Goal: Use online tool/utility: Utilize a website feature to perform a specific function

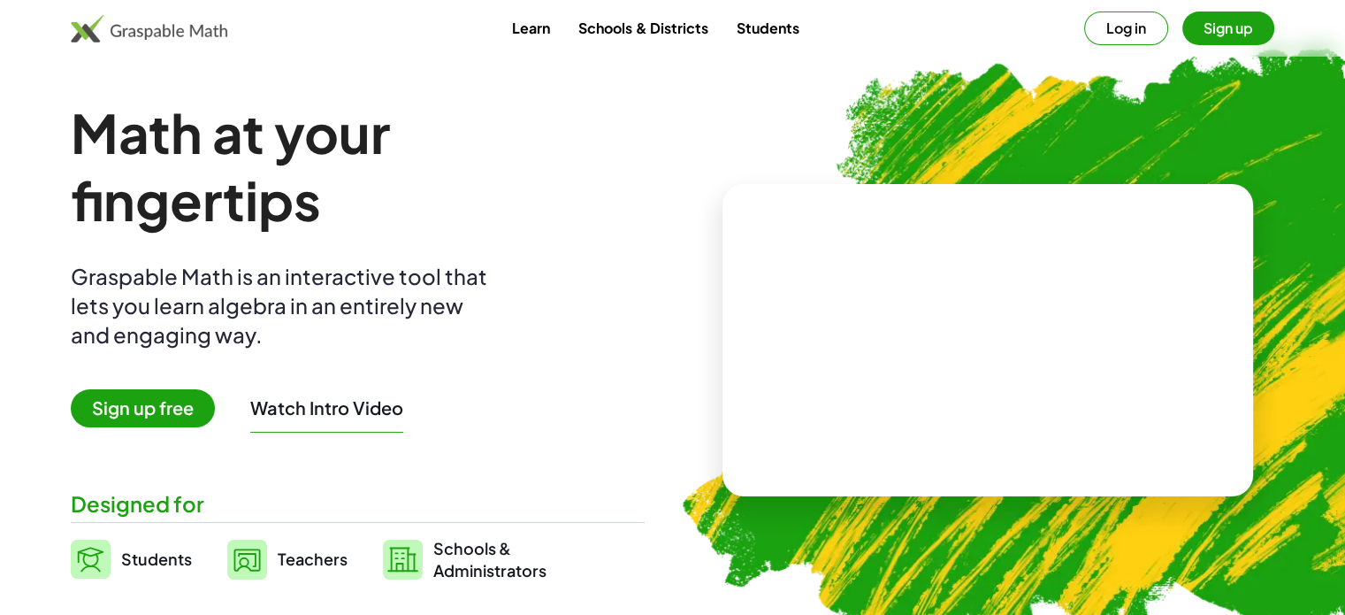
click at [1257, 28] on button "Sign up" at bounding box center [1228, 28] width 92 height 34
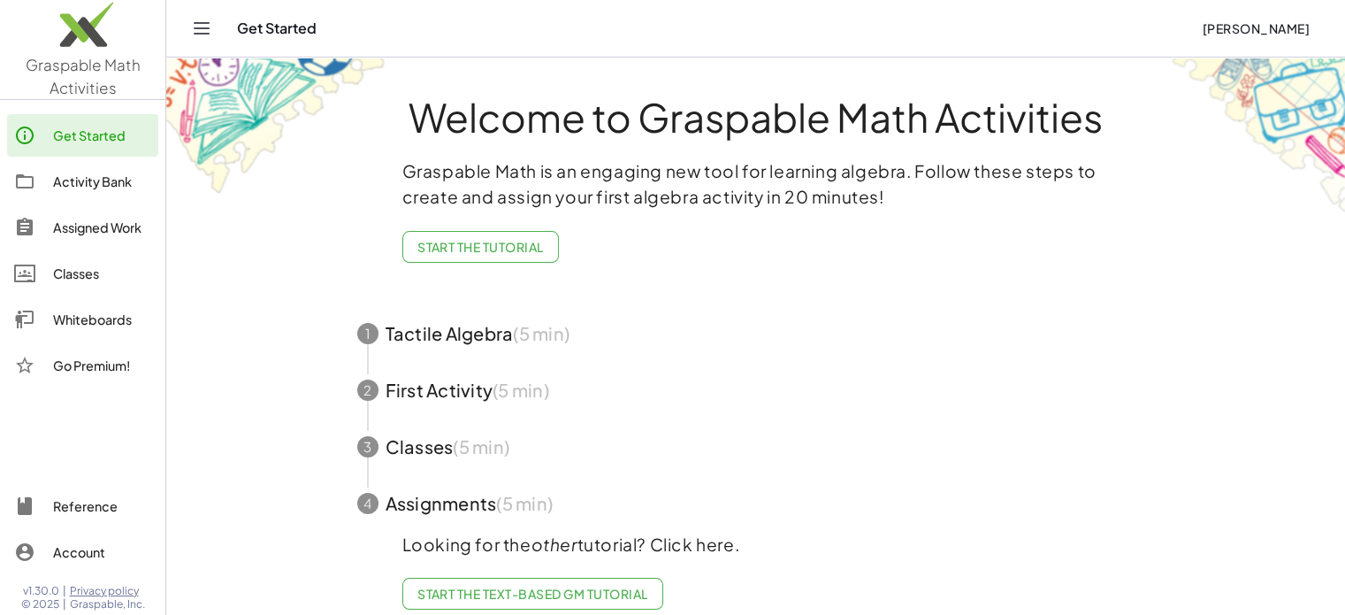
click at [209, 27] on icon "Toggle navigation" at bounding box center [201, 28] width 21 height 21
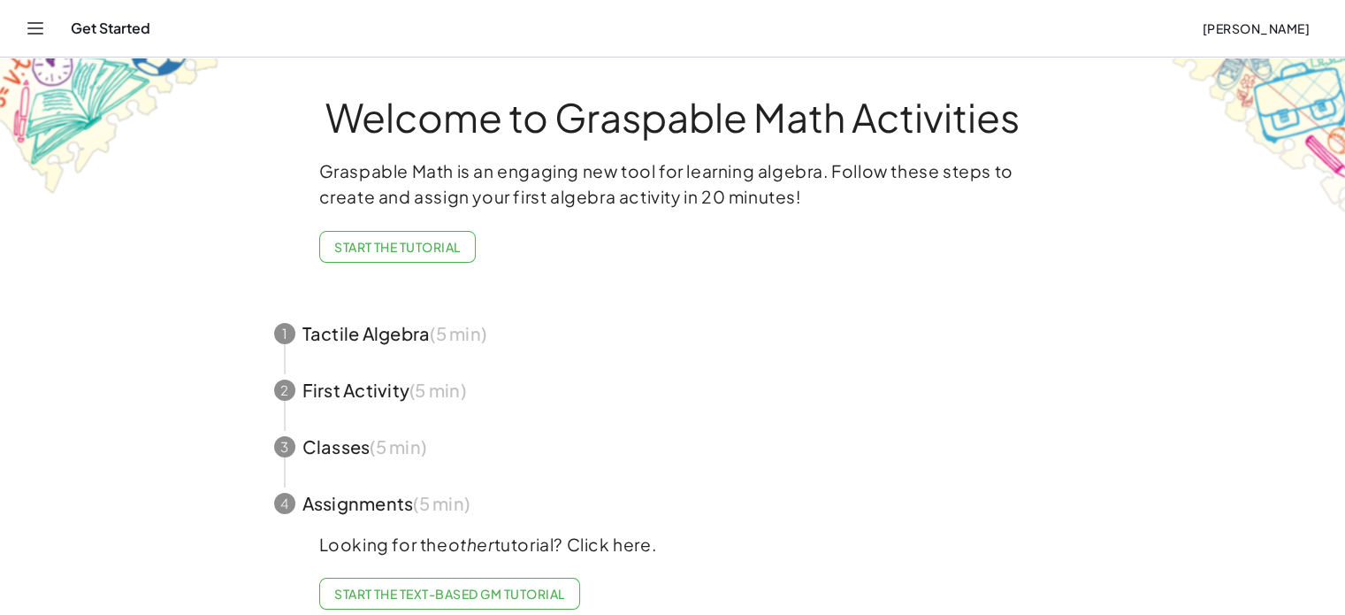
click at [34, 27] on icon "Toggle navigation" at bounding box center [35, 28] width 15 height 11
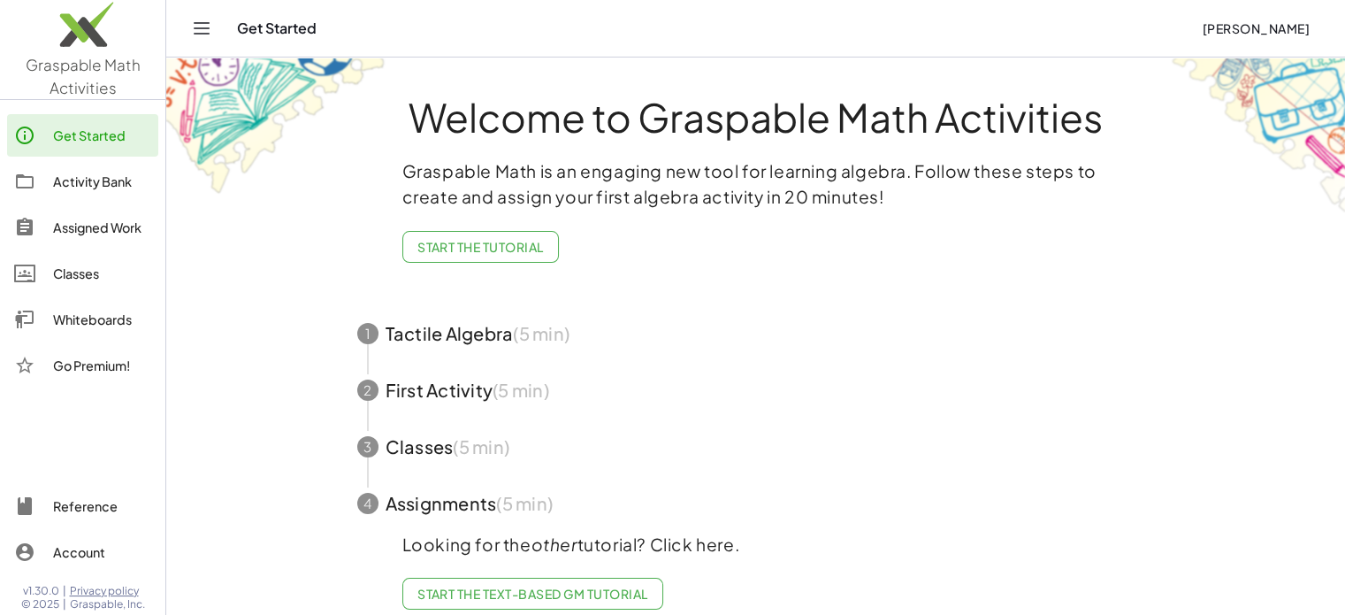
scroll to position [33, 0]
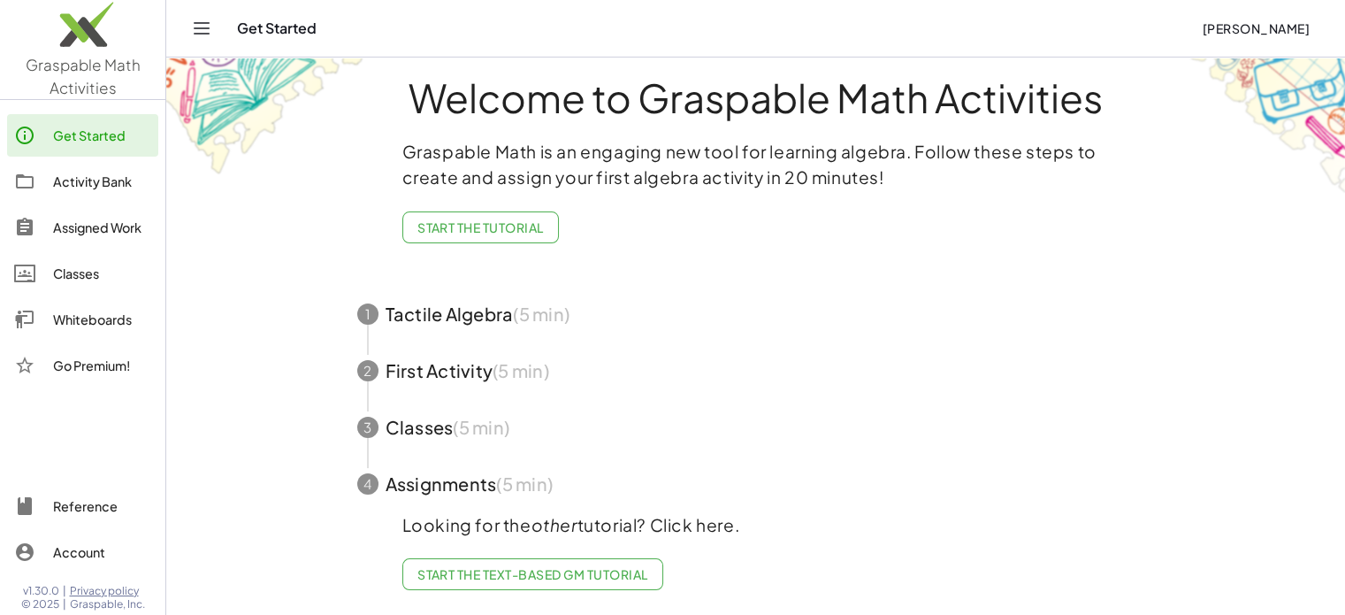
click at [526, 566] on span "Start the Text-based GM Tutorial" at bounding box center [532, 574] width 231 height 16
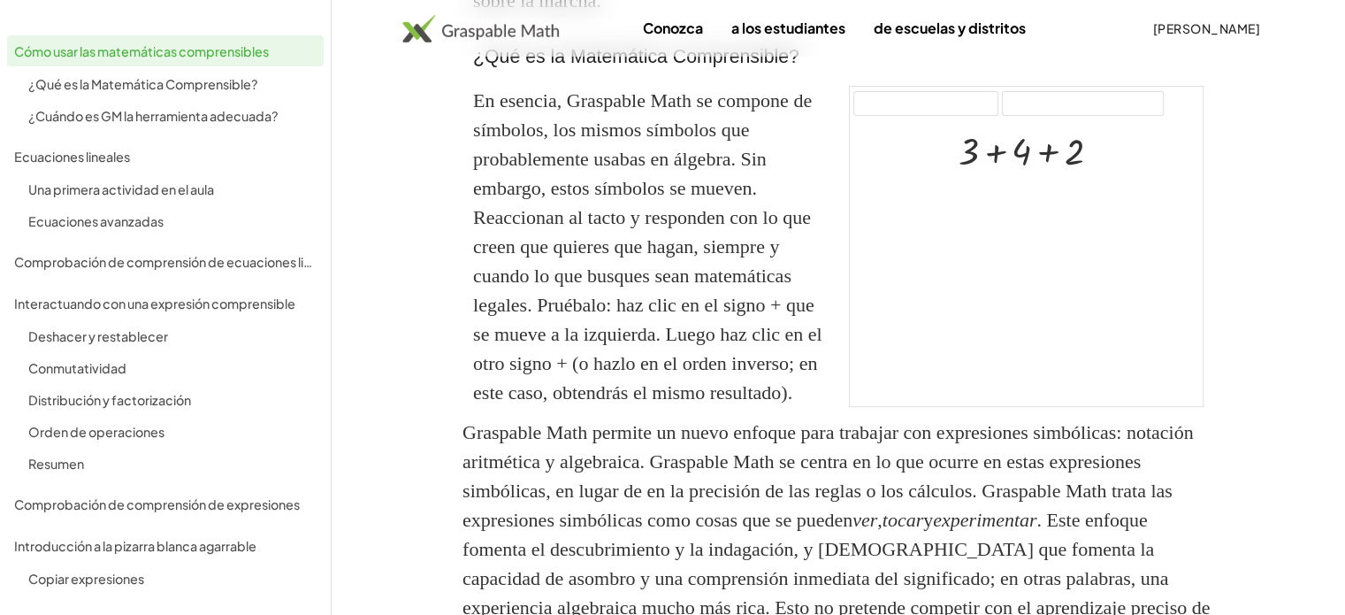
click at [433, 33] on img at bounding box center [480, 28] width 157 height 28
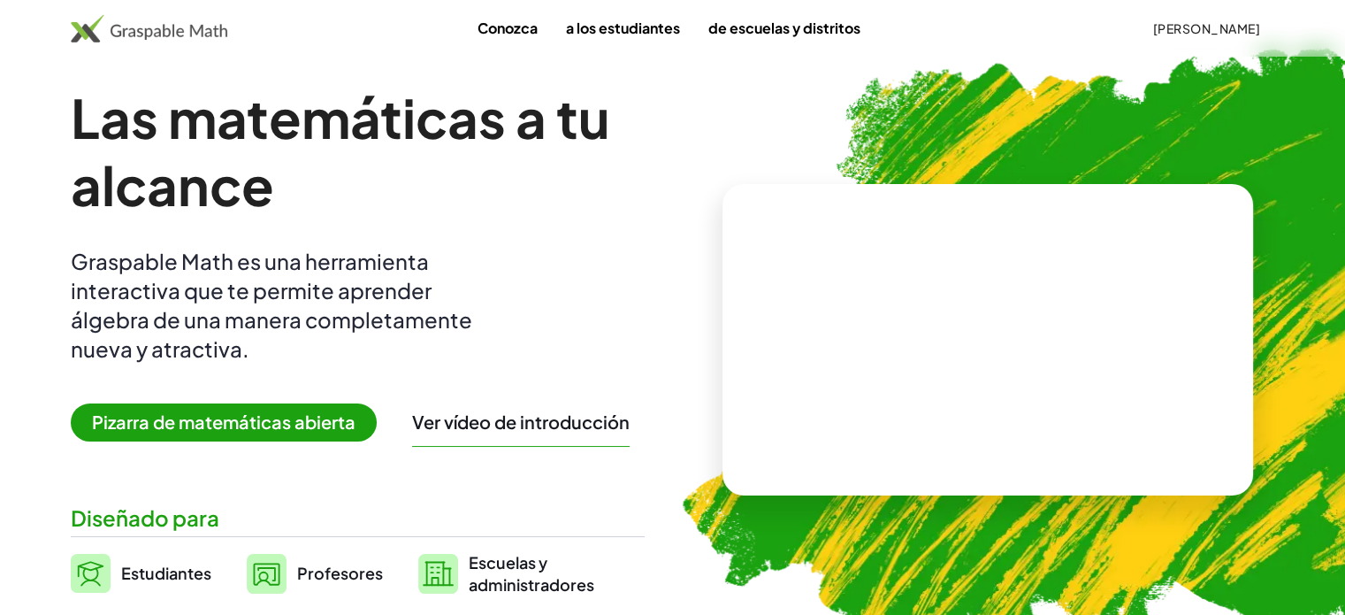
scroll to position [53, 0]
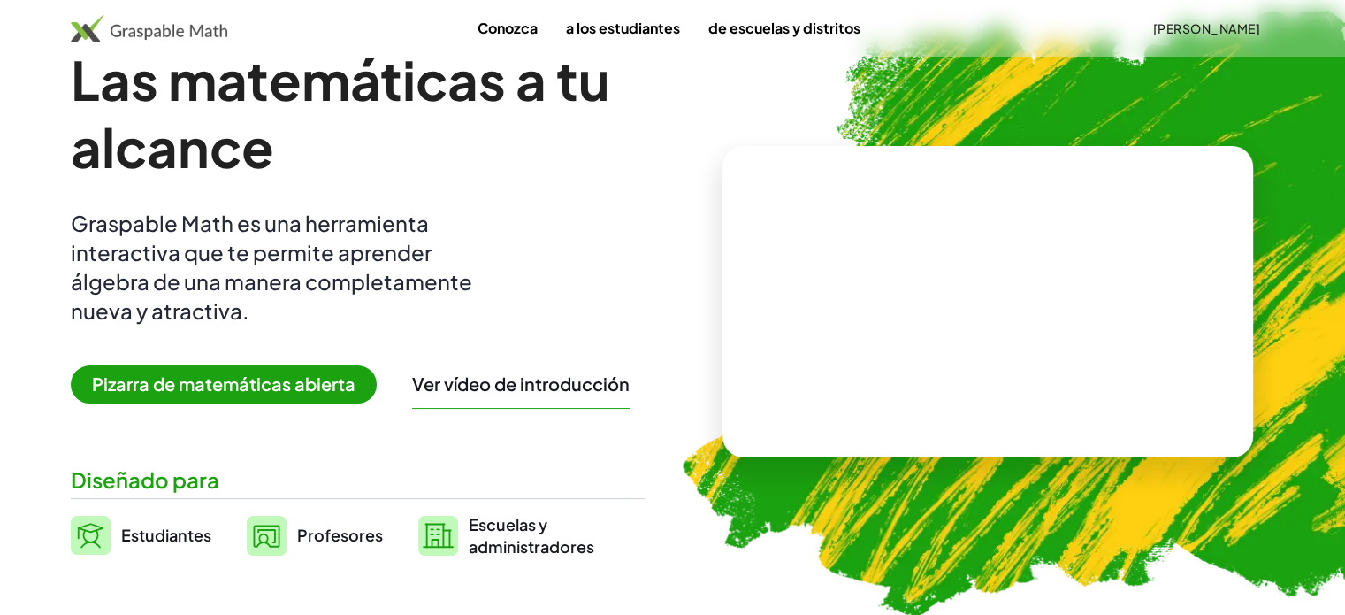
click at [306, 381] on font "Pizarra de matemáticas abierta" at bounding box center [224, 383] width 264 height 22
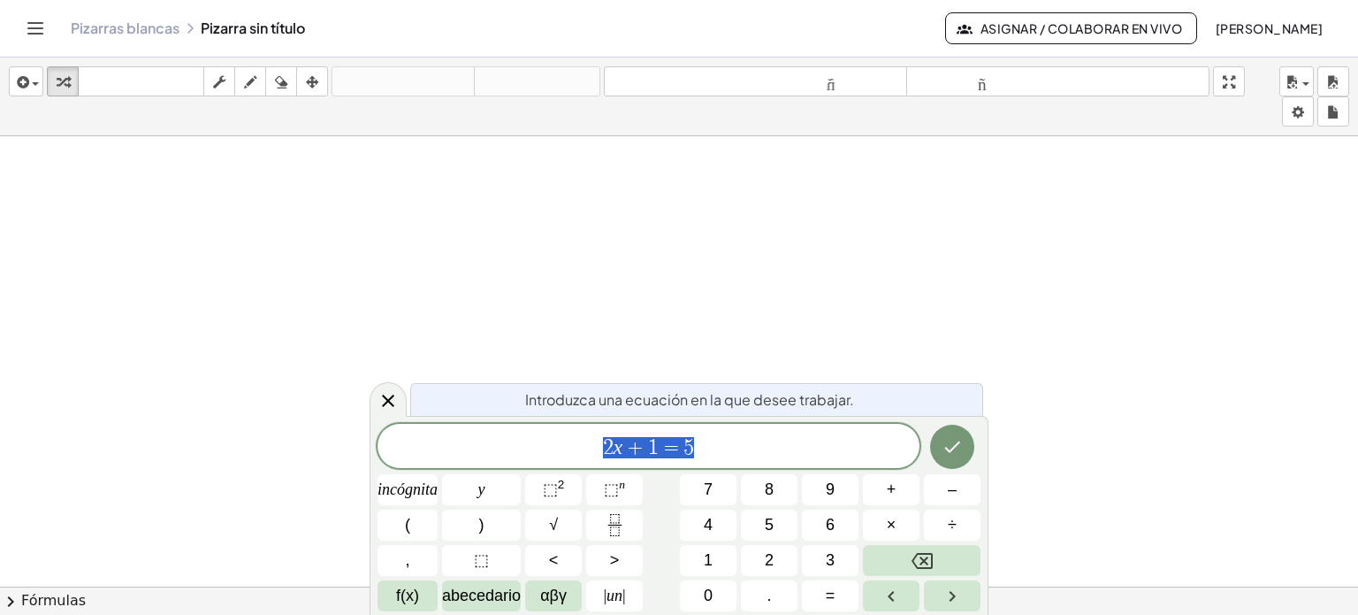
scroll to position [65, 0]
click at [703, 443] on span "2 x + 1 = 5 ​" at bounding box center [649, 447] width 542 height 25
click at [613, 519] on icon "Fracción" at bounding box center [615, 525] width 22 height 22
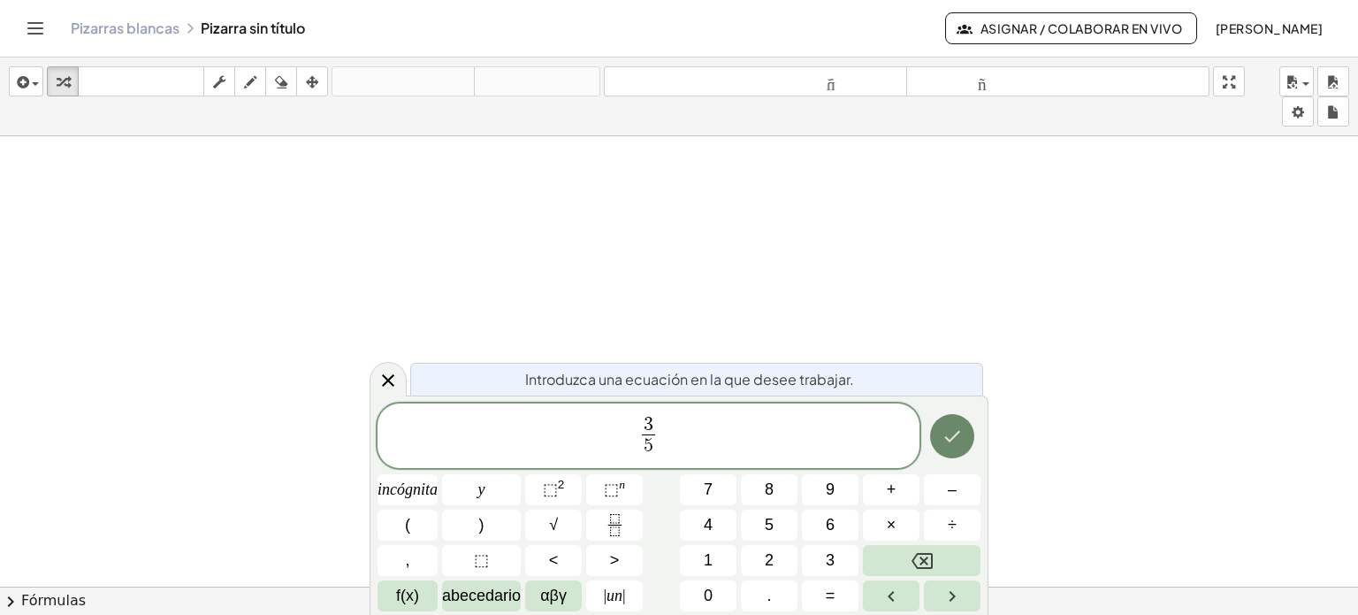
click at [944, 445] on icon "Hecho" at bounding box center [952, 435] width 21 height 21
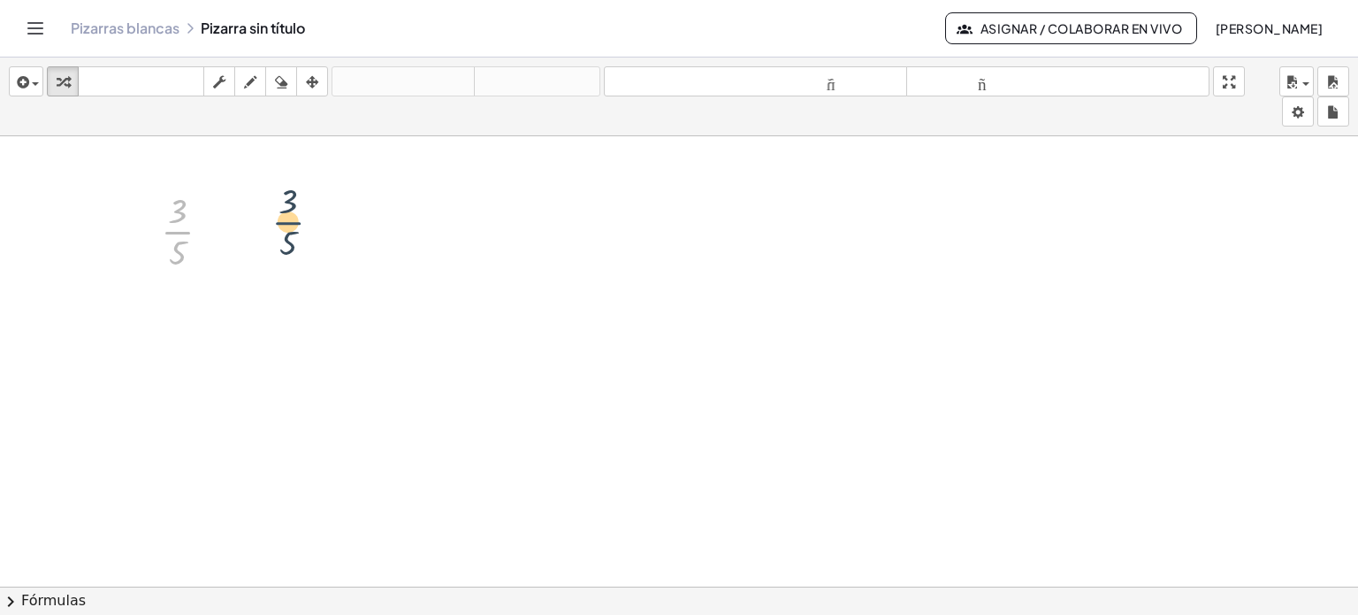
drag, startPoint x: 179, startPoint y: 227, endPoint x: 298, endPoint y: 226, distance: 119.4
click at [284, 281] on div at bounding box center [679, 534] width 1358 height 927
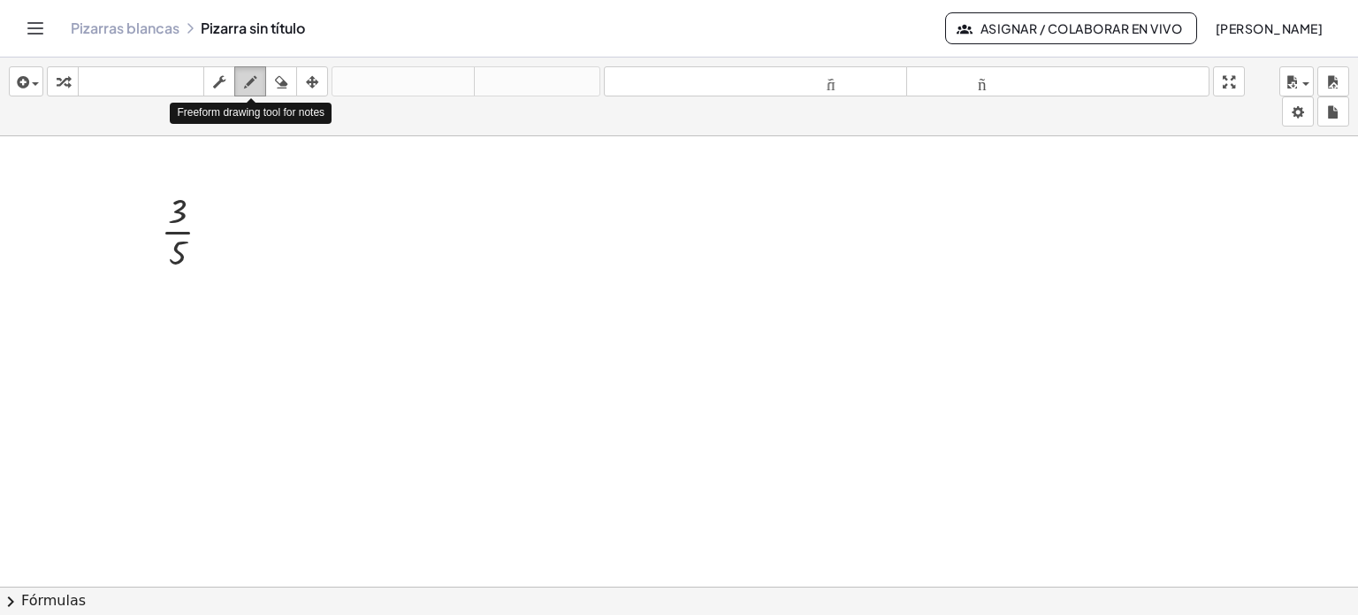
click at [246, 82] on icon "button" at bounding box center [250, 82] width 12 height 21
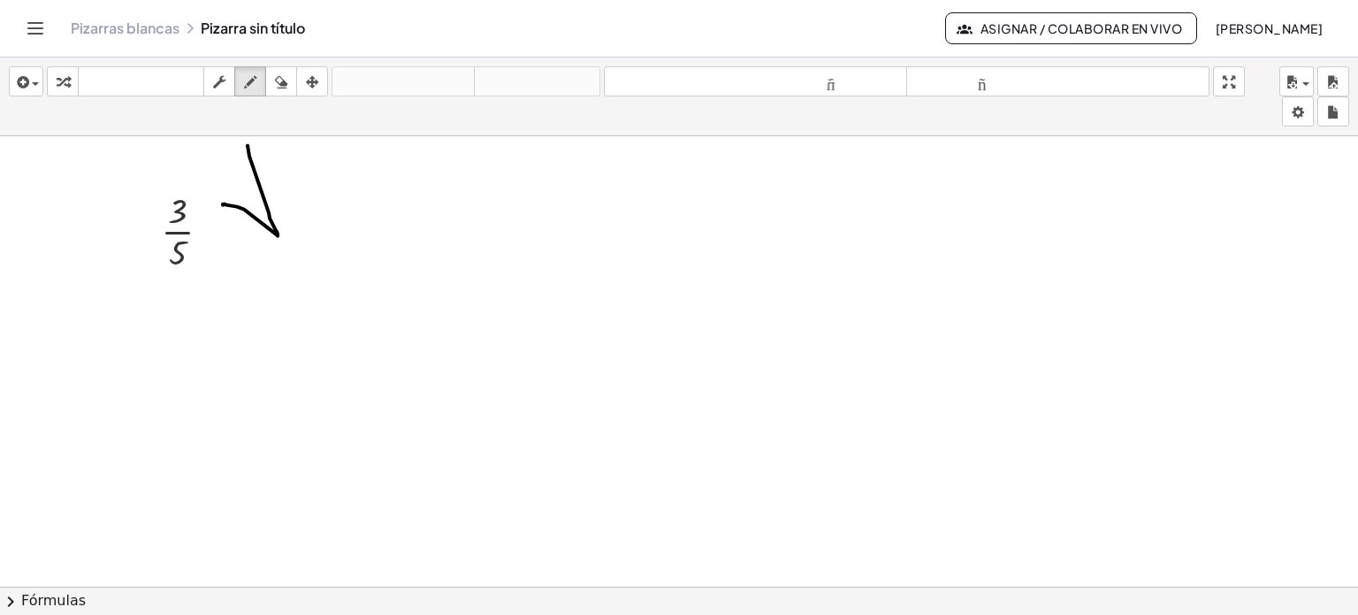
drag, startPoint x: 248, startPoint y: 144, endPoint x: 264, endPoint y: 168, distance: 29.2
click at [264, 168] on div at bounding box center [679, 534] width 1358 height 927
drag, startPoint x: 203, startPoint y: 180, endPoint x: 203, endPoint y: 195, distance: 14.2
click at [203, 195] on div at bounding box center [679, 534] width 1358 height 927
drag, startPoint x: 210, startPoint y: 177, endPoint x: 210, endPoint y: 191, distance: 14.1
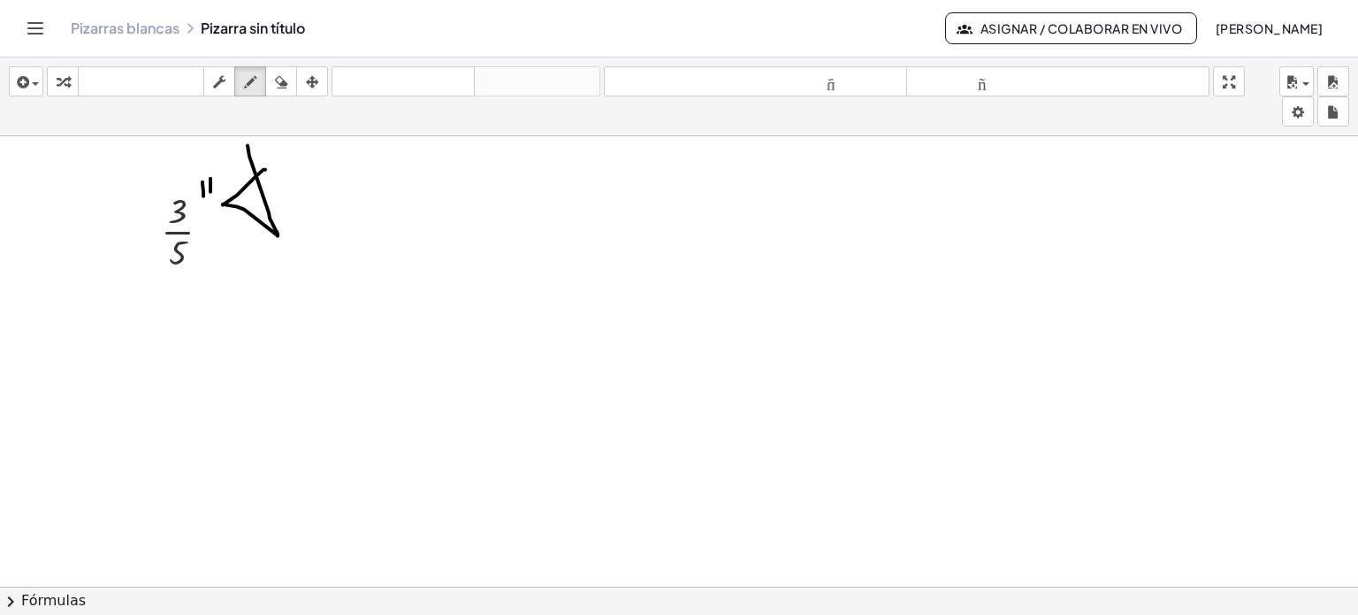
click at [210, 191] on div at bounding box center [679, 534] width 1358 height 927
click at [273, 73] on div "button" at bounding box center [281, 81] width 23 height 21
drag, startPoint x: 294, startPoint y: 254, endPoint x: 258, endPoint y: 189, distance: 73.6
click at [258, 189] on div at bounding box center [679, 534] width 1358 height 927
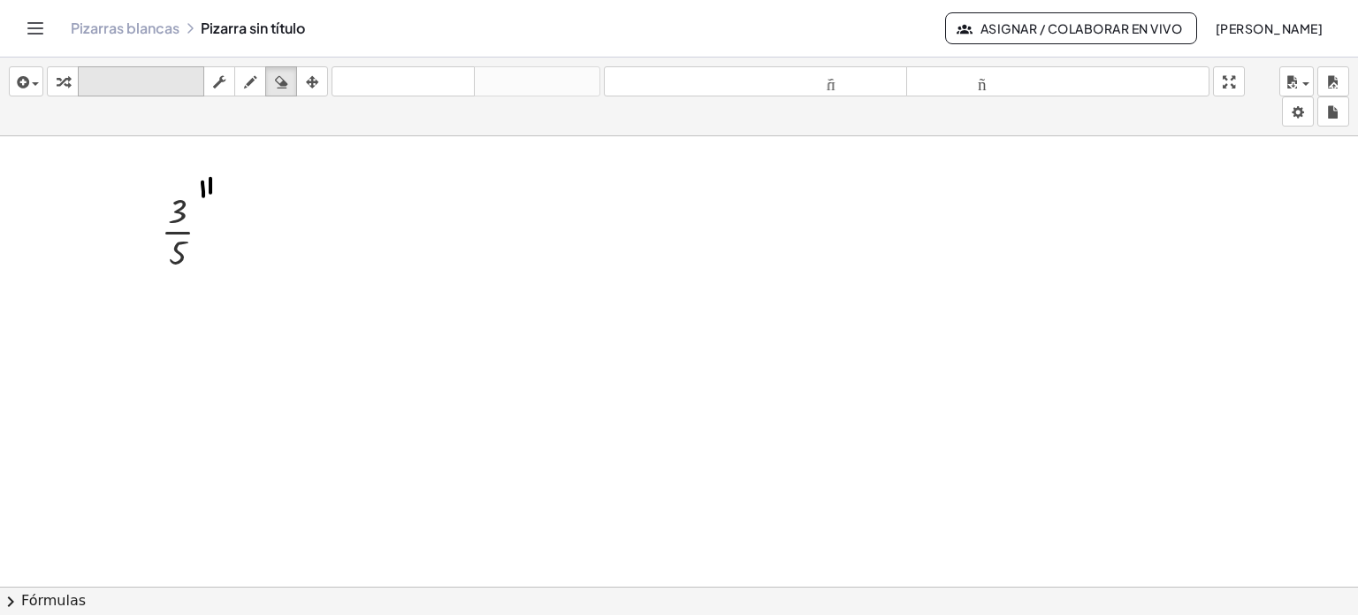
click at [117, 90] on font "teclado" at bounding box center [141, 81] width 118 height 17
click at [34, 80] on div "button" at bounding box center [26, 81] width 26 height 21
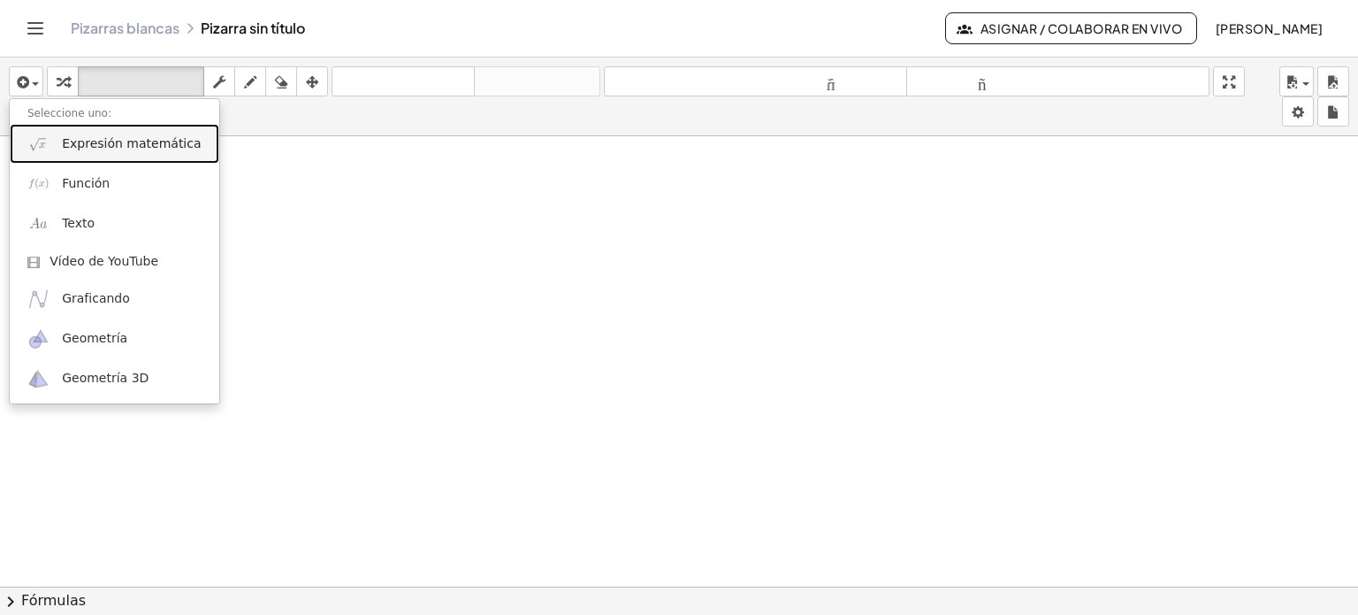
click at [157, 147] on font "Expresión matemática" at bounding box center [131, 143] width 139 height 14
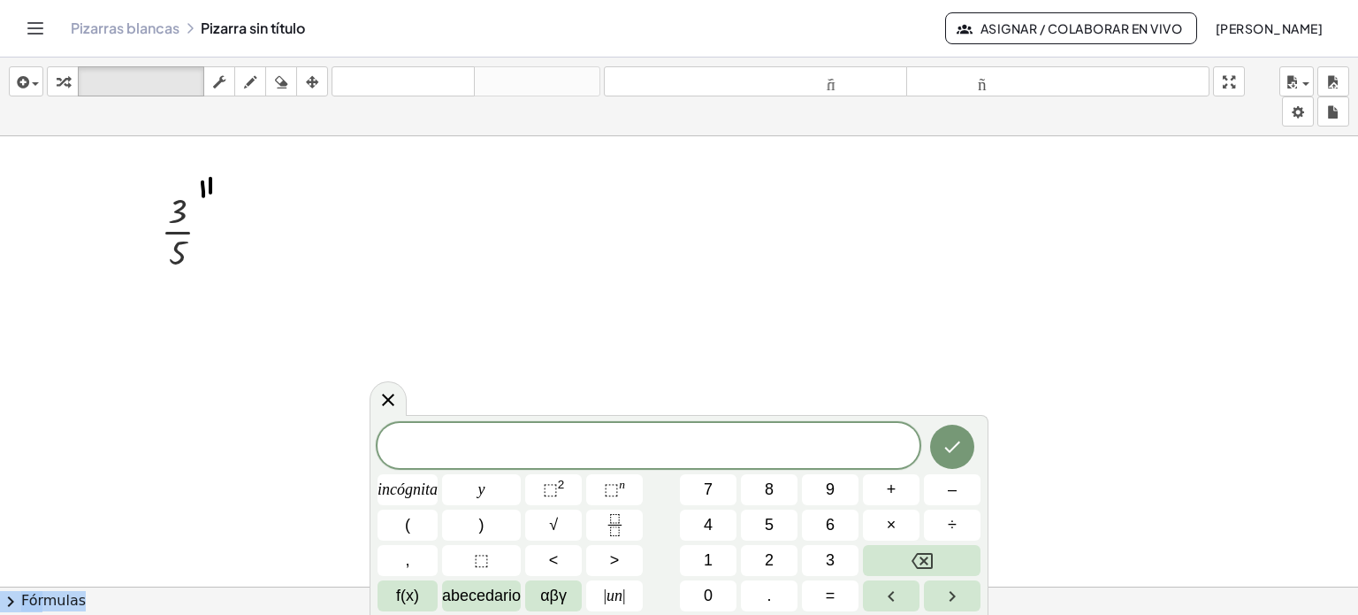
drag, startPoint x: 925, startPoint y: 466, endPoint x: 930, endPoint y: 327, distance: 138.9
click at [930, 327] on body "Actividades matemáticas fáciles de comprender Empezar Banco de actividades Trab…" at bounding box center [679, 307] width 1358 height 615
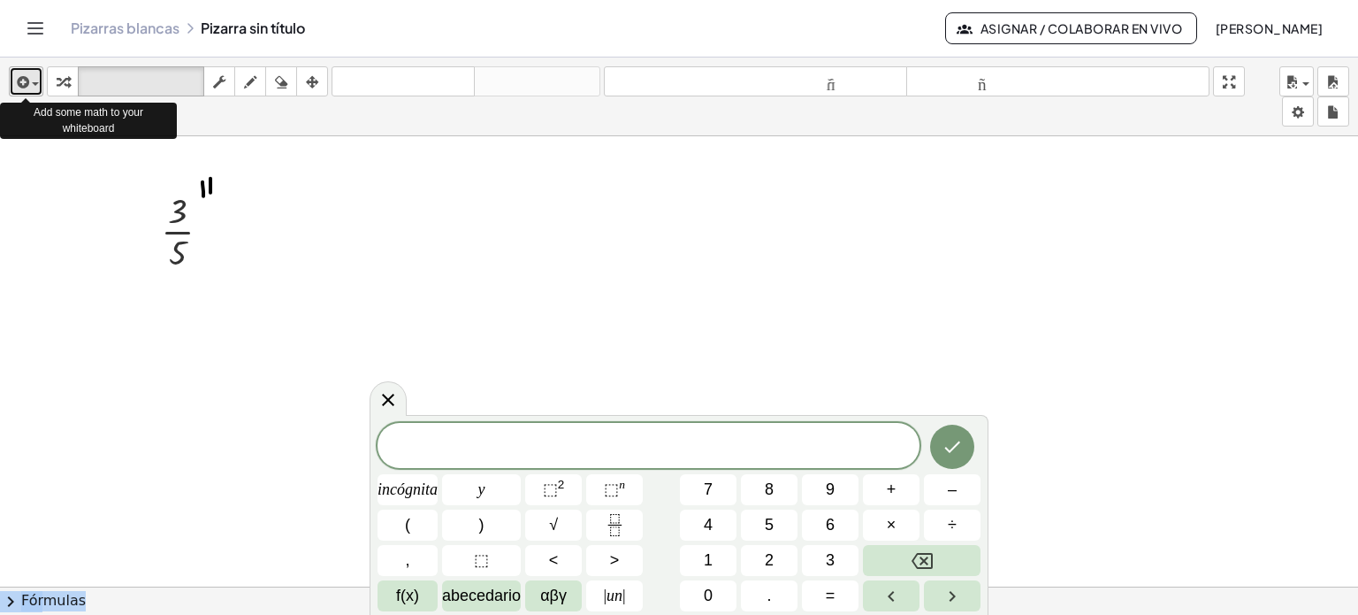
click at [35, 88] on div "button" at bounding box center [26, 81] width 26 height 21
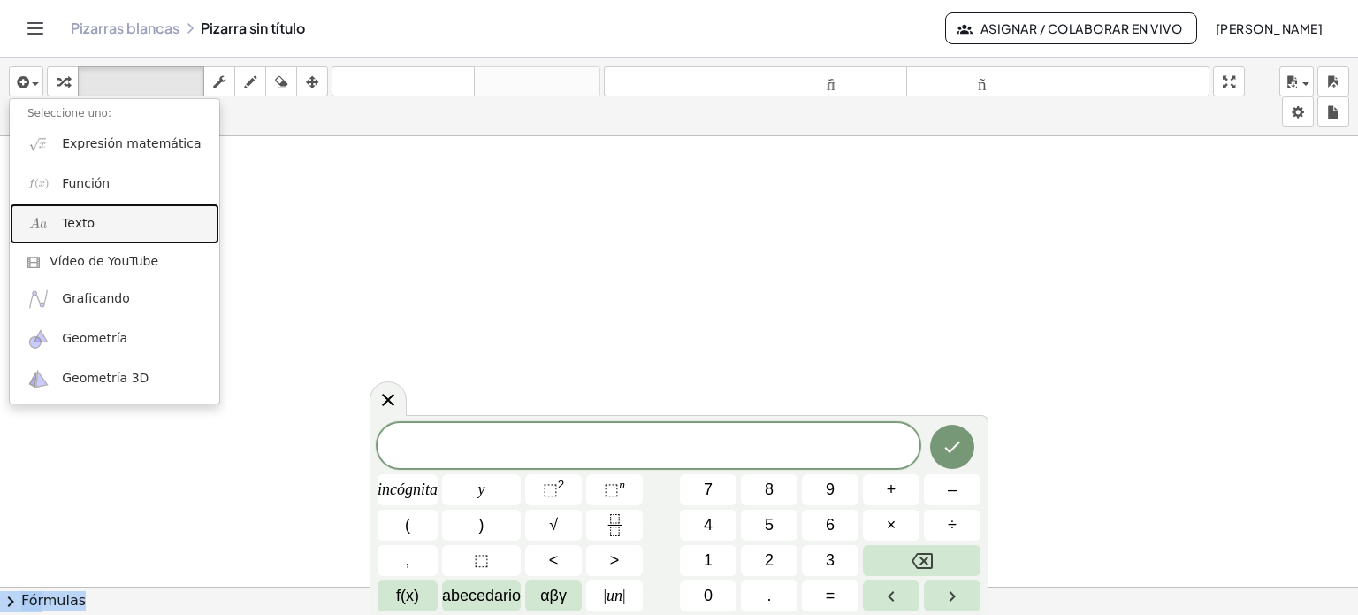
click at [115, 233] on link "Texto" at bounding box center [115, 223] width 210 height 40
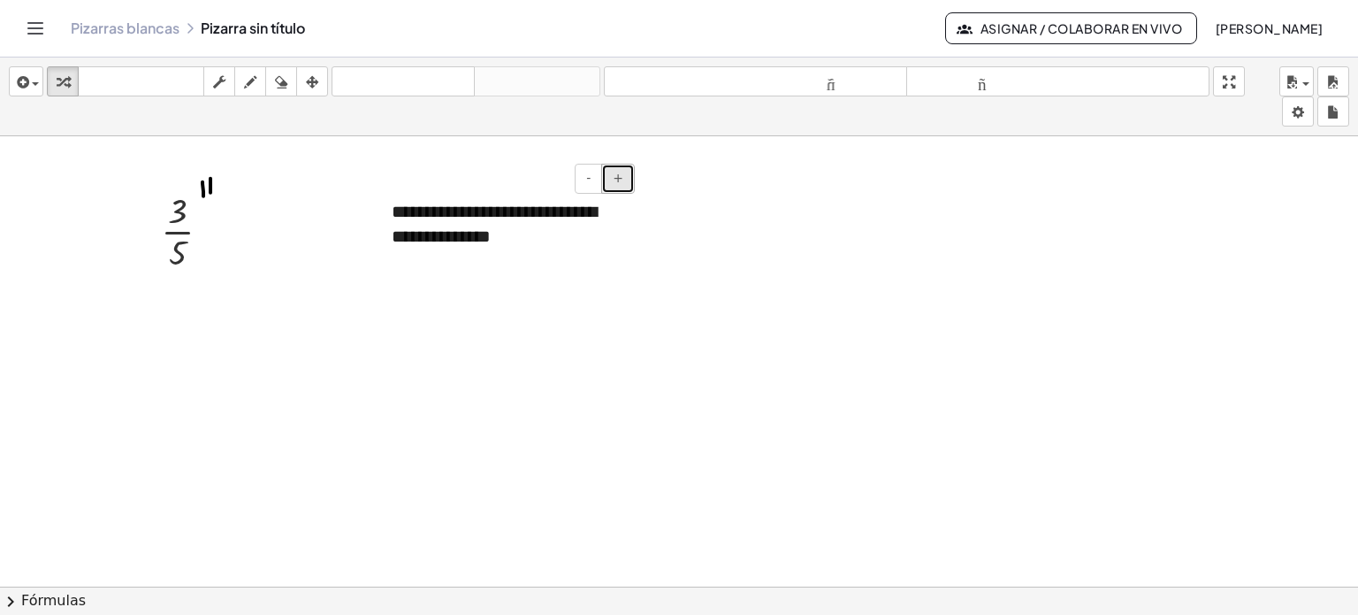
click at [620, 176] on font "+" at bounding box center [618, 178] width 11 height 14
click at [596, 177] on button "-" at bounding box center [588, 179] width 27 height 30
click at [640, 241] on div at bounding box center [679, 534] width 1358 height 927
click at [559, 229] on font "**********" at bounding box center [497, 221] width 210 height 39
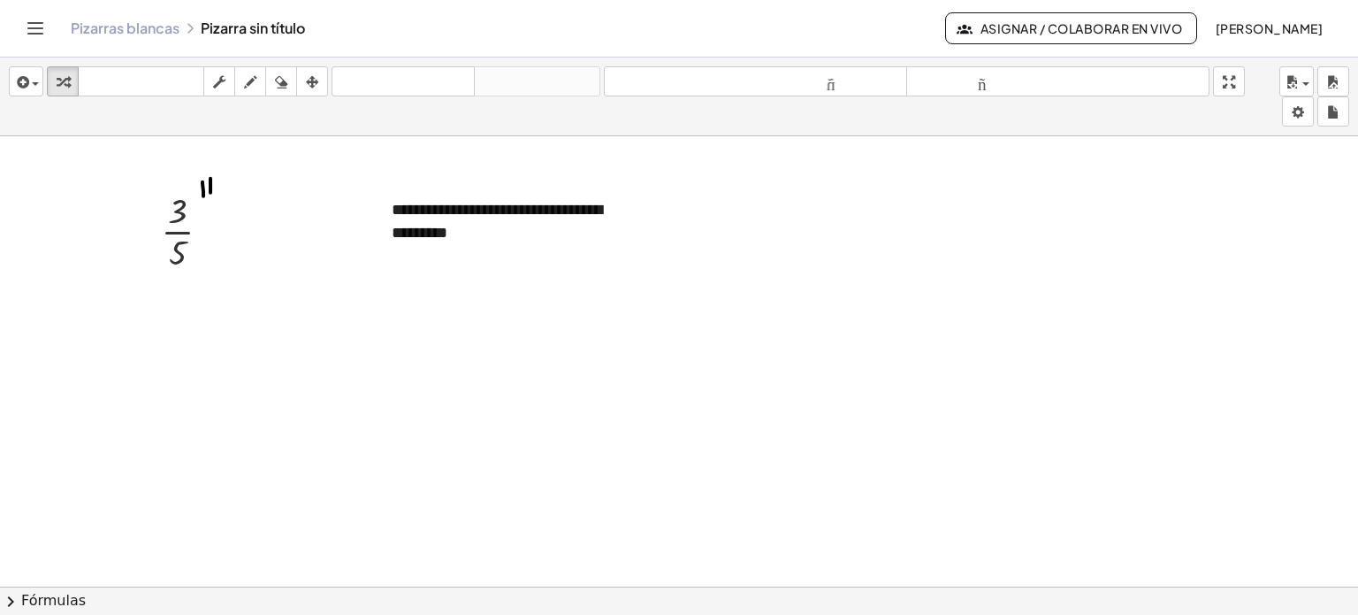
click at [723, 259] on div at bounding box center [679, 534] width 1358 height 927
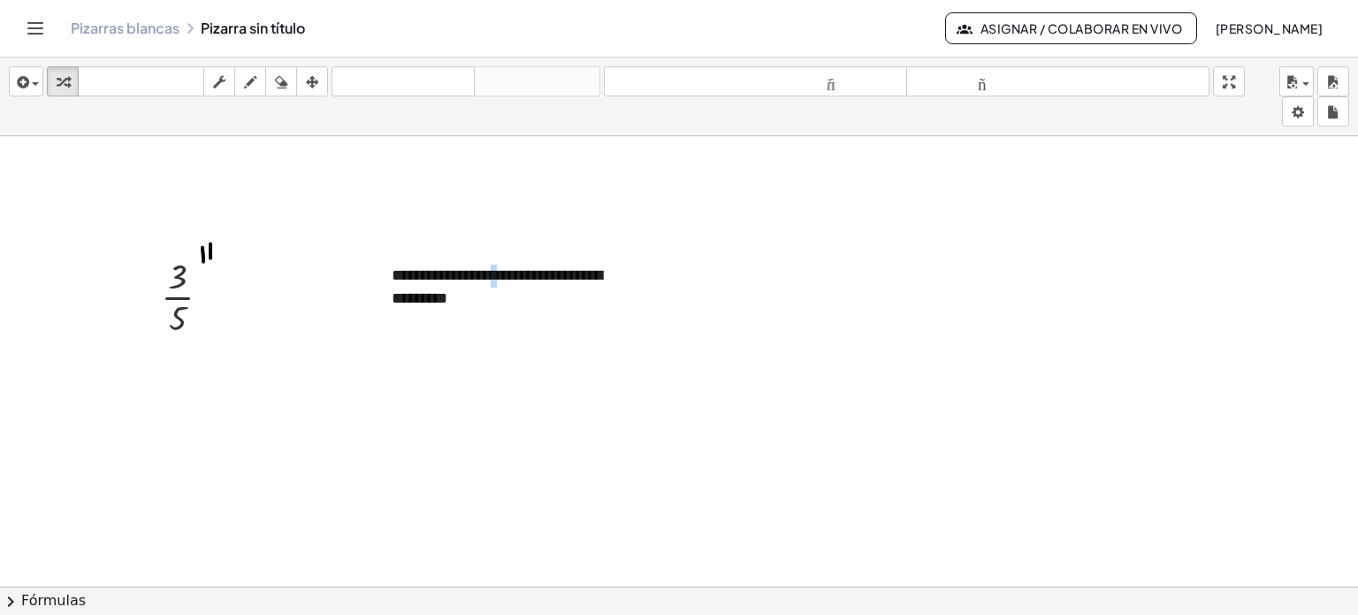
drag, startPoint x: 546, startPoint y: 218, endPoint x: 516, endPoint y: 138, distance: 85.9
click at [516, 138] on div "**********" at bounding box center [679, 599] width 1358 height 927
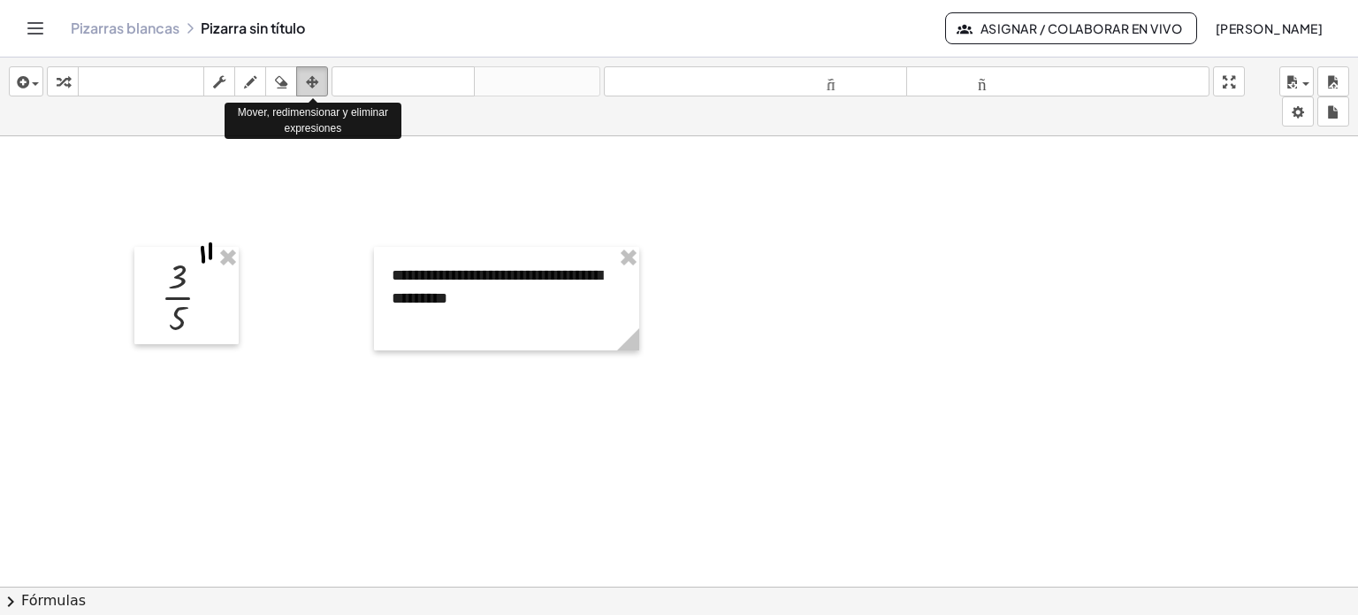
click at [310, 77] on icon "button" at bounding box center [312, 82] width 12 height 21
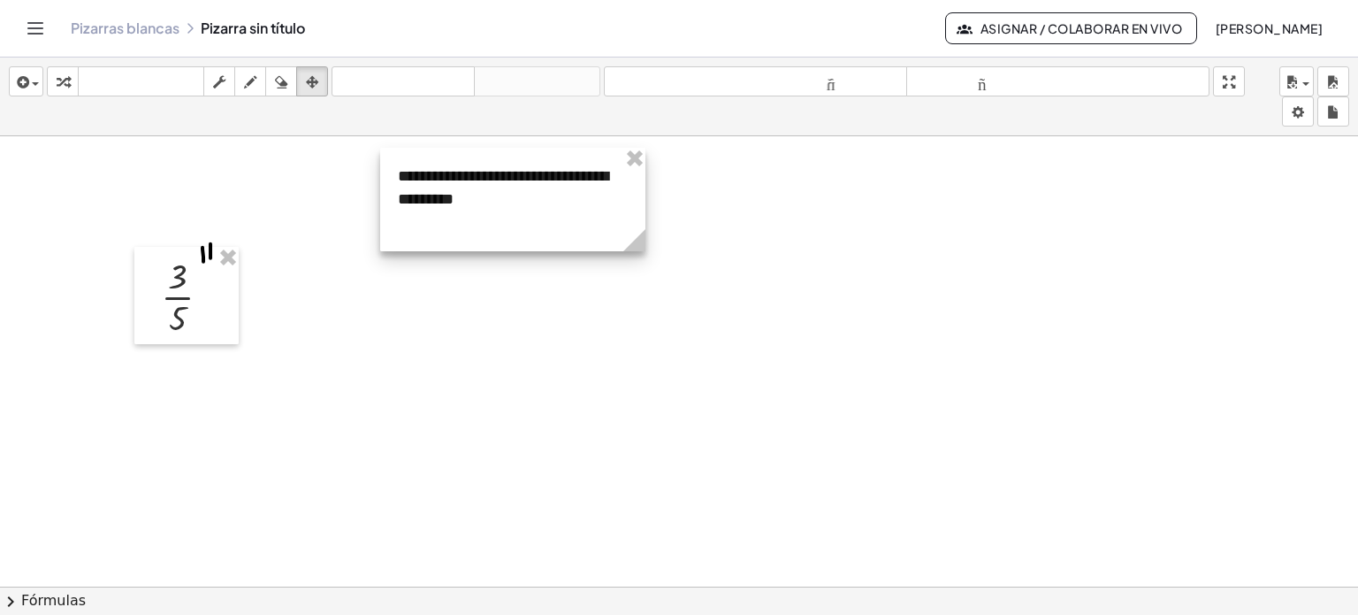
drag, startPoint x: 494, startPoint y: 293, endPoint x: 501, endPoint y: 194, distance: 99.2
click at [501, 194] on div at bounding box center [512, 199] width 265 height 103
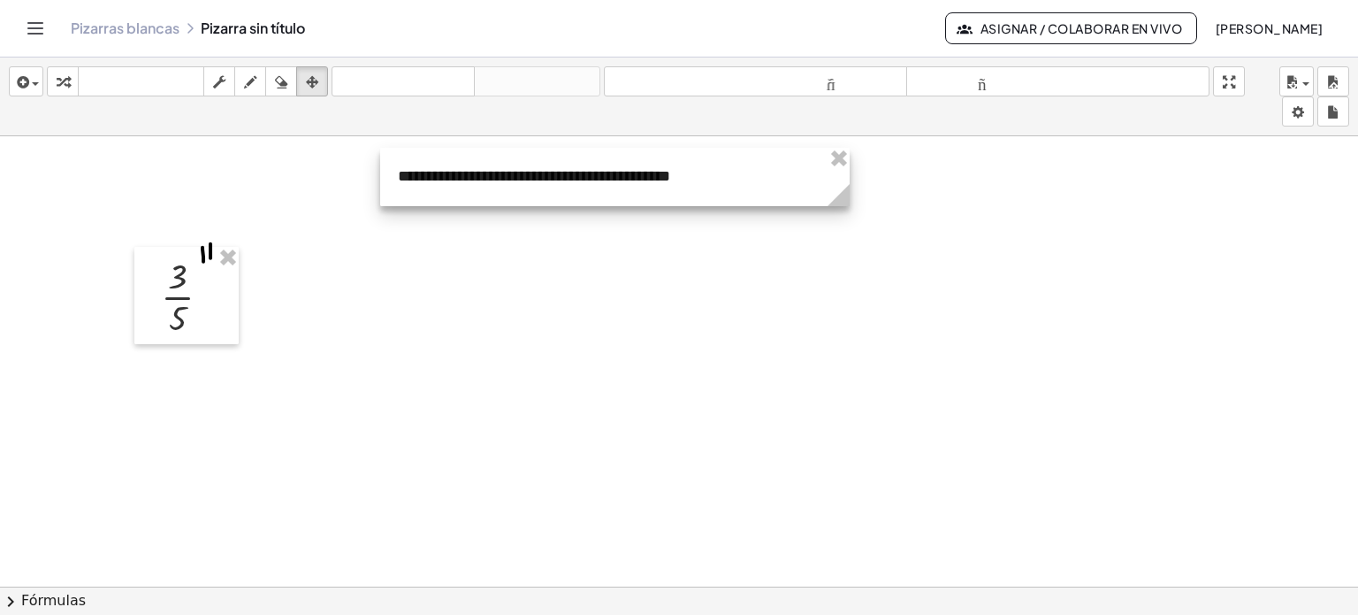
drag, startPoint x: 645, startPoint y: 251, endPoint x: 849, endPoint y: 199, distance: 210.8
click at [849, 199] on g at bounding box center [842, 198] width 31 height 31
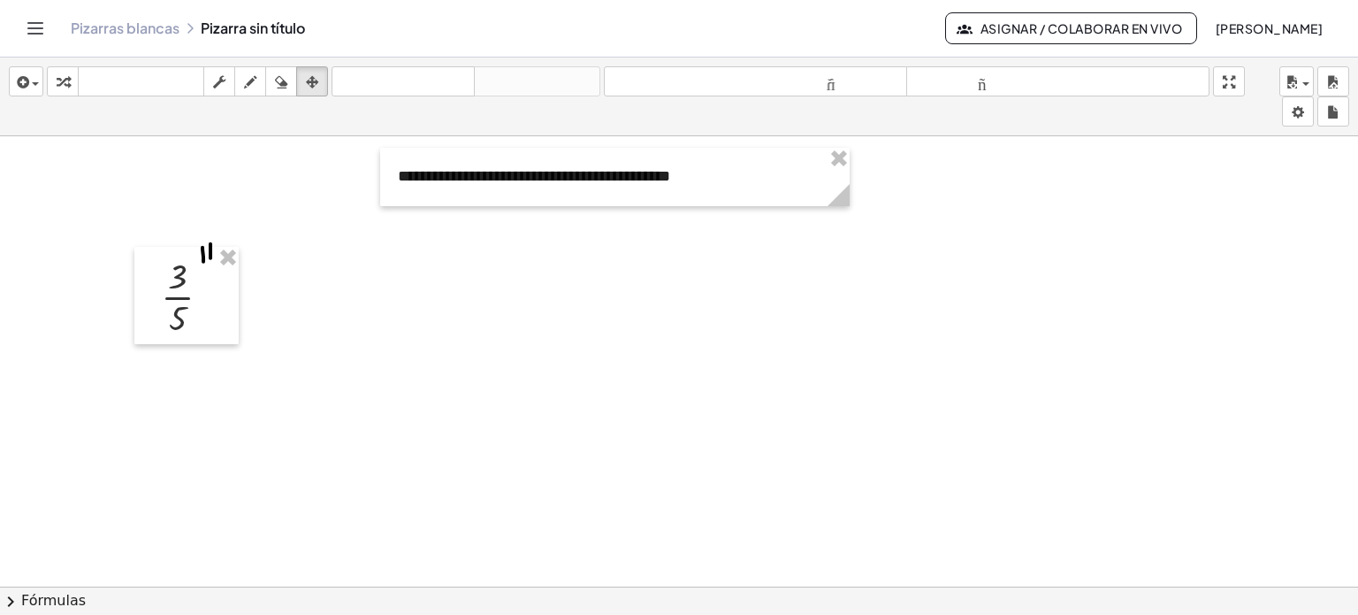
click at [808, 296] on div at bounding box center [679, 599] width 1358 height 927
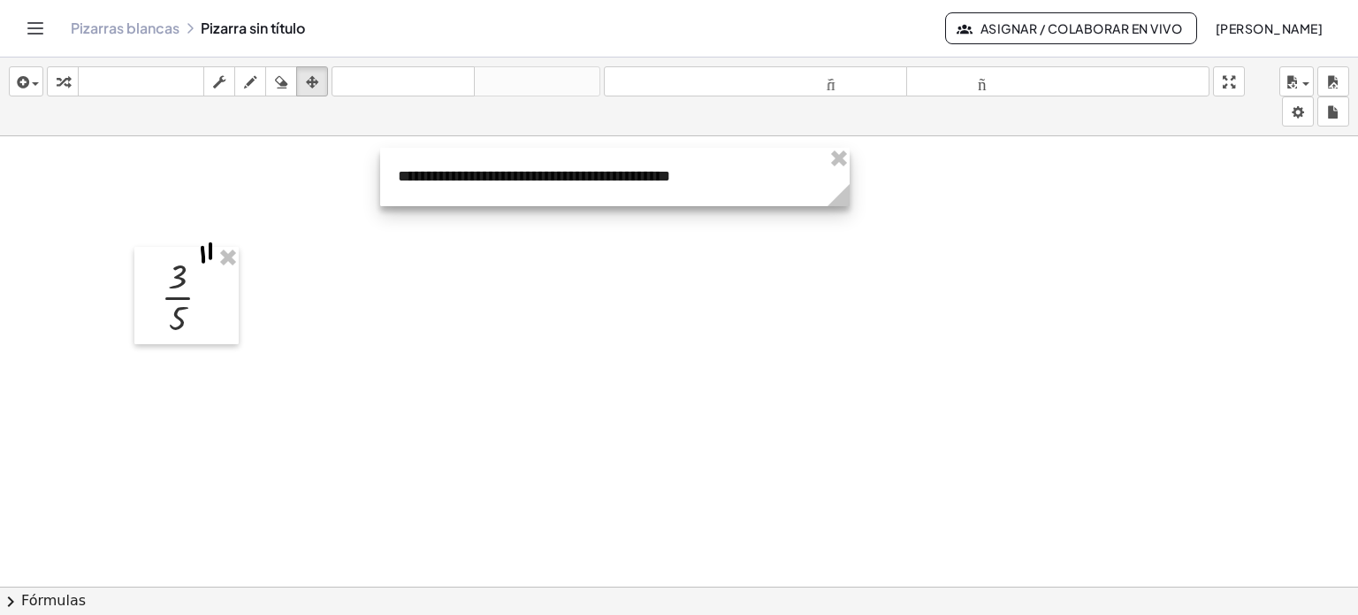
click at [805, 178] on div at bounding box center [615, 177] width 470 height 58
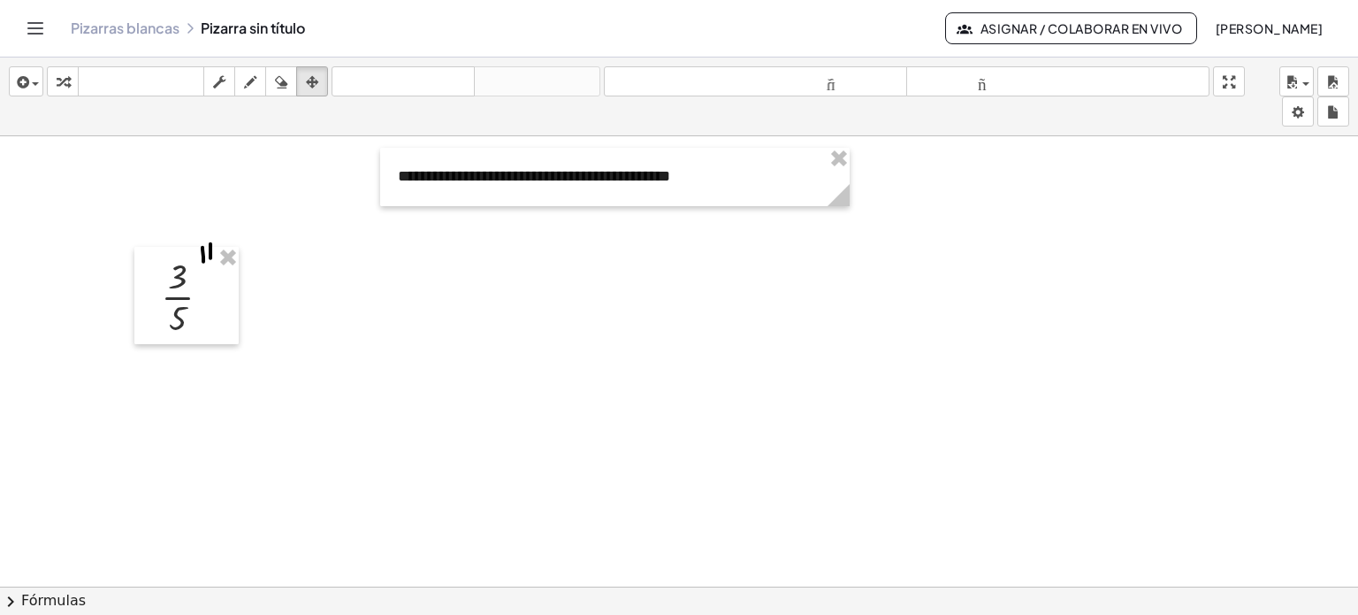
click at [750, 233] on div at bounding box center [679, 599] width 1358 height 927
click at [254, 356] on div at bounding box center [679, 599] width 1358 height 927
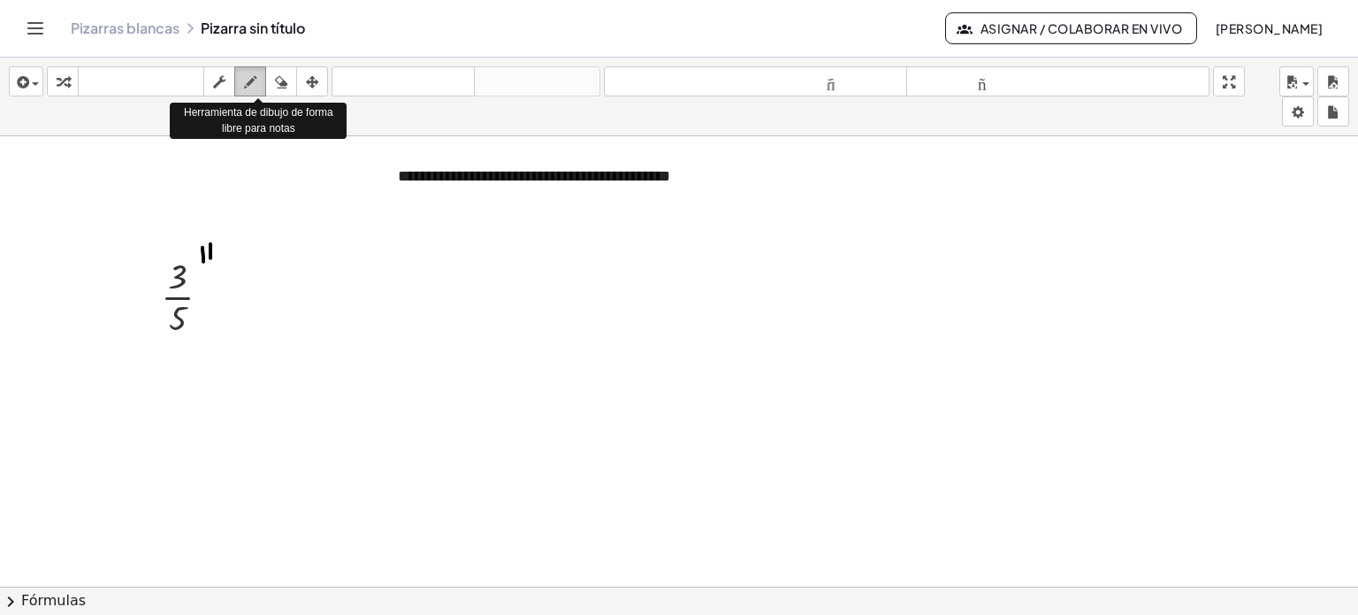
click at [256, 81] on icon "button" at bounding box center [250, 82] width 12 height 21
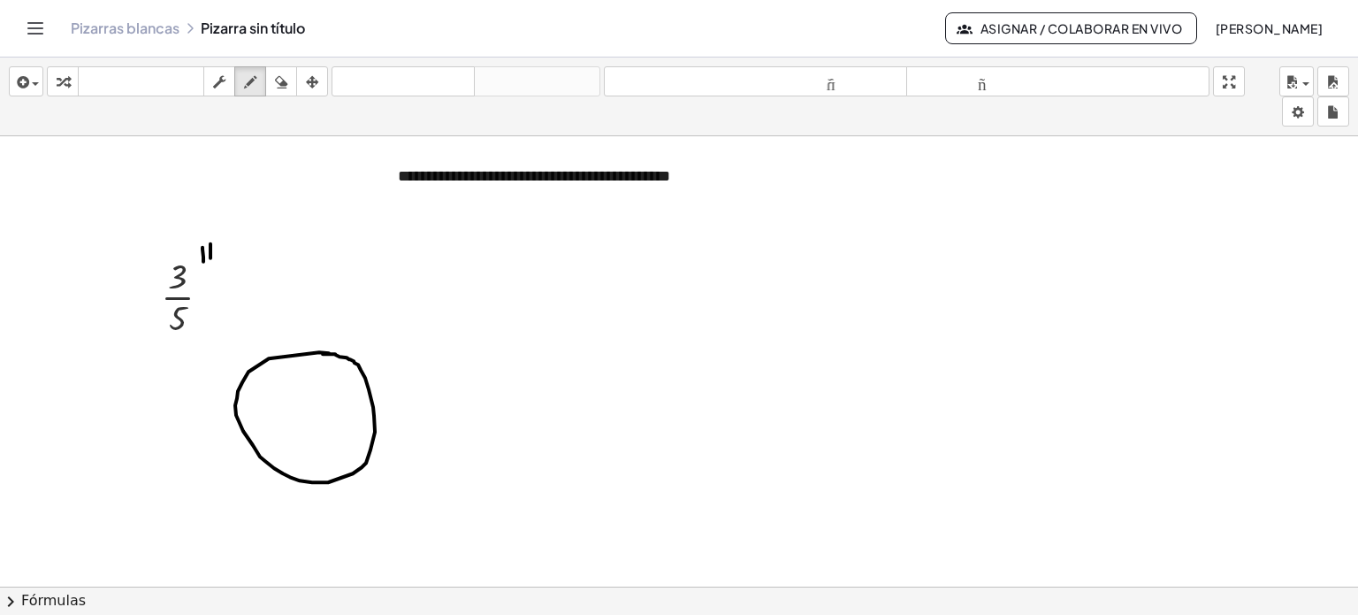
click at [323, 353] on div at bounding box center [679, 599] width 1358 height 927
click at [36, 78] on div "button" at bounding box center [26, 81] width 26 height 21
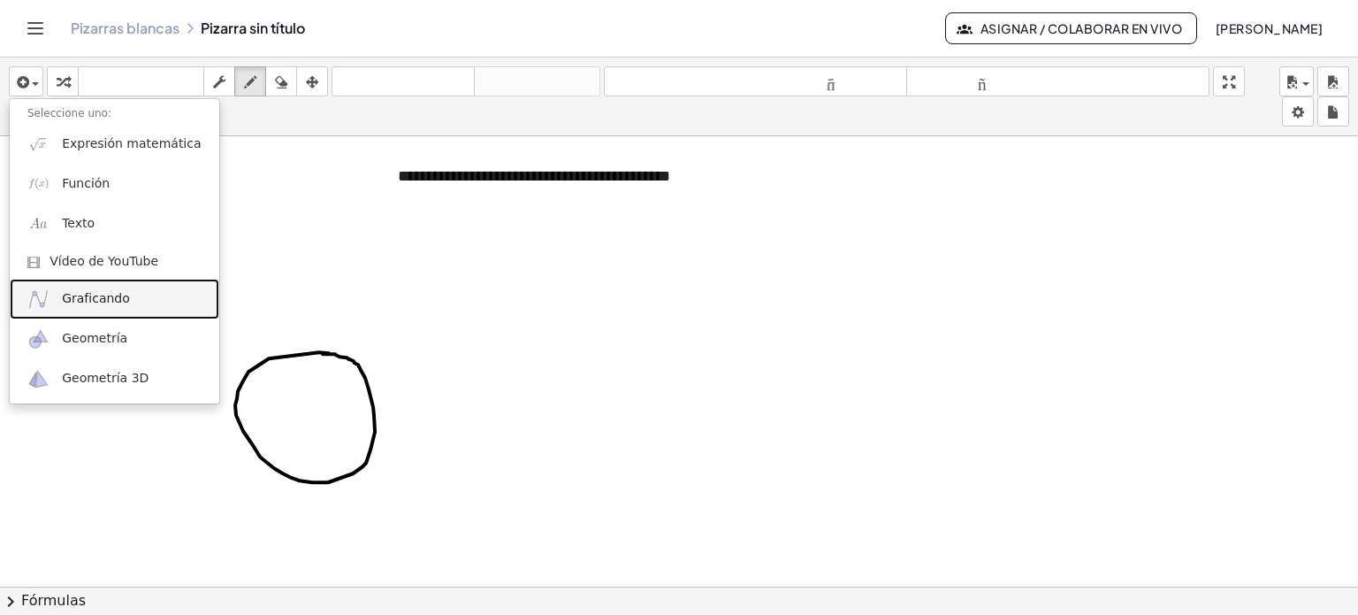
click at [132, 301] on link "Graficando" at bounding box center [115, 299] width 210 height 40
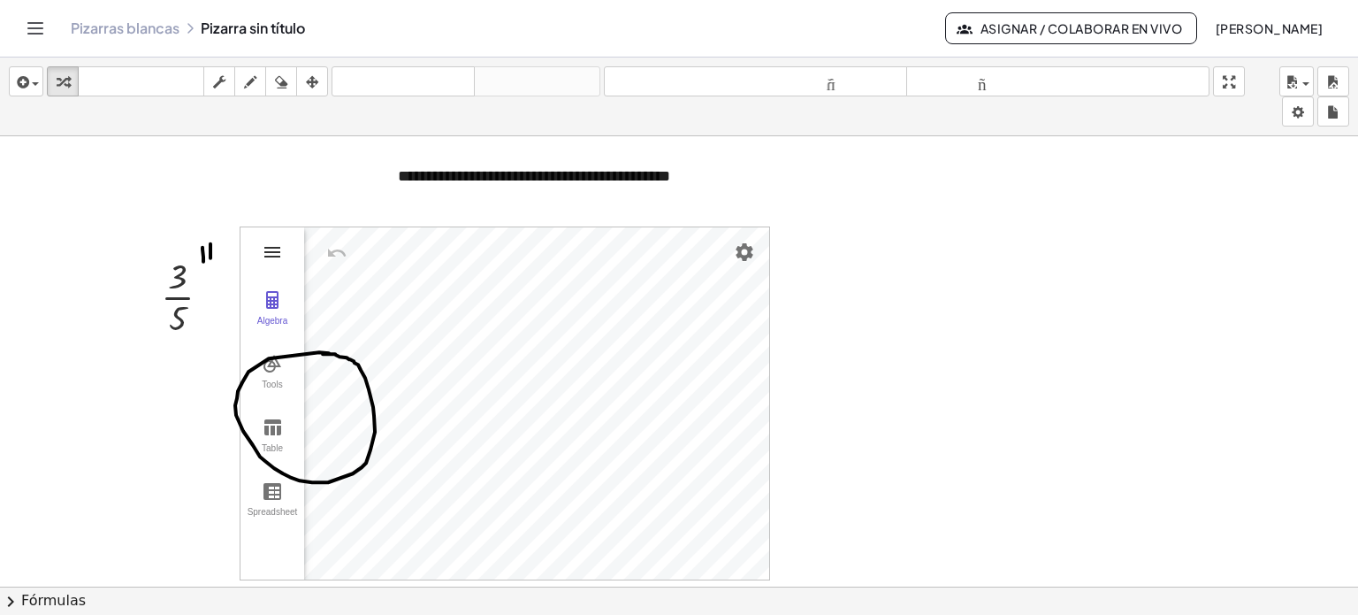
click at [272, 250] on img "Graphing Calculator" at bounding box center [272, 251] width 21 height 21
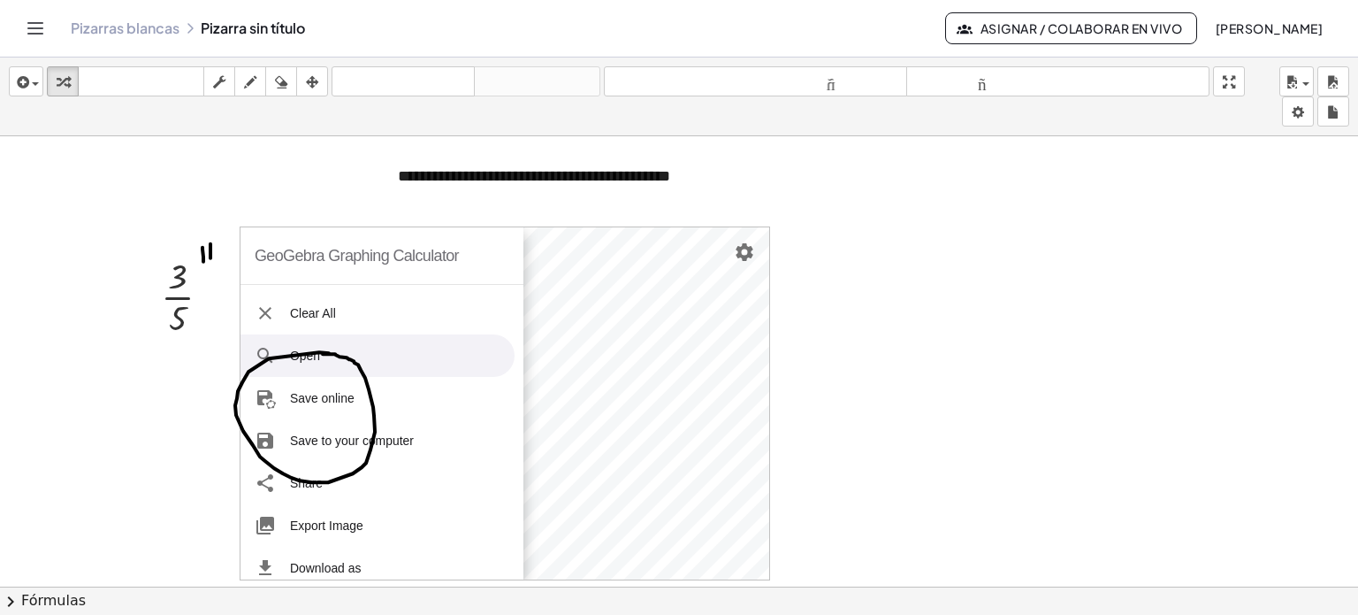
click at [857, 315] on div at bounding box center [679, 599] width 1358 height 927
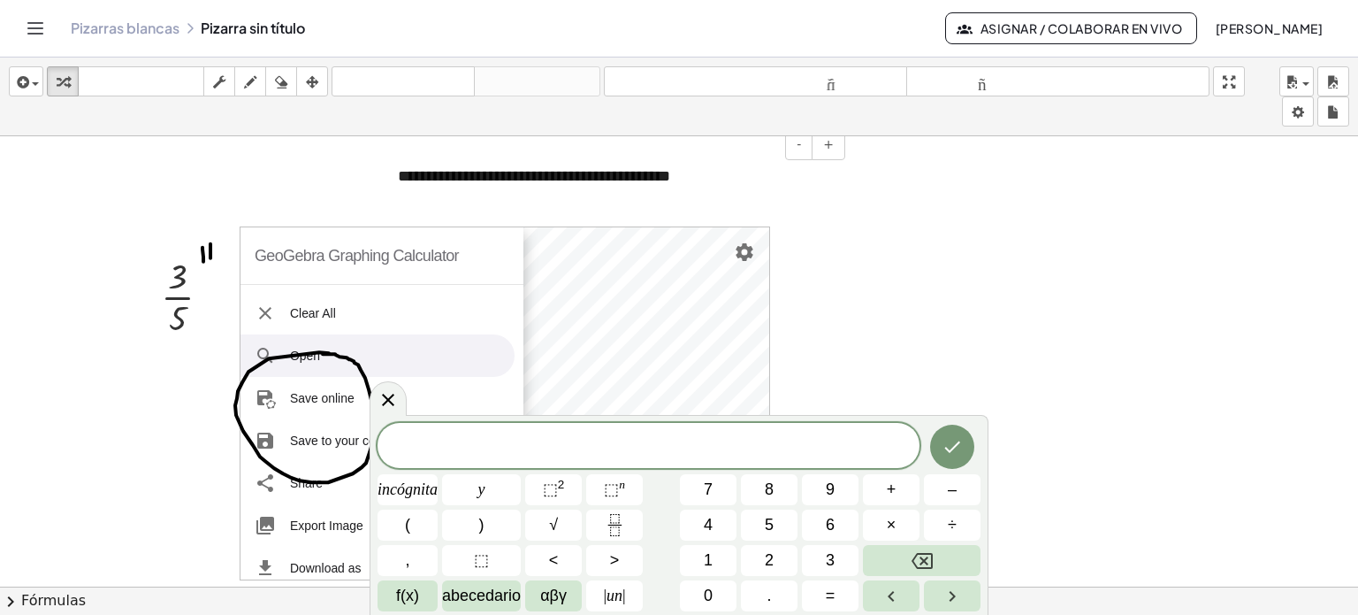
click at [448, 199] on div "**********" at bounding box center [615, 177] width 470 height 58
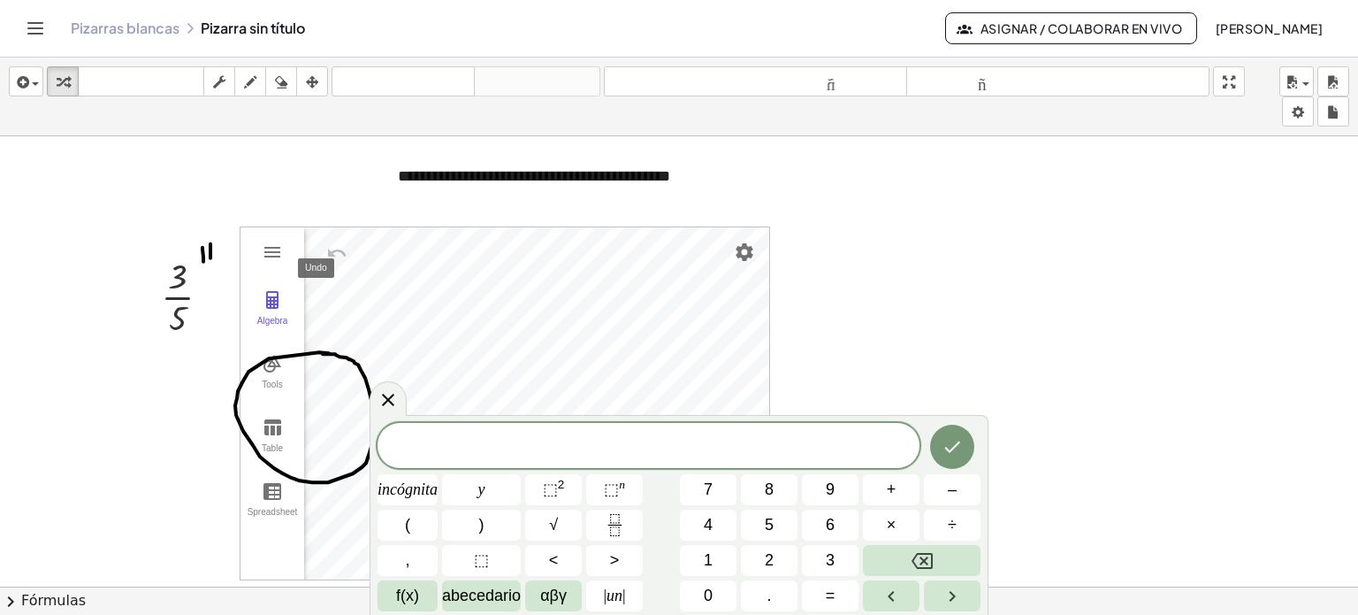
click at [336, 250] on img "Undo" at bounding box center [336, 252] width 21 height 21
click at [438, 474] on div at bounding box center [408, 489] width 60 height 31
click at [1040, 406] on div at bounding box center [679, 599] width 1358 height 927
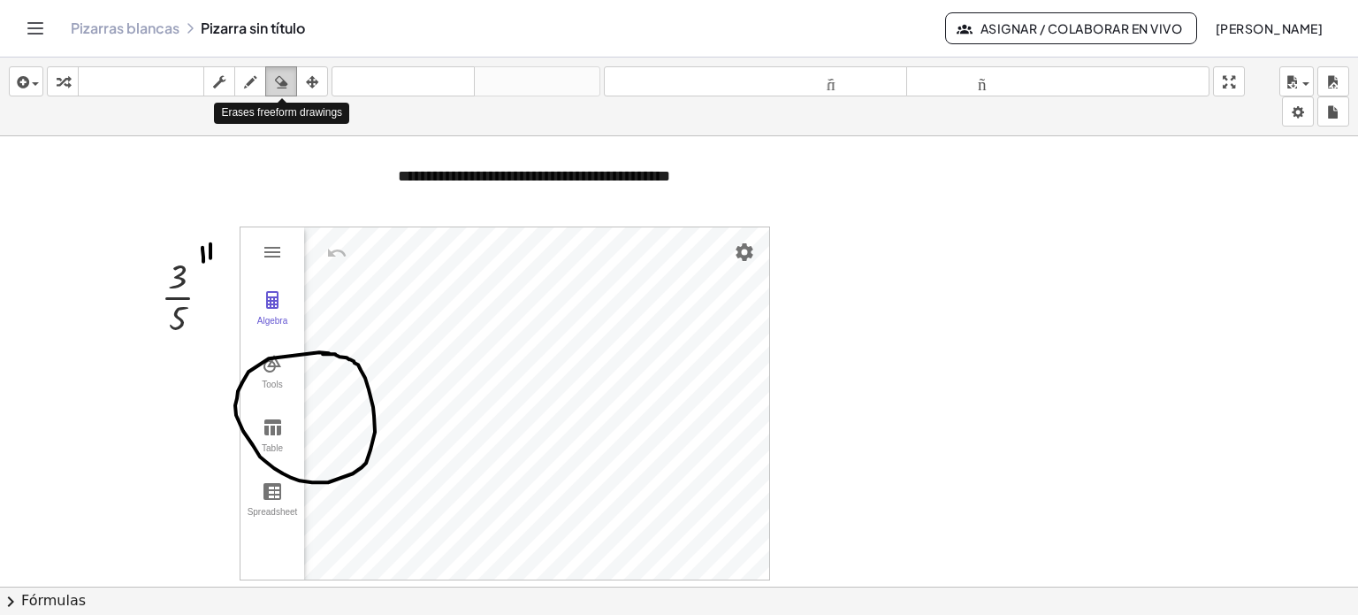
click at [287, 80] on icon "button" at bounding box center [281, 82] width 12 height 21
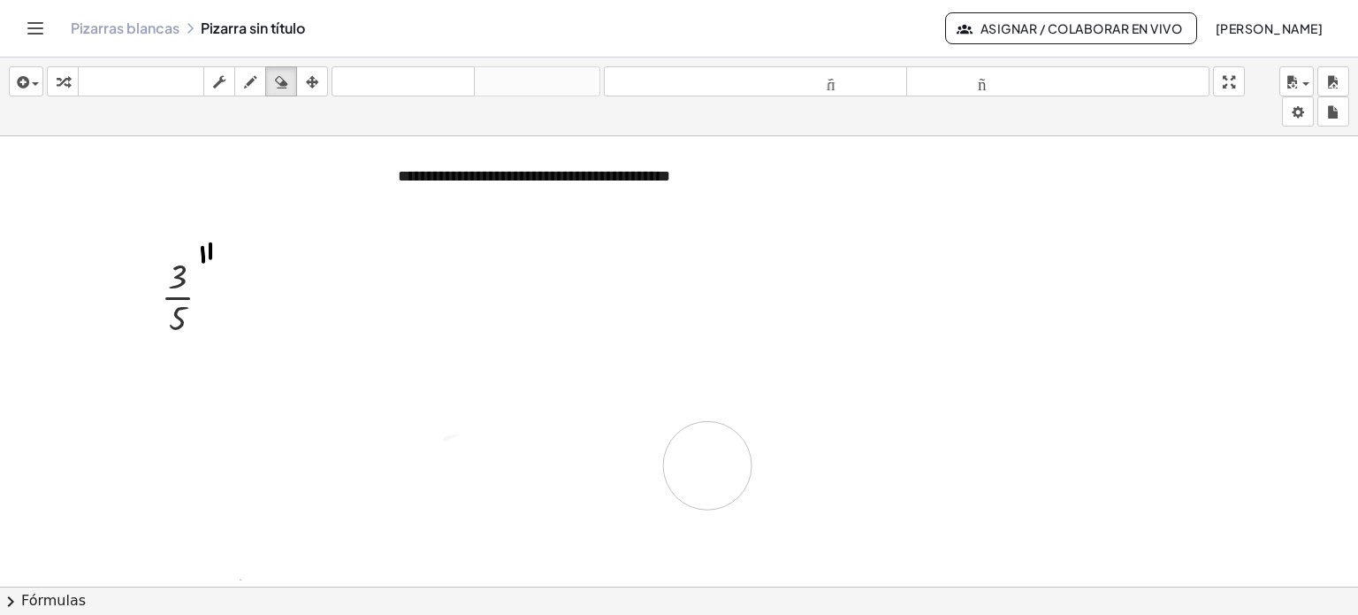
drag, startPoint x: 193, startPoint y: 463, endPoint x: 661, endPoint y: 458, distance: 468.7
click at [661, 458] on div at bounding box center [679, 599] width 1358 height 927
click at [290, 274] on div at bounding box center [679, 599] width 1358 height 927
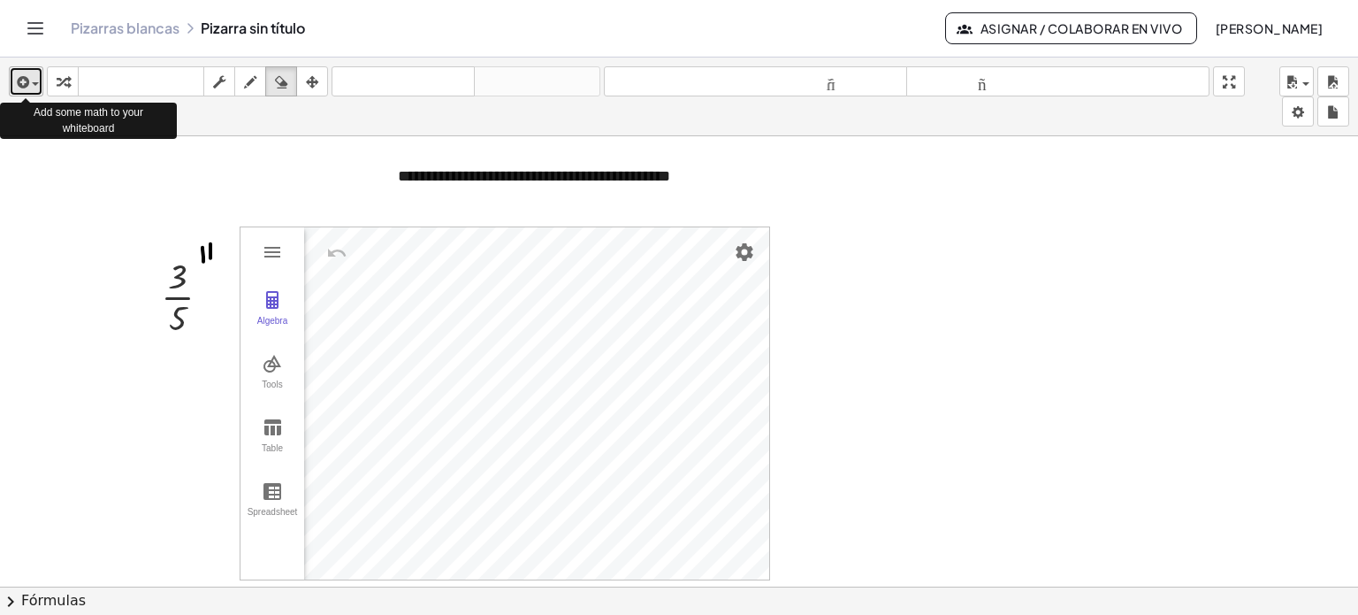
click at [34, 88] on div "button" at bounding box center [26, 81] width 26 height 21
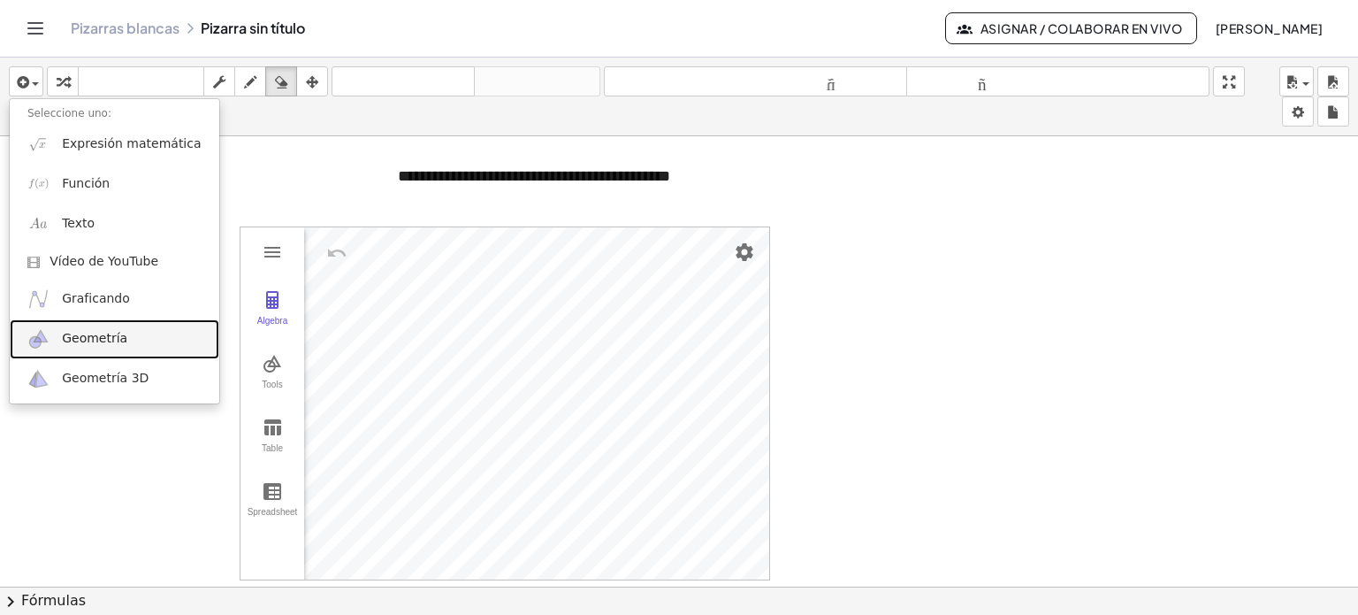
click at [101, 340] on font "Geometría" at bounding box center [94, 338] width 65 height 14
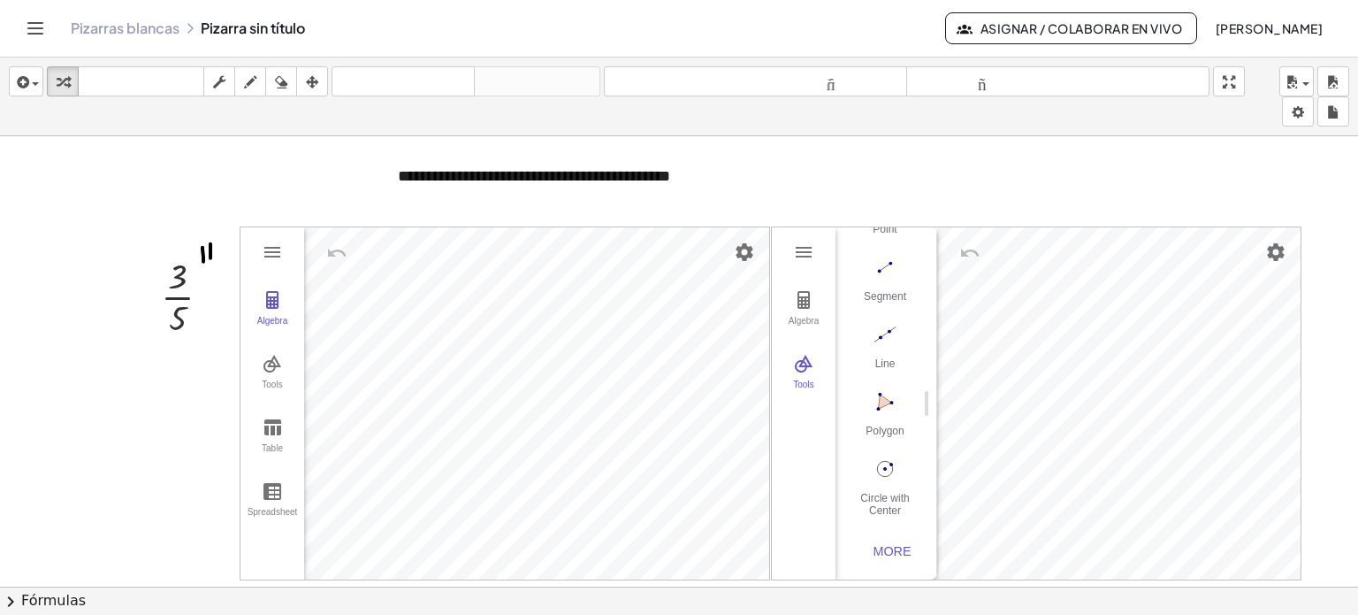
scroll to position [180, 0]
click at [877, 465] on img "Circle with Center through Point. Select center point, then point on circle" at bounding box center [885, 469] width 71 height 28
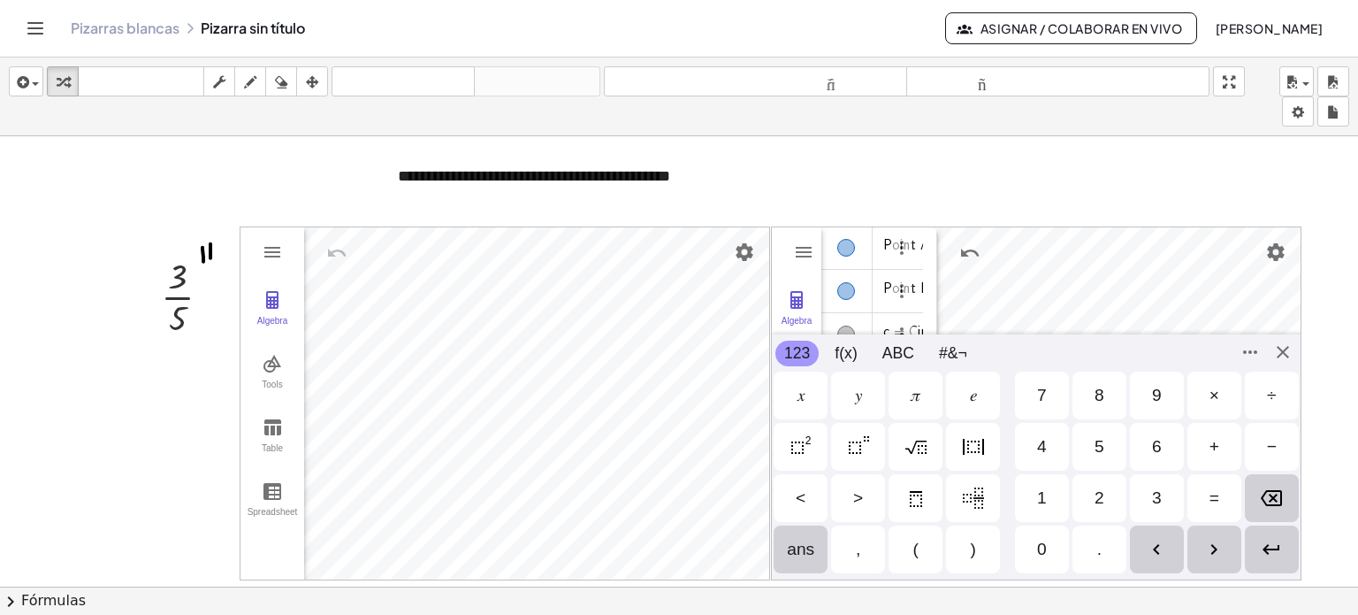
scroll to position [0, 0]
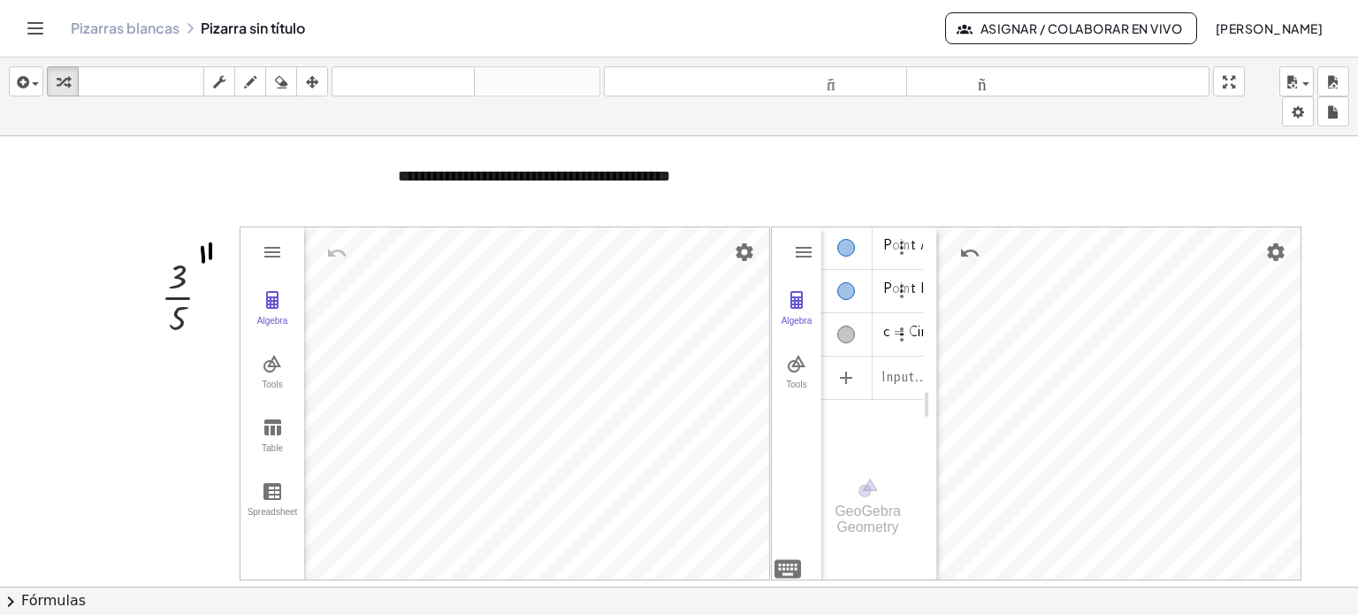
click at [898, 209] on div at bounding box center [679, 599] width 1358 height 927
click at [287, 79] on icon "button" at bounding box center [281, 82] width 12 height 21
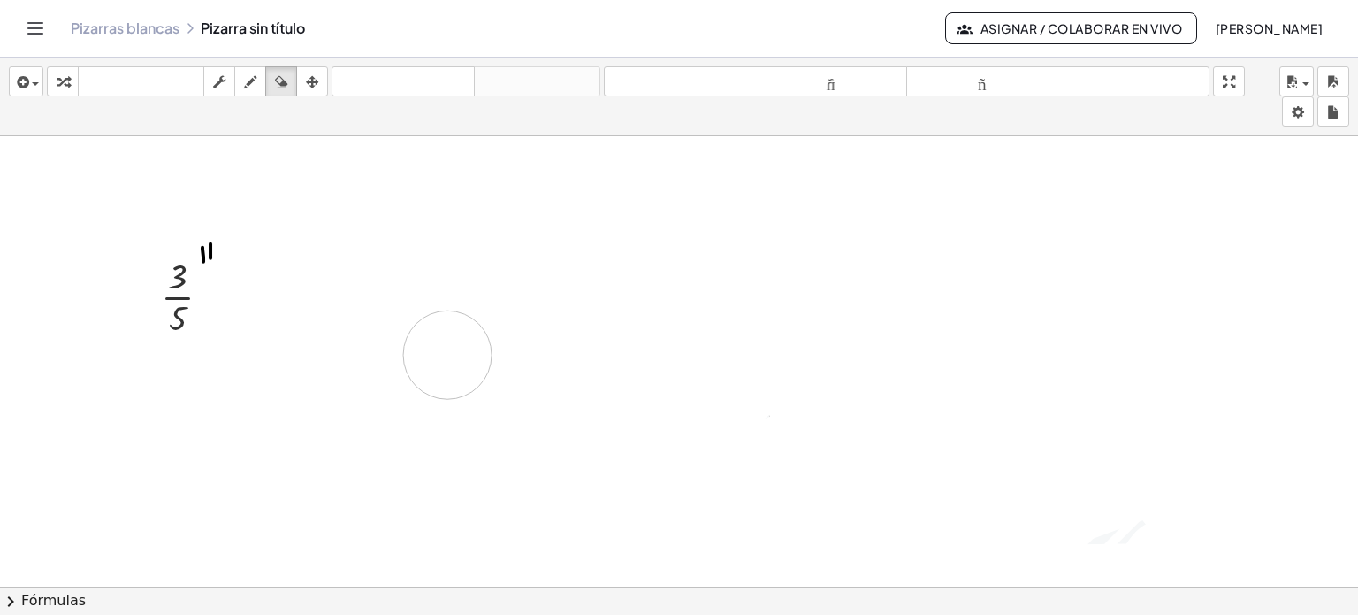
drag, startPoint x: 449, startPoint y: 289, endPoint x: 509, endPoint y: 390, distance: 117.4
click at [509, 390] on div at bounding box center [679, 599] width 1358 height 927
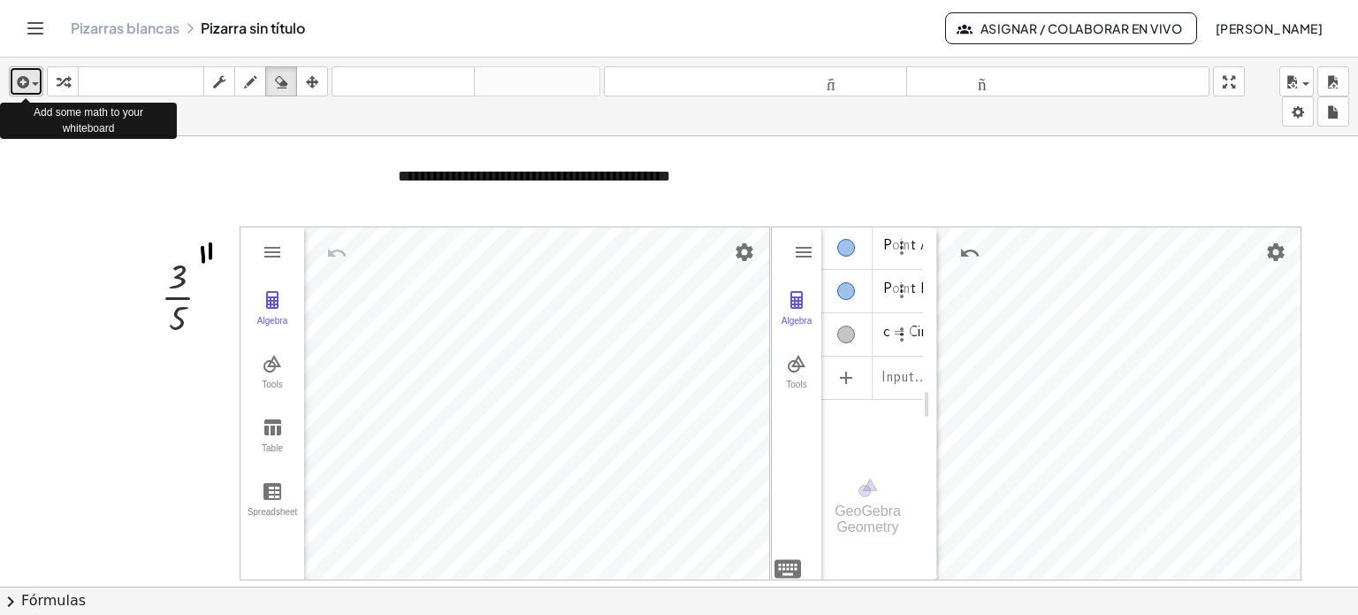
click at [35, 80] on div "button" at bounding box center [26, 81] width 26 height 21
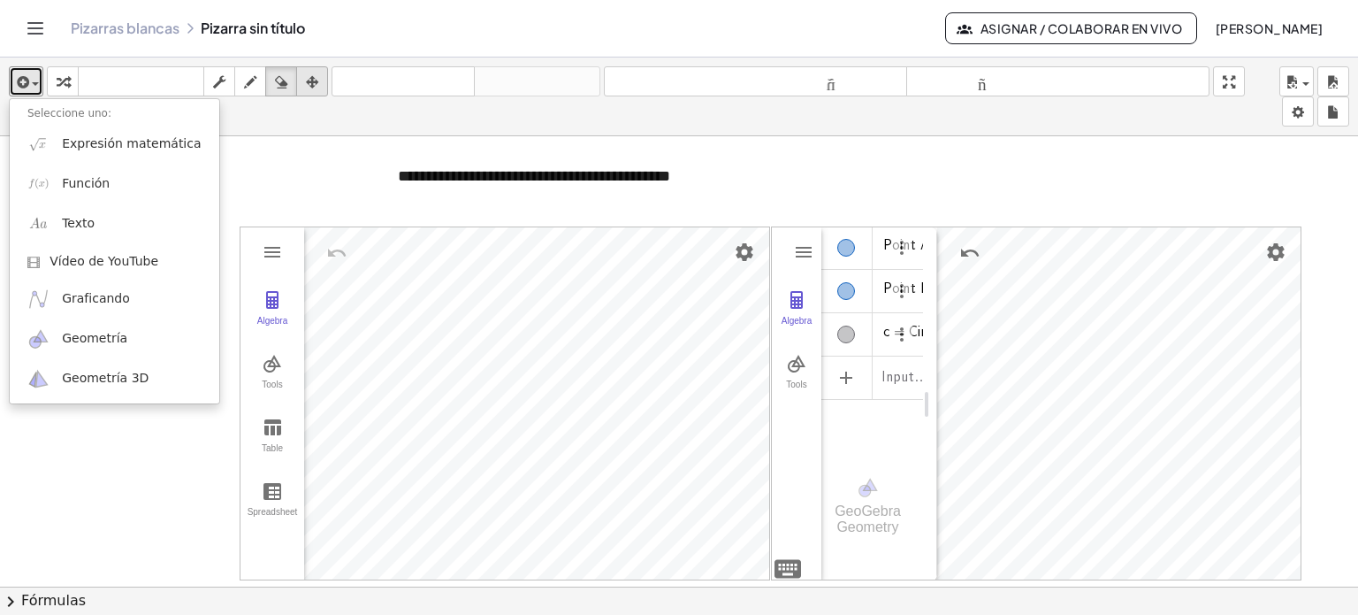
click at [315, 81] on icon "button" at bounding box center [312, 82] width 12 height 21
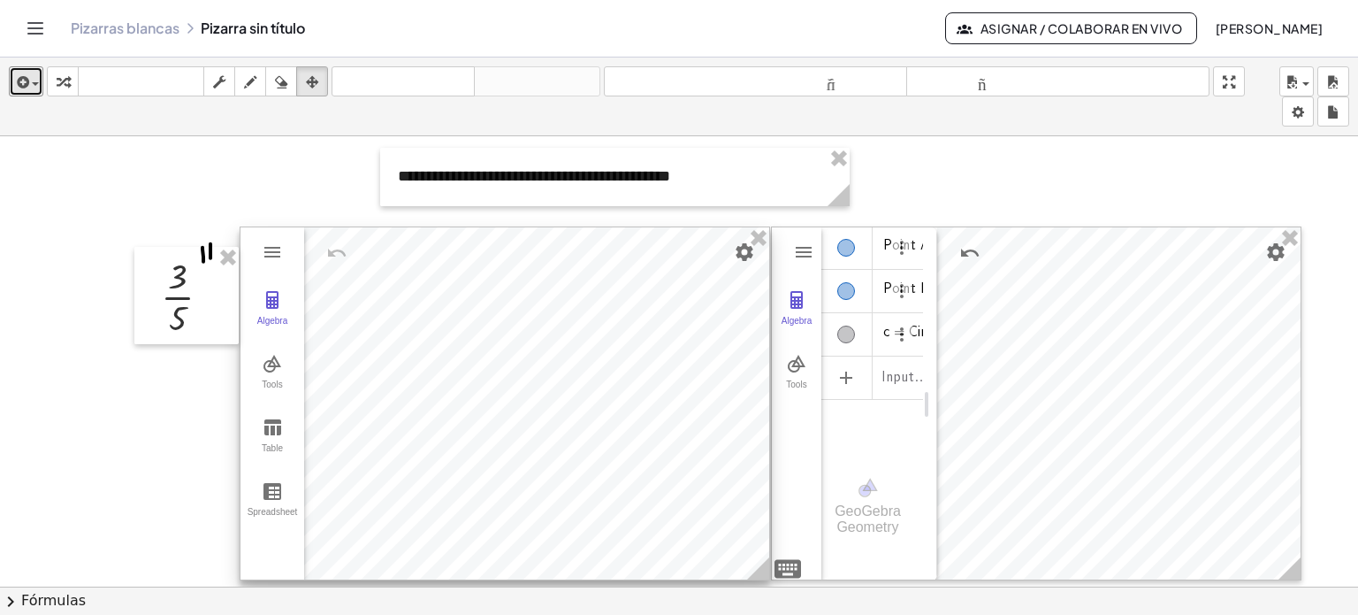
click at [409, 313] on div at bounding box center [505, 403] width 529 height 352
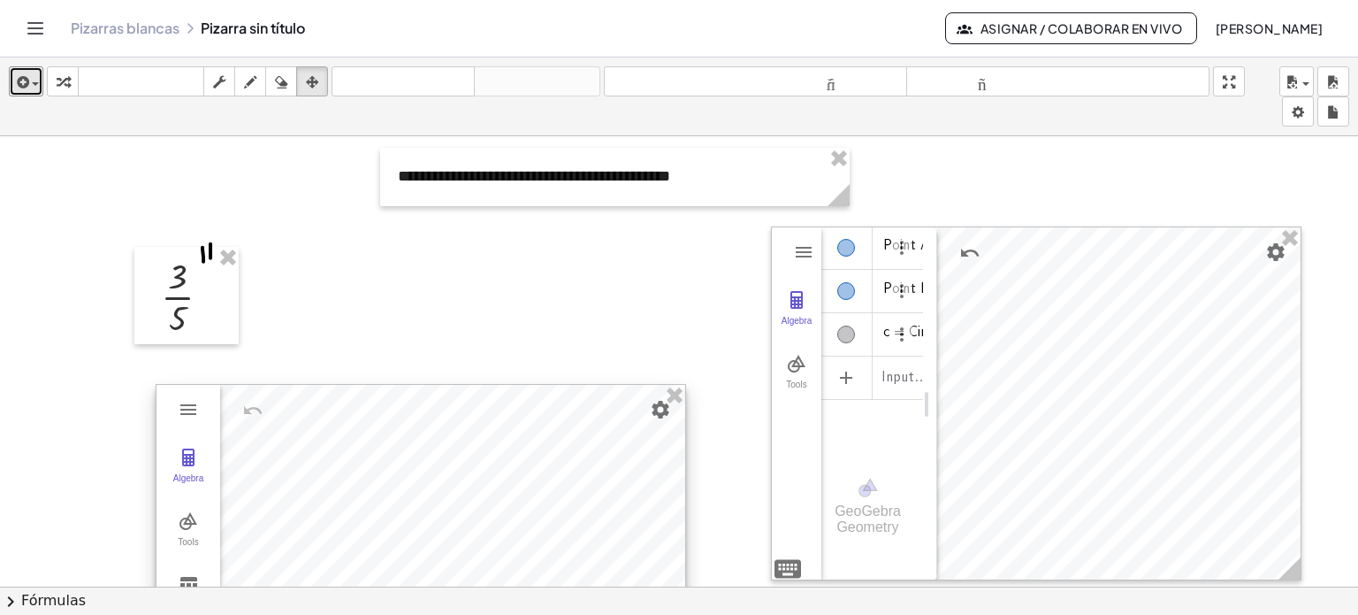
drag, startPoint x: 424, startPoint y: 332, endPoint x: 380, endPoint y: 494, distance: 167.5
click at [380, 494] on div at bounding box center [421, 561] width 529 height 352
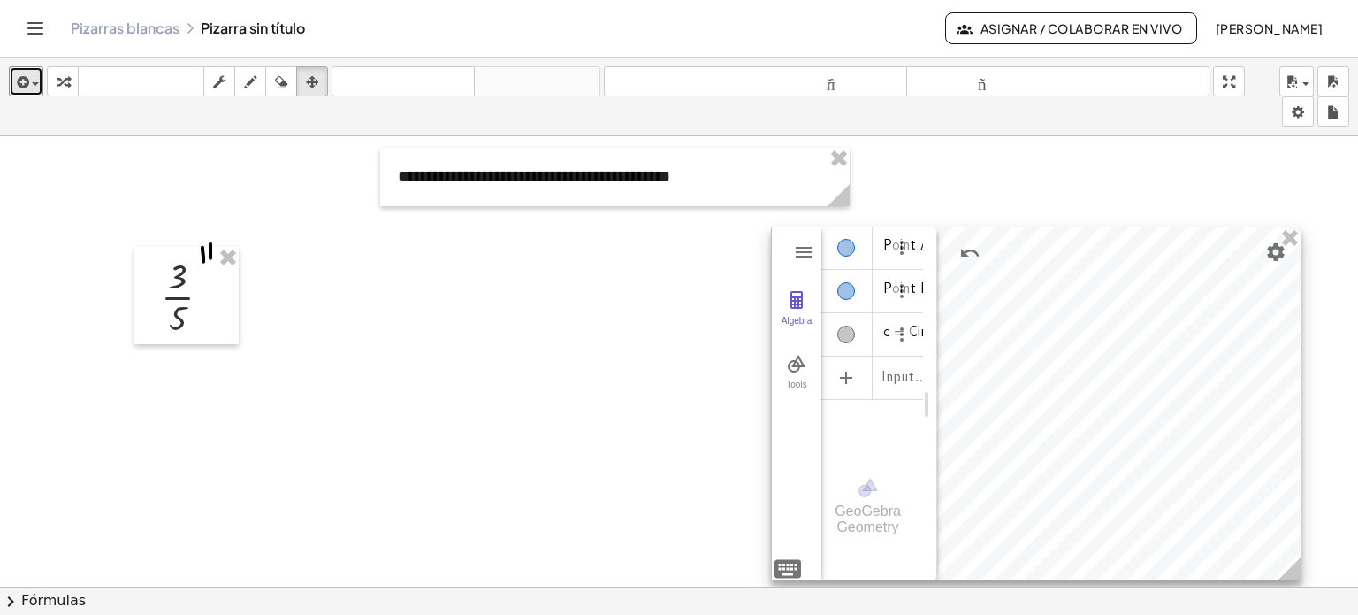
click at [1114, 261] on div at bounding box center [1036, 403] width 529 height 352
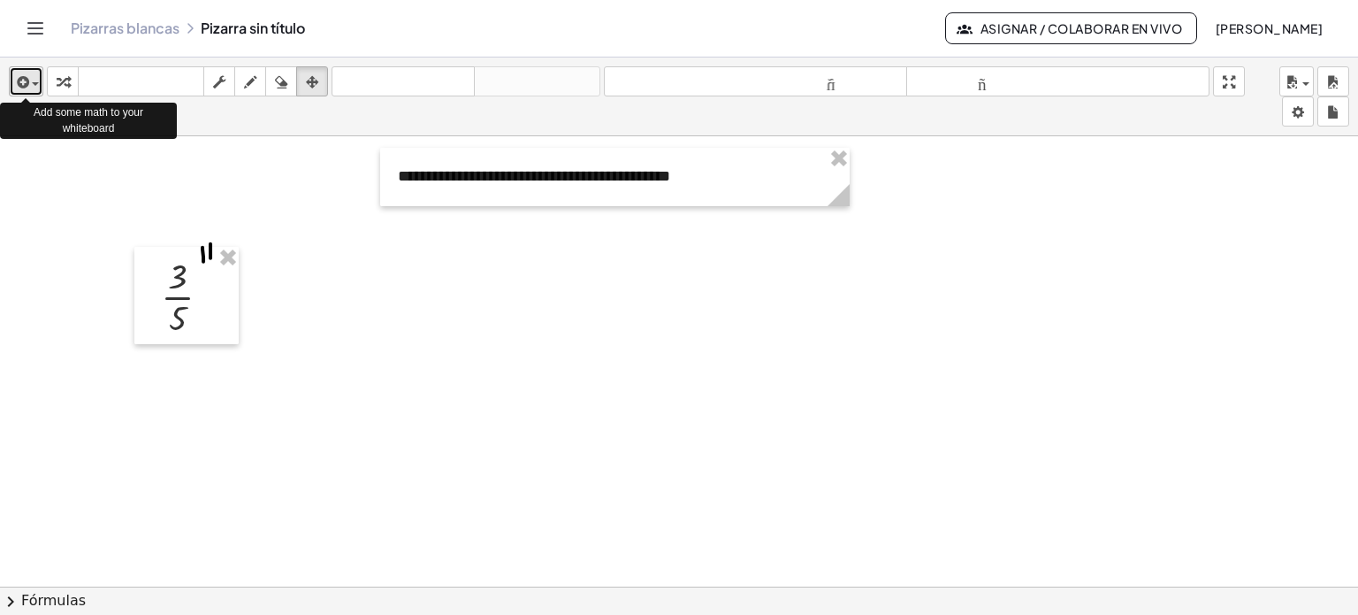
click at [35, 85] on span "button" at bounding box center [35, 84] width 7 height 4
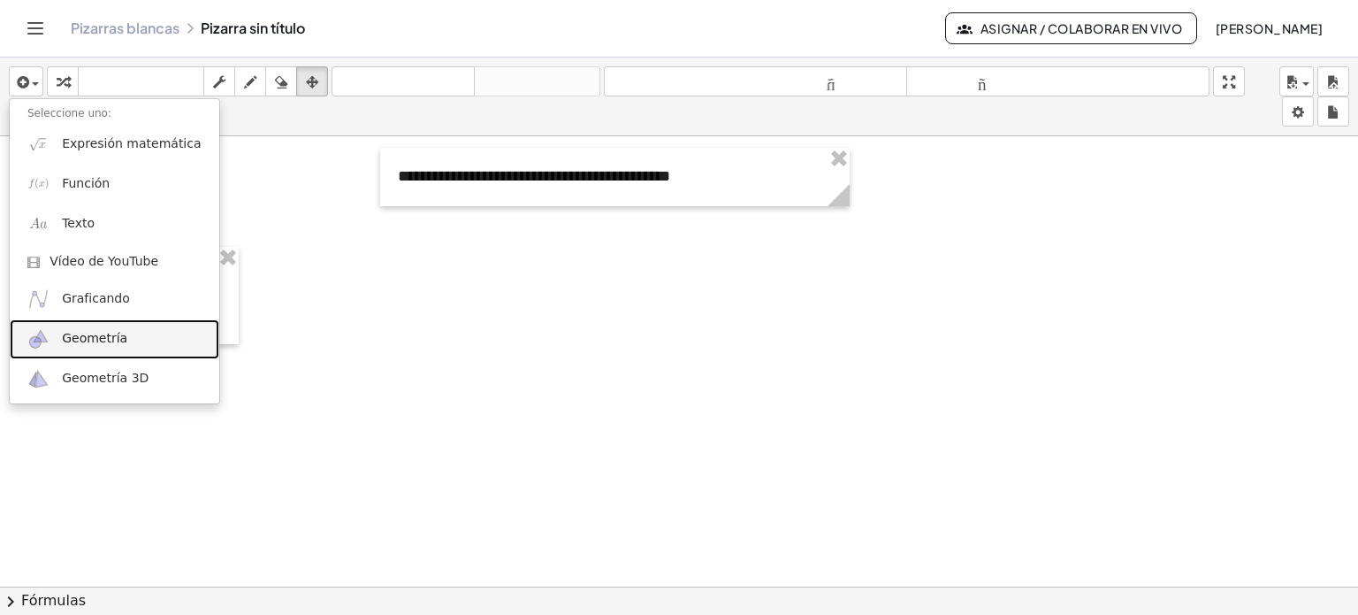
click at [118, 339] on font "Geometría" at bounding box center [94, 338] width 65 height 14
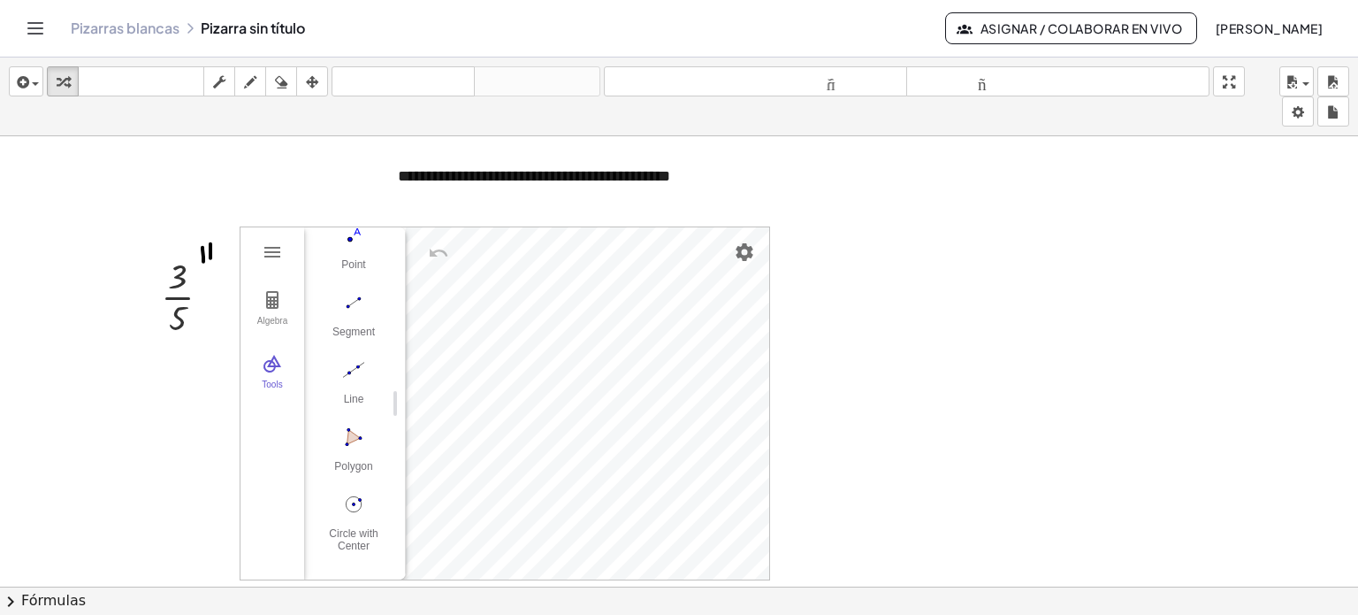
scroll to position [182, 0]
click at [357, 464] on img "Circle with Center through Point. Select center point, then point on circle" at bounding box center [353, 469] width 71 height 28
click at [355, 258] on img "Segment. Select two points or positions" at bounding box center [353, 267] width 71 height 28
click at [357, 253] on img "Segment. Select two points or positions" at bounding box center [353, 267] width 71 height 28
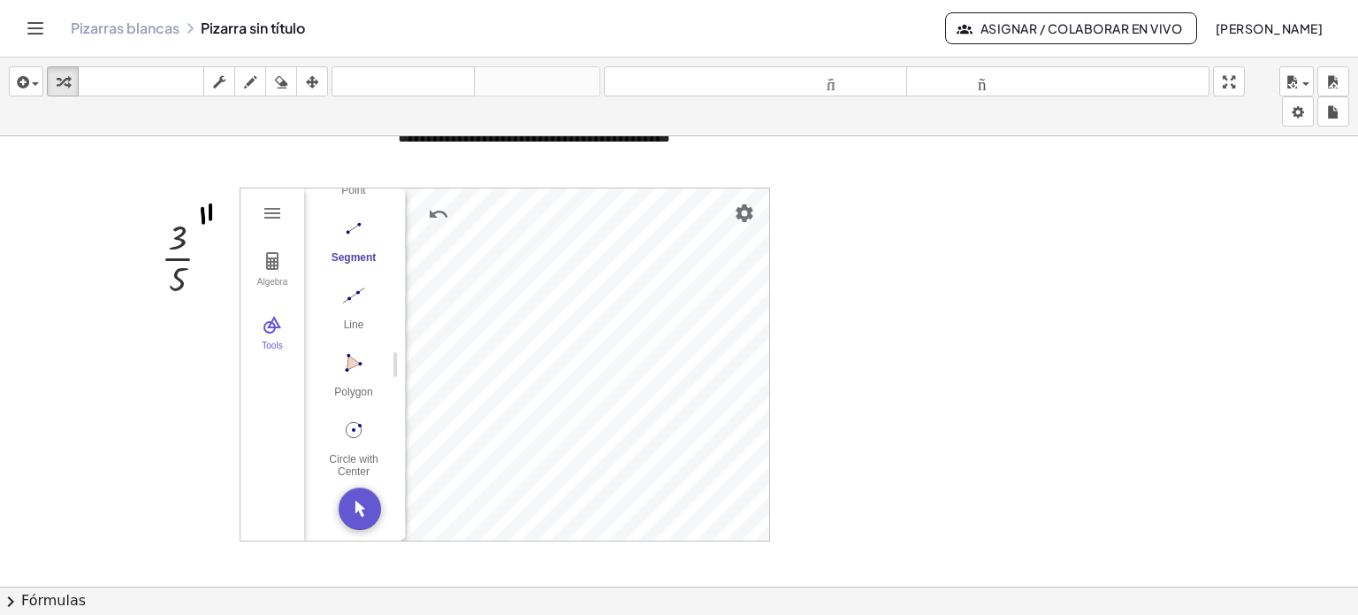
scroll to position [38, 0]
click at [356, 507] on img "Move. Drag or select object" at bounding box center [360, 509] width 42 height 42
click at [276, 269] on img "Geometry" at bounding box center [272, 261] width 21 height 21
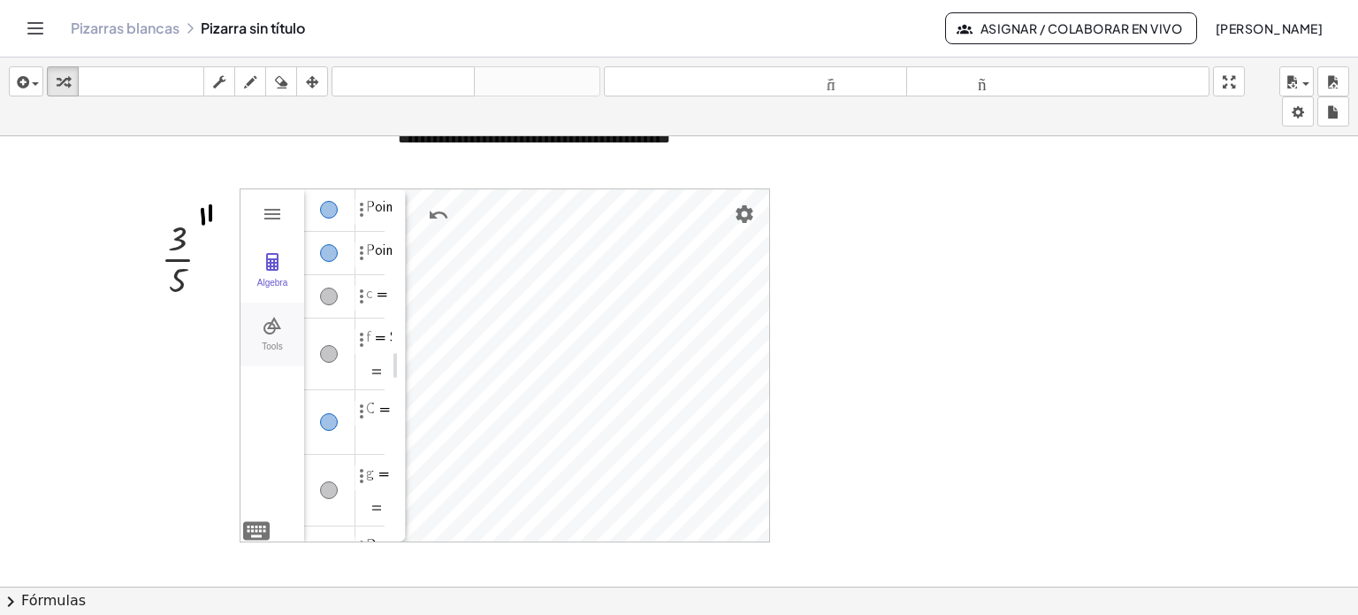
click at [275, 325] on img "Geometry" at bounding box center [272, 325] width 21 height 21
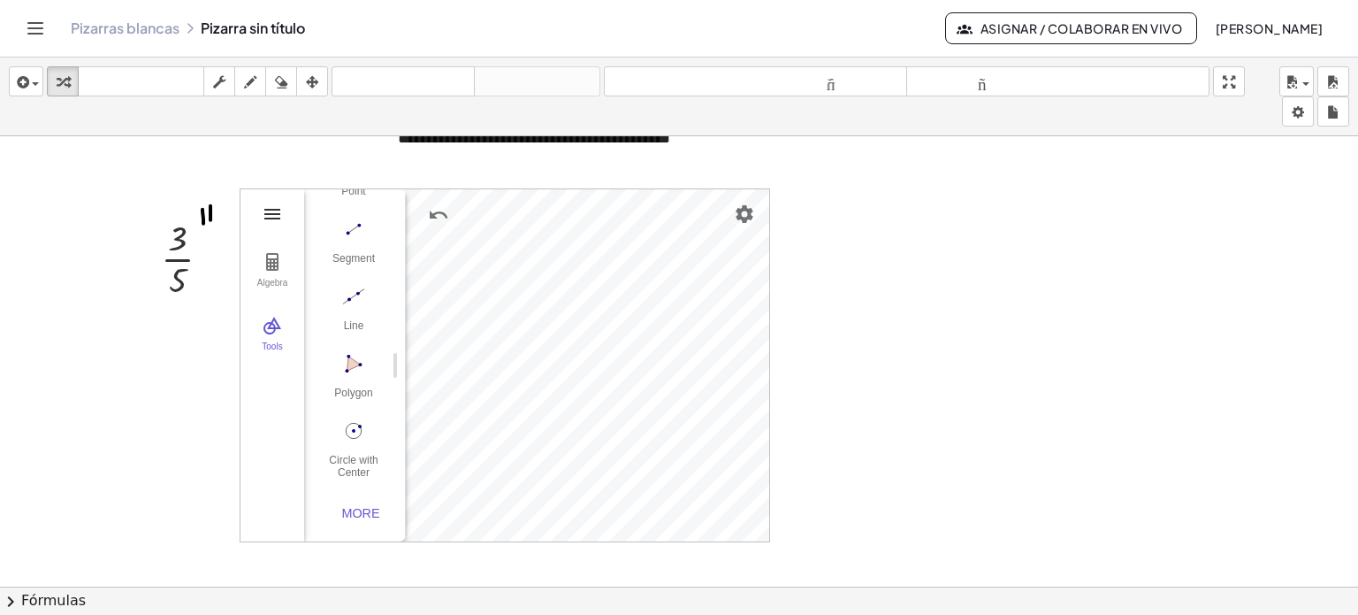
click at [276, 218] on img "Geometry" at bounding box center [272, 213] width 21 height 21
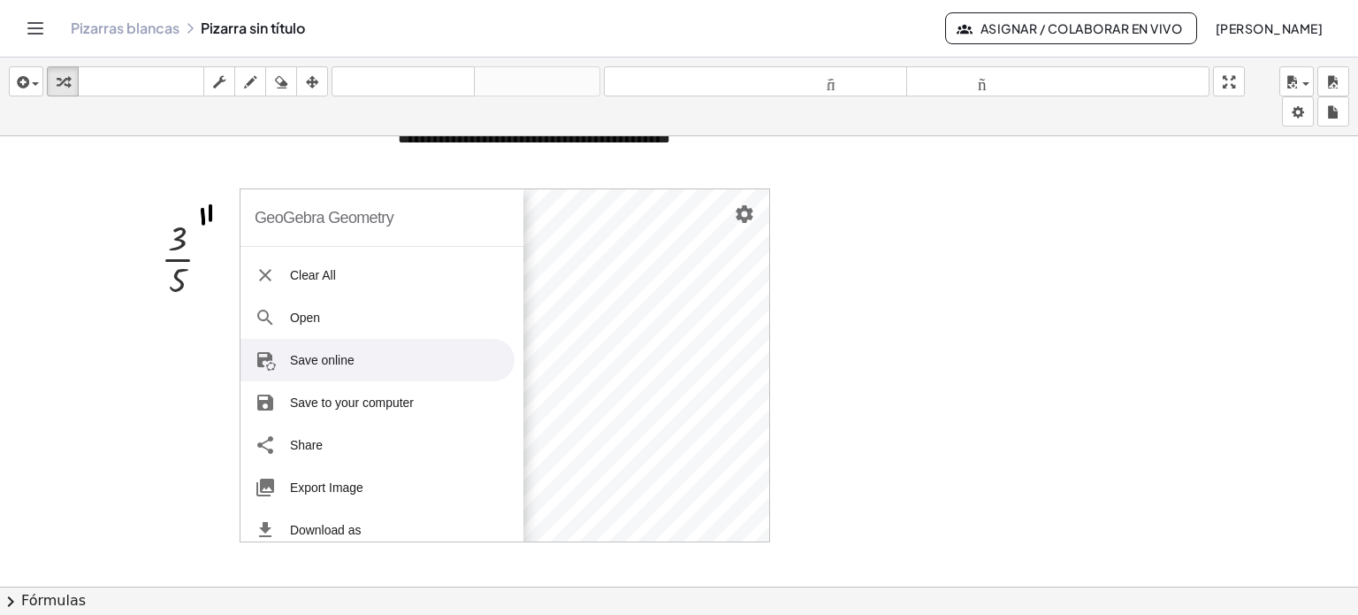
click at [384, 367] on li "Save online" at bounding box center [378, 360] width 274 height 42
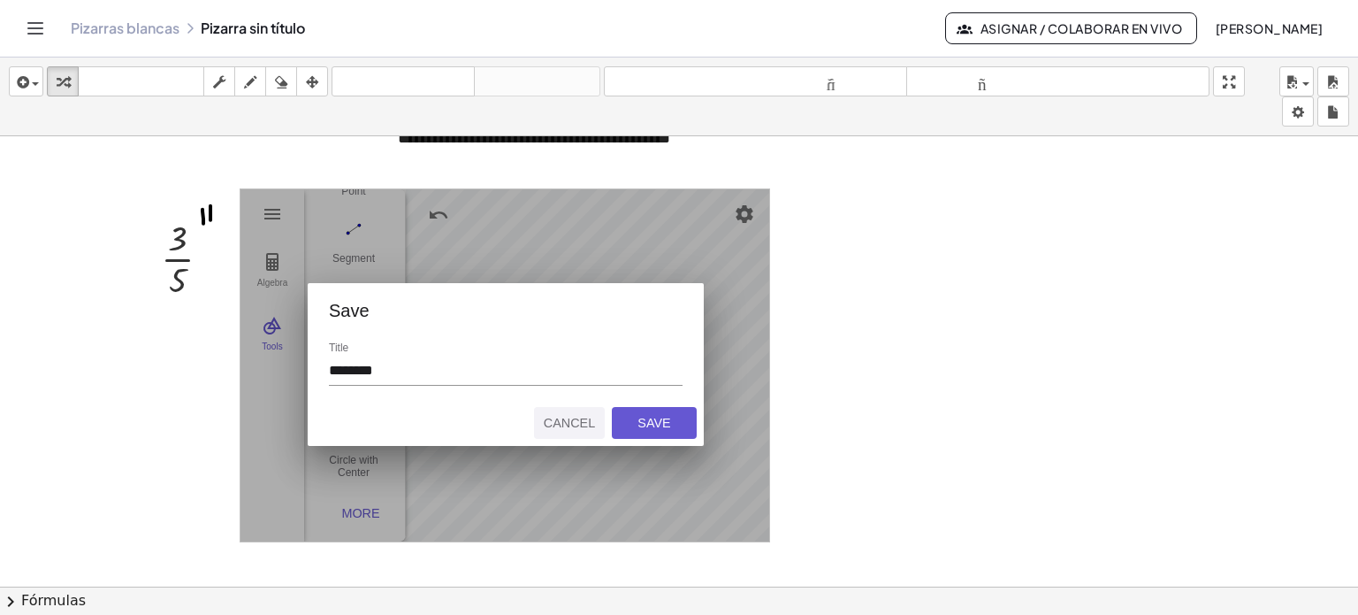
click at [560, 424] on div "Cancel" at bounding box center [569, 423] width 57 height 14
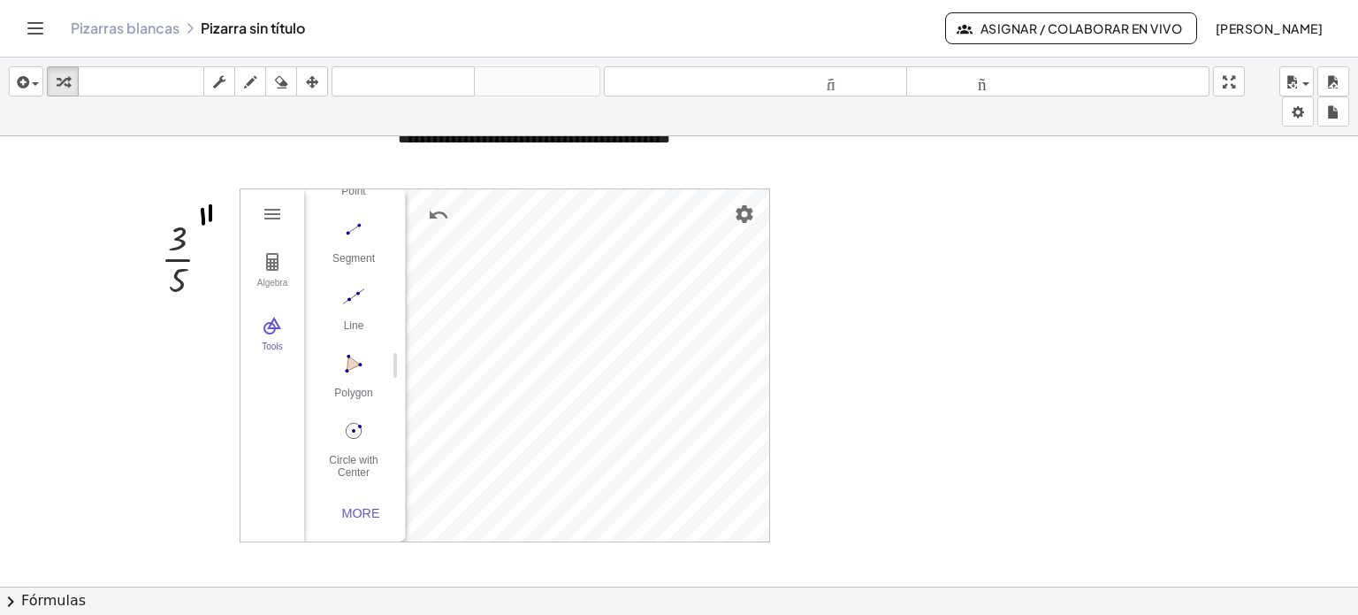
click at [882, 250] on div at bounding box center [679, 561] width 1358 height 927
click at [321, 81] on div "button" at bounding box center [312, 81] width 23 height 21
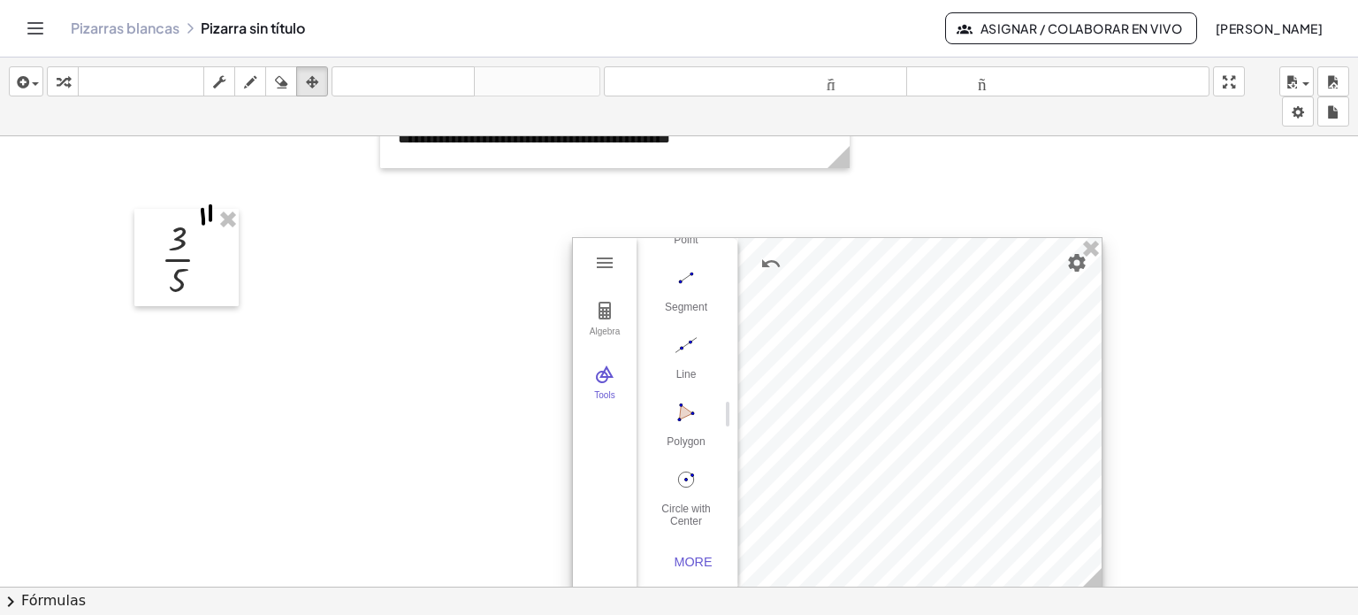
drag, startPoint x: 722, startPoint y: 311, endPoint x: 1064, endPoint y: 356, distance: 345.2
click at [1064, 356] on div at bounding box center [837, 414] width 529 height 352
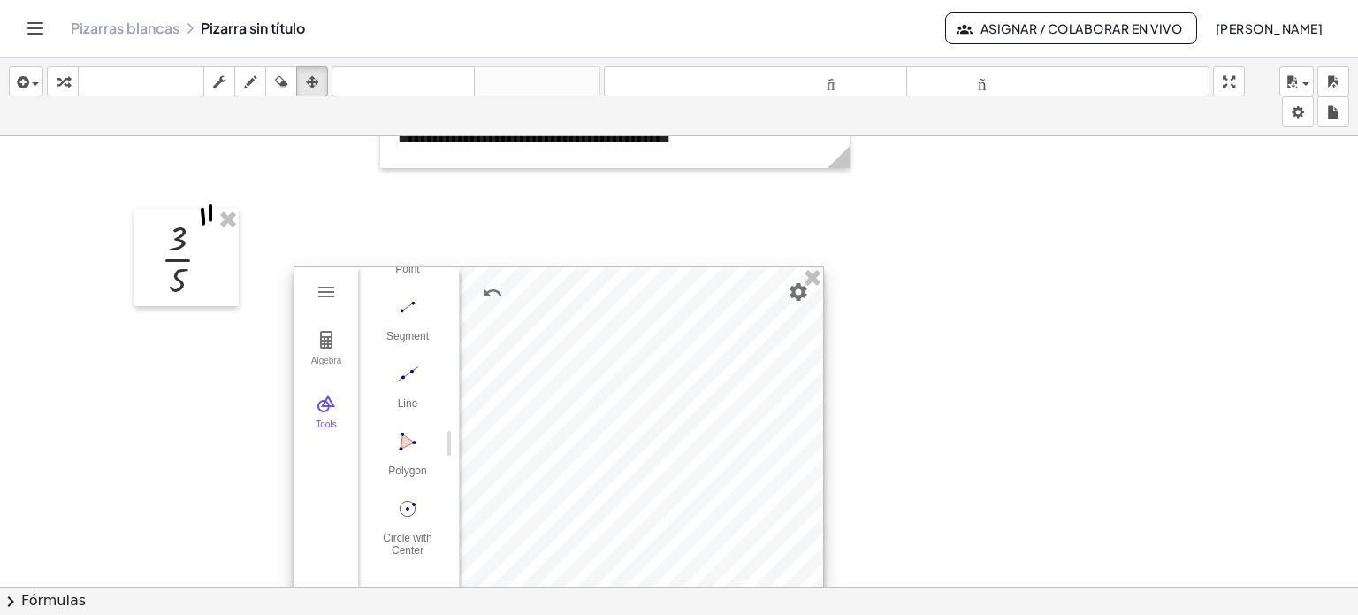
drag, startPoint x: 955, startPoint y: 253, endPoint x: 661, endPoint y: 284, distance: 295.2
click at [661, 284] on div at bounding box center [558, 443] width 529 height 352
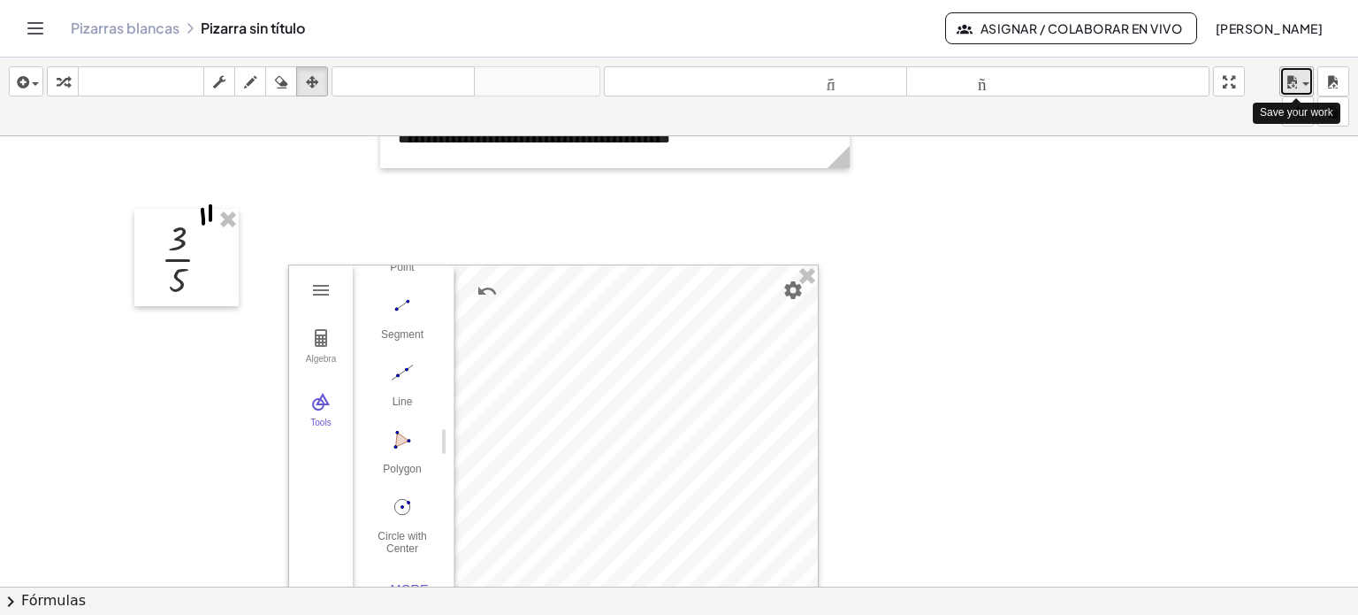
click at [1303, 87] on div "button" at bounding box center [1297, 81] width 26 height 21
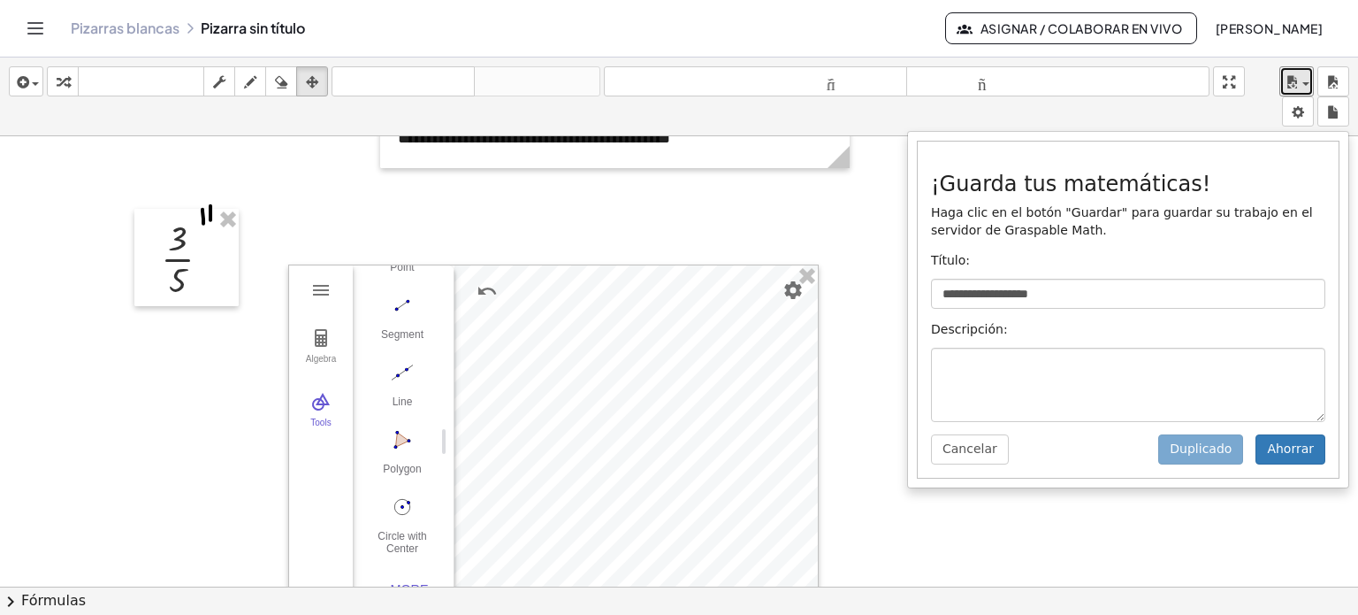
click at [88, 166] on div at bounding box center [679, 561] width 1358 height 927
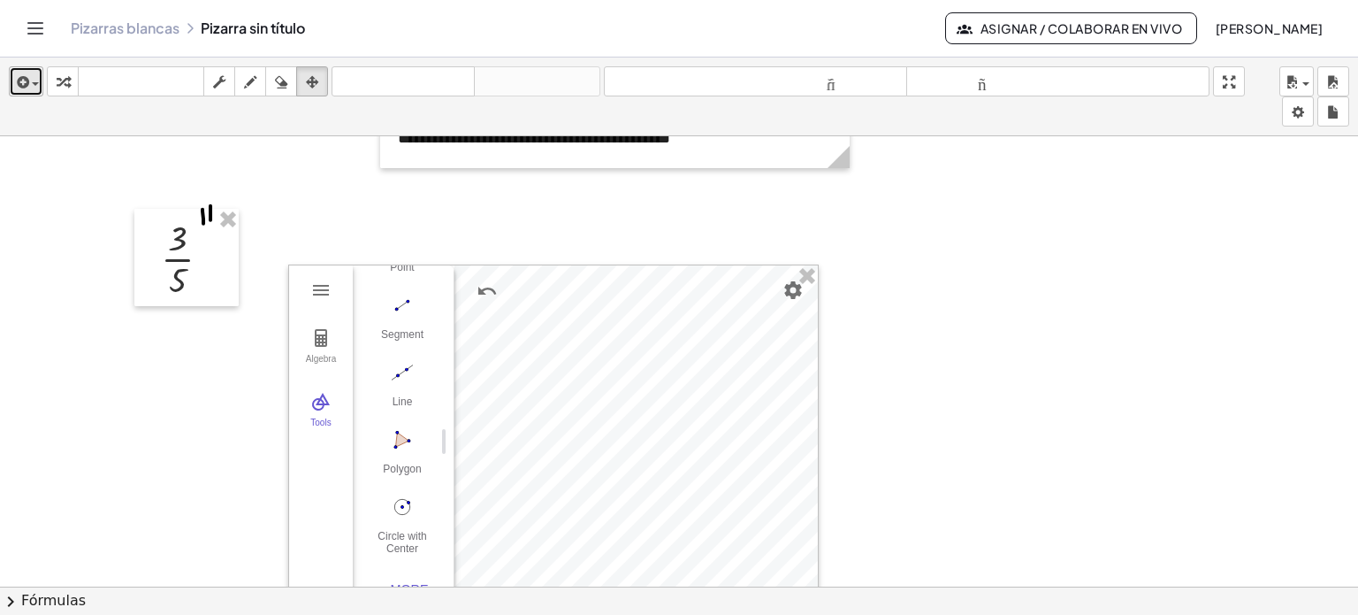
click at [32, 88] on span "button" at bounding box center [31, 84] width 4 height 12
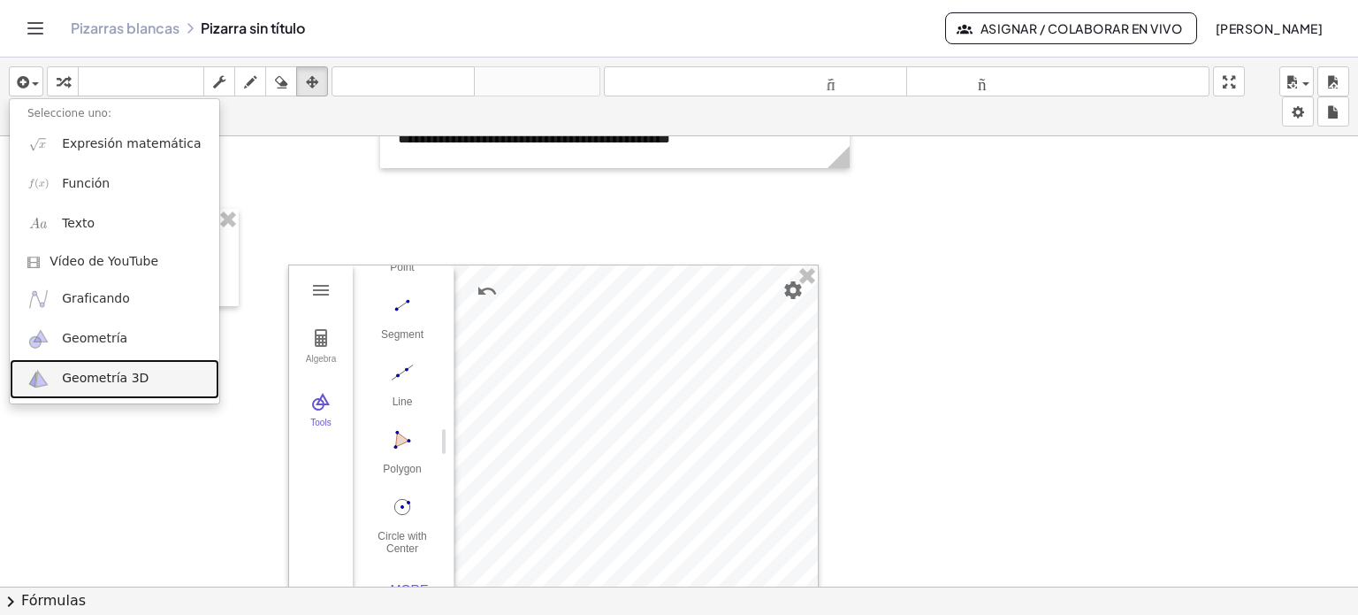
click at [120, 378] on font "Geometría 3D" at bounding box center [105, 378] width 87 height 14
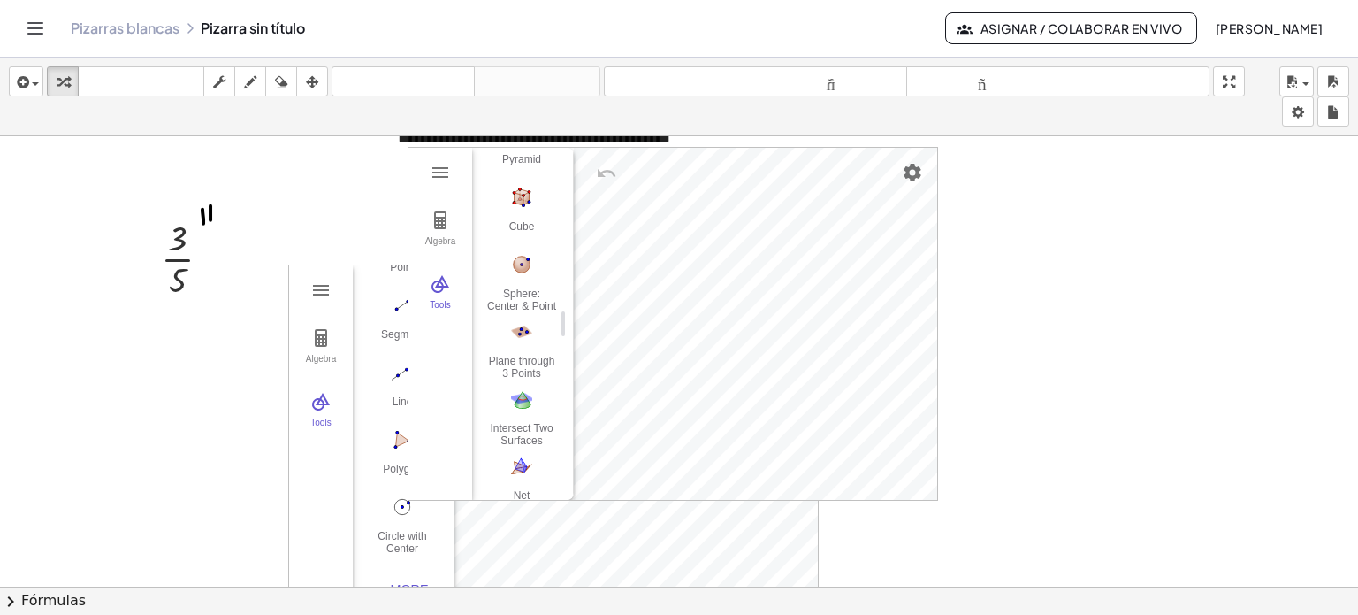
scroll to position [223, 0]
click at [516, 402] on img "Intersect Two Surfaces. Select two surfaces" at bounding box center [521, 407] width 71 height 28
click at [531, 466] on img "Move. Drag or select object" at bounding box center [528, 468] width 42 height 42
drag, startPoint x: 549, startPoint y: 319, endPoint x: 551, endPoint y: 377, distance: 57.5
click at [551, 377] on div "Basic Tools Move Point Pyramid Cube Sphere: Center & Point Plane through 3 Poin…" at bounding box center [516, 324] width 88 height 352
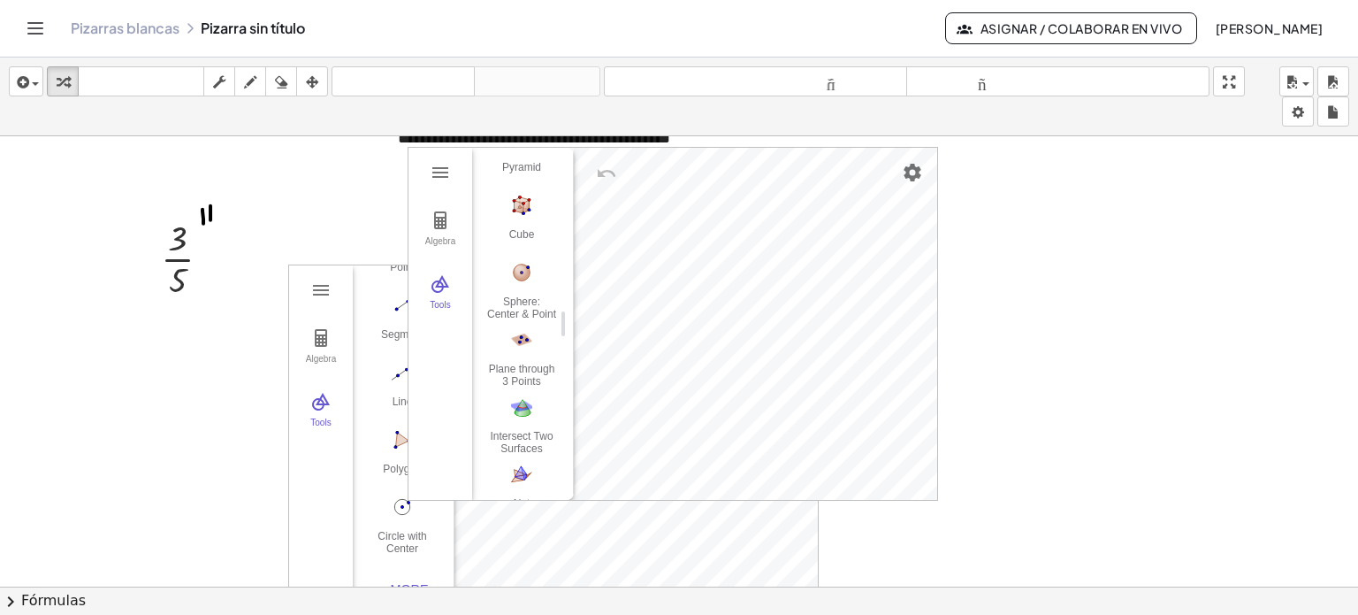
scroll to position [317, 0]
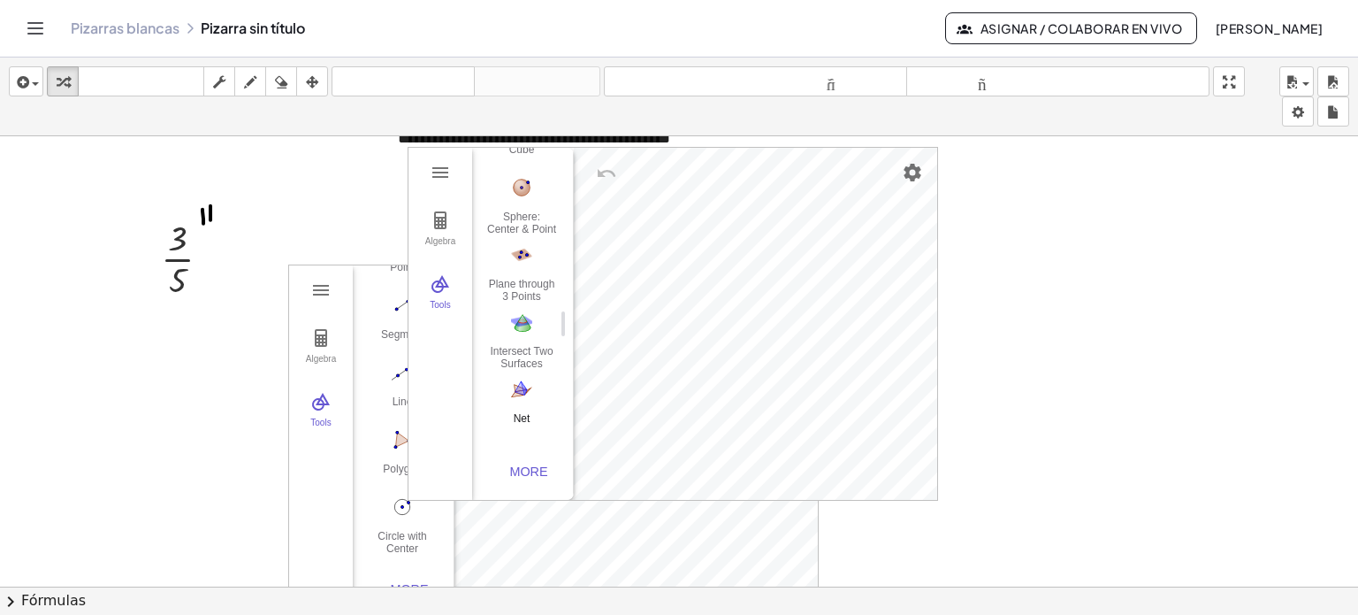
click at [522, 378] on img "Net. Select a polyhedron" at bounding box center [521, 389] width 71 height 28
click at [531, 462] on img "Move. Drag or select object" at bounding box center [528, 468] width 42 height 42
click at [524, 464] on div "More" at bounding box center [529, 471] width 57 height 14
click at [525, 248] on img "Plane through 3 Points. Select three points" at bounding box center [521, 246] width 71 height 28
click at [512, 312] on img "Intersect Two Surfaces. Select two surfaces" at bounding box center [521, 313] width 71 height 28
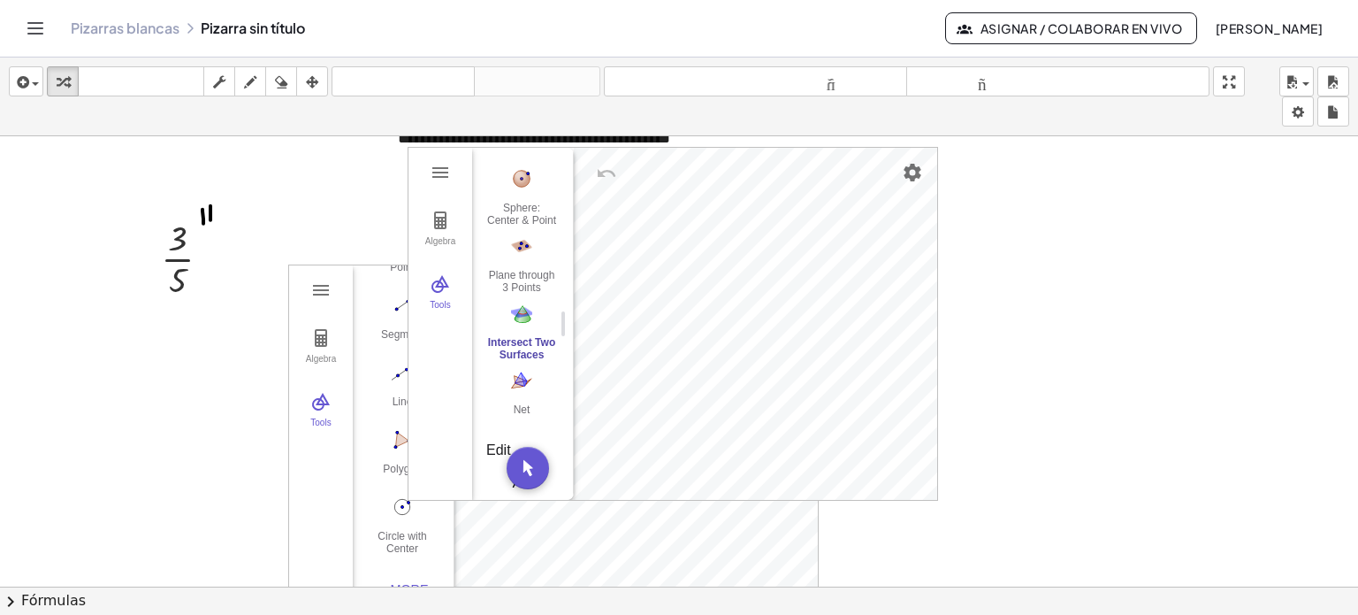
click at [1086, 294] on div "**********" at bounding box center [679, 561] width 1358 height 927
click at [910, 172] on img "Settings" at bounding box center [912, 172] width 21 height 21
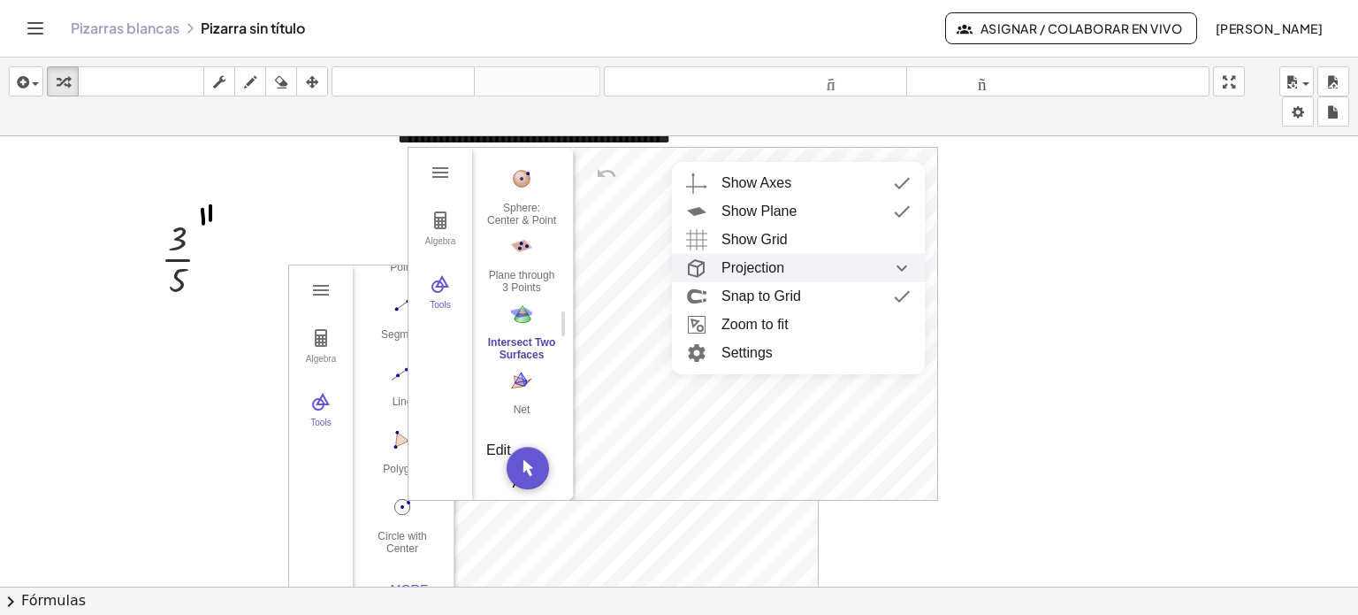
click at [784, 270] on div "Projection" at bounding box center [816, 268] width 189 height 28
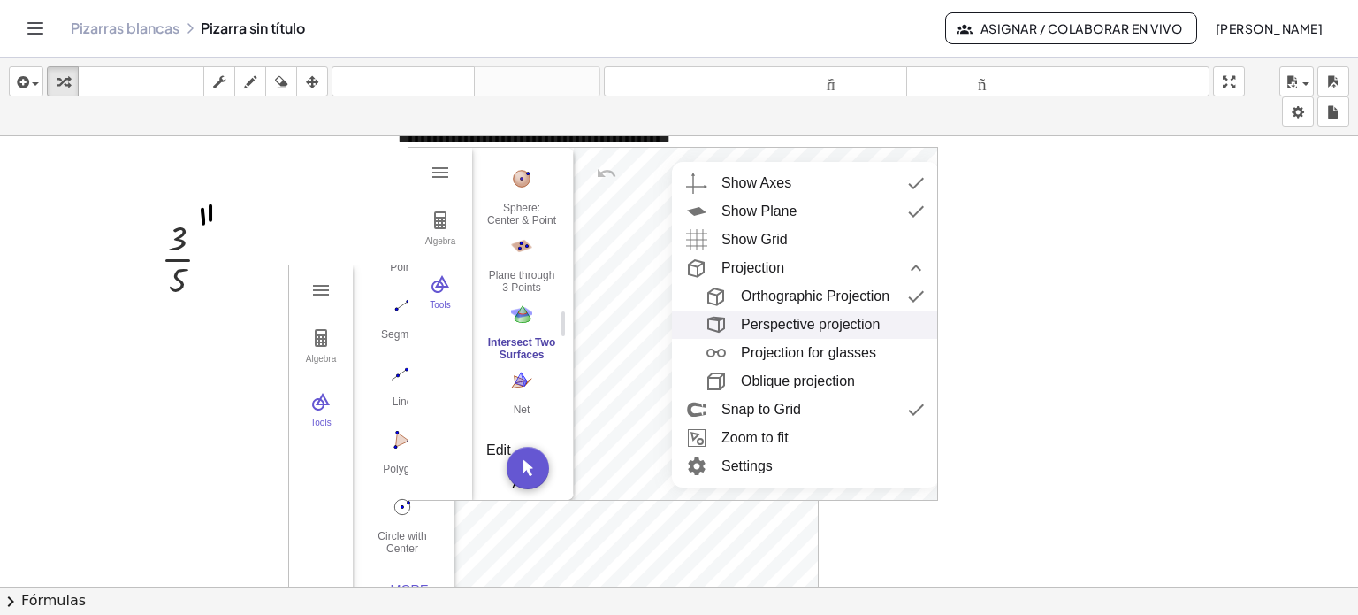
click at [799, 320] on div "Perspective projection" at bounding box center [810, 324] width 139 height 28
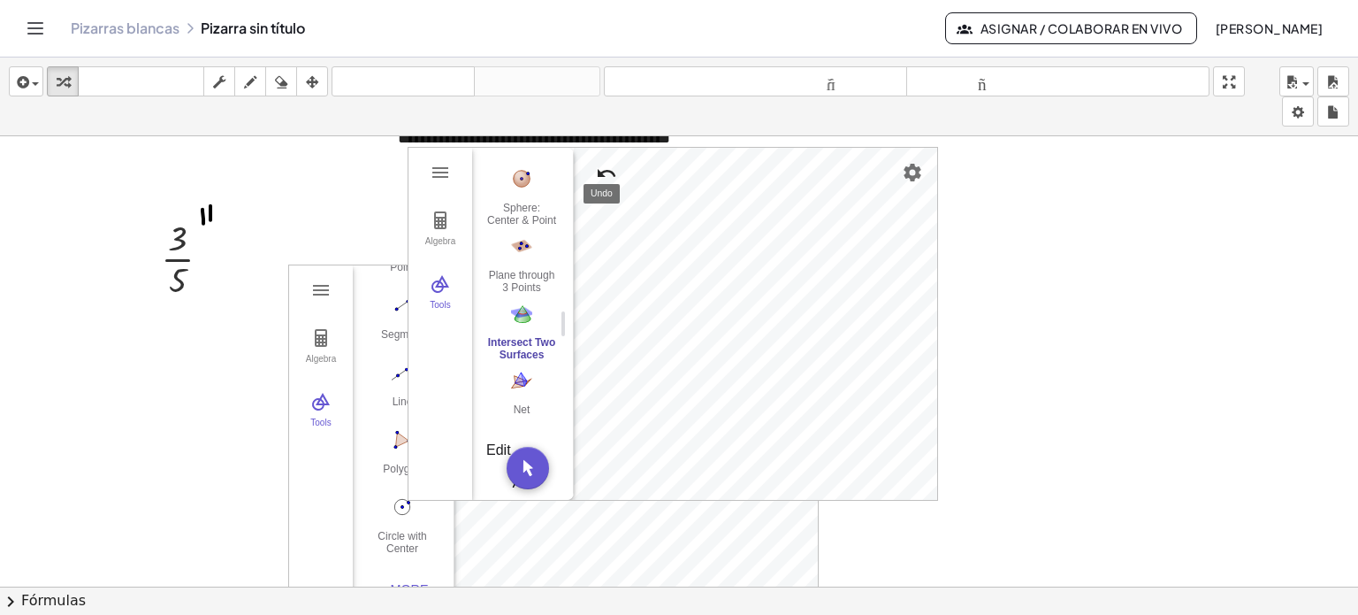
click at [602, 172] on img "Undo" at bounding box center [606, 173] width 21 height 21
click at [343, 233] on div at bounding box center [679, 561] width 1358 height 927
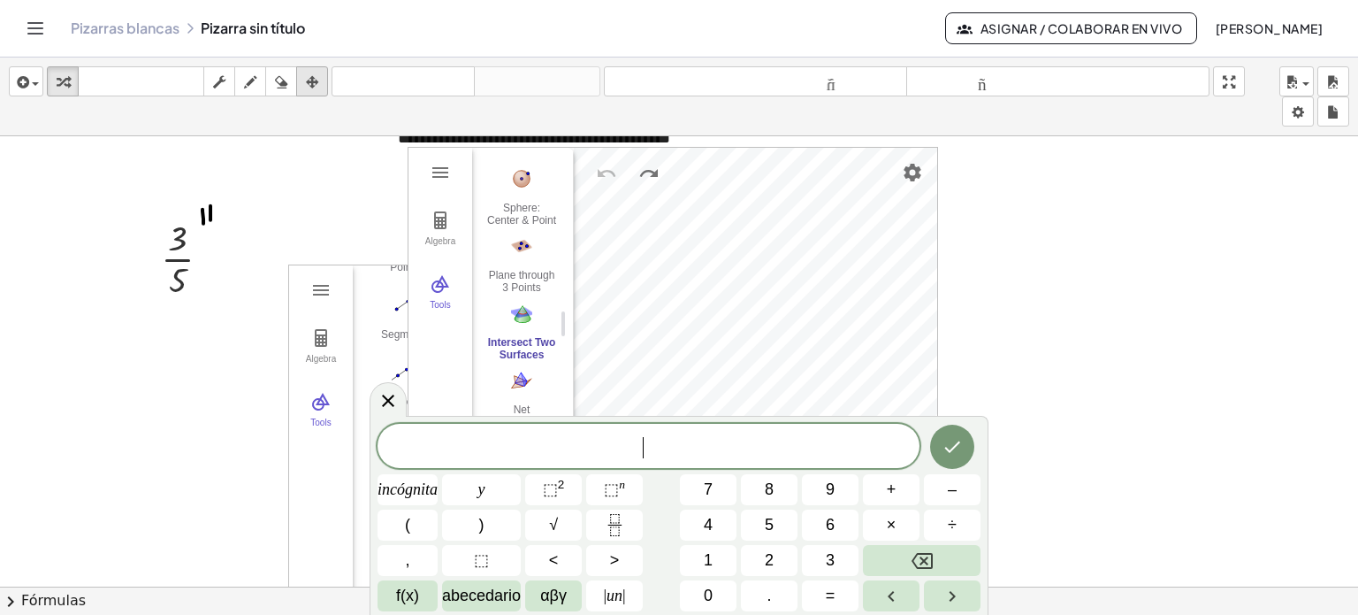
click at [310, 80] on icon "button" at bounding box center [312, 82] width 12 height 21
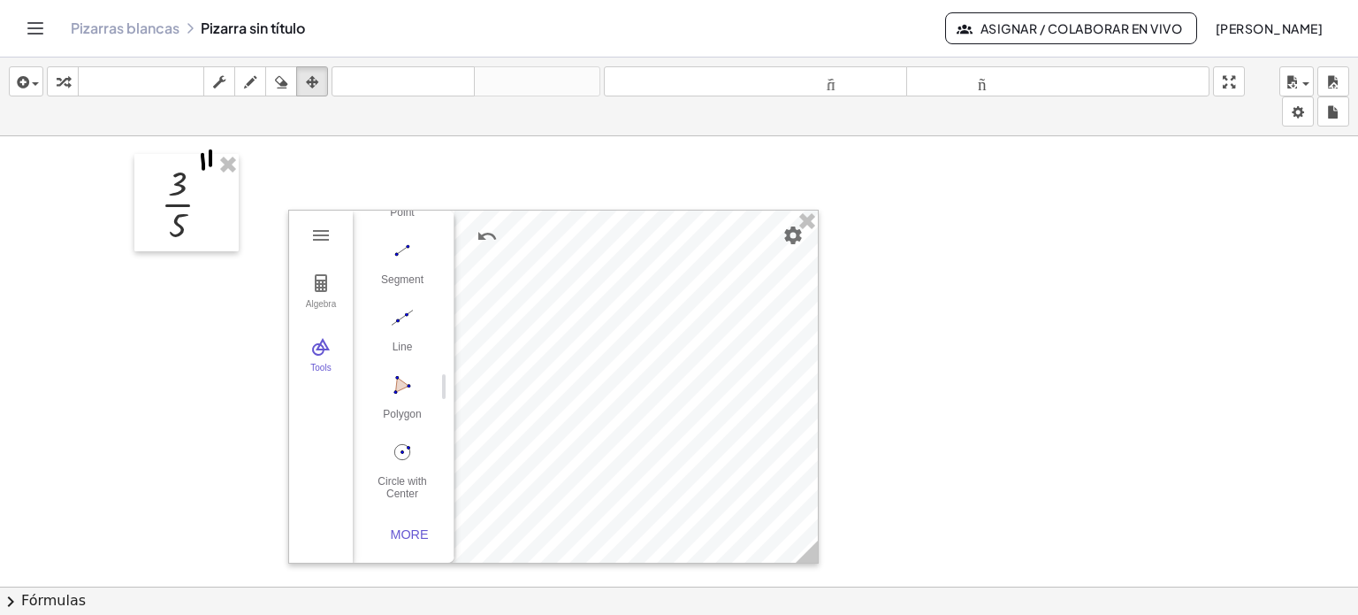
scroll to position [96, 0]
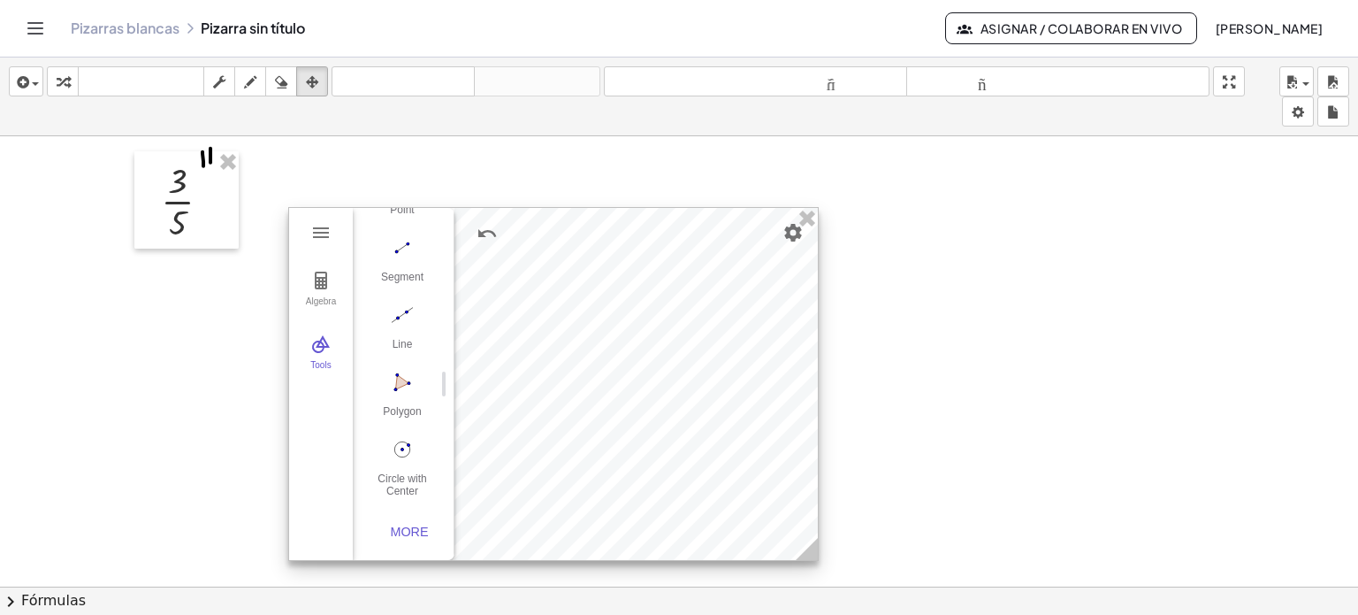
click at [730, 409] on div at bounding box center [553, 384] width 529 height 352
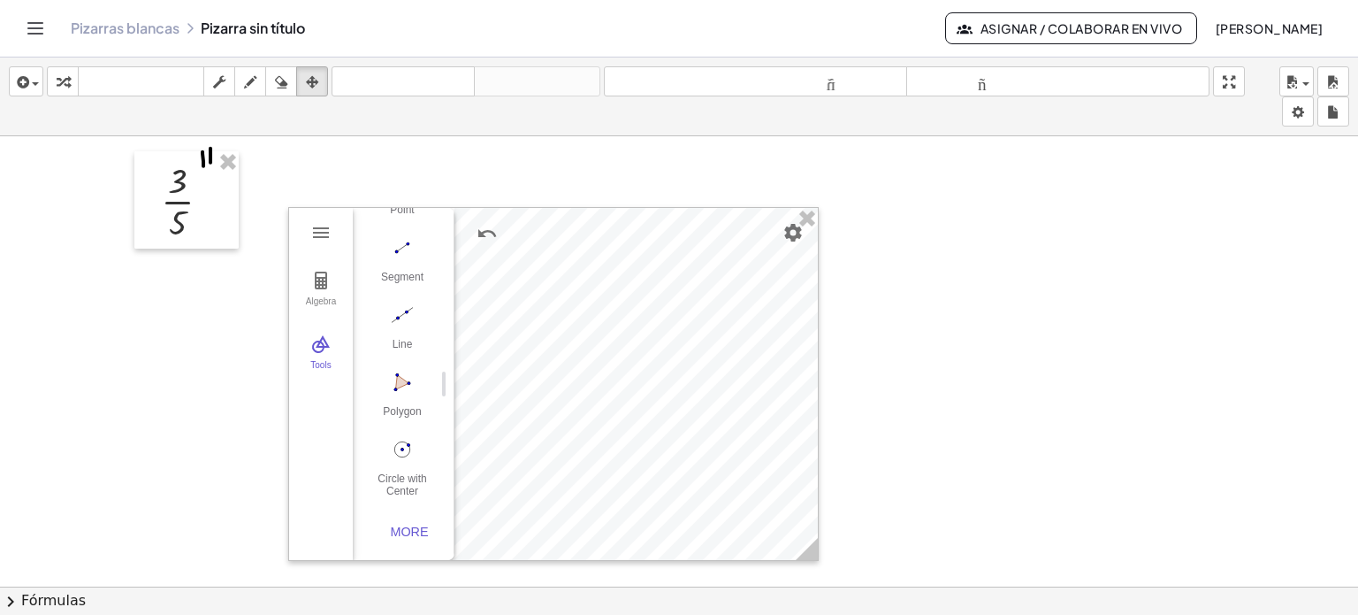
drag, startPoint x: 703, startPoint y: 319, endPoint x: 830, endPoint y: 356, distance: 132.6
click at [830, 356] on div at bounding box center [679, 504] width 1358 height 927
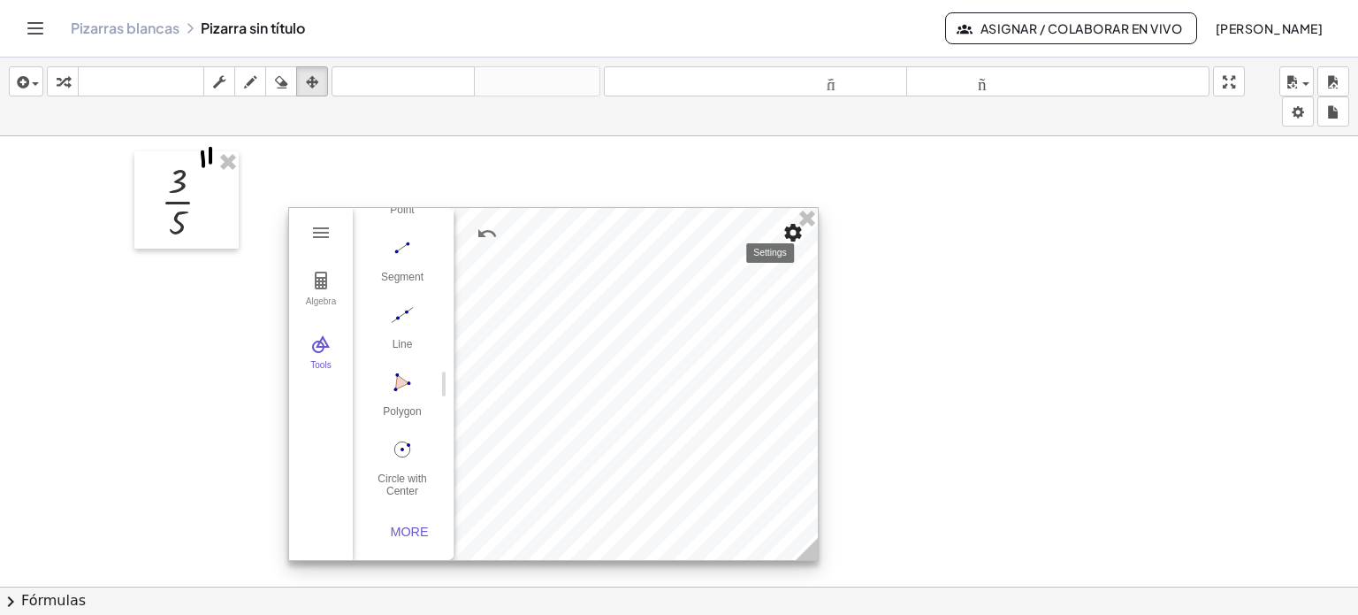
click at [790, 233] on img "Settings" at bounding box center [793, 232] width 21 height 21
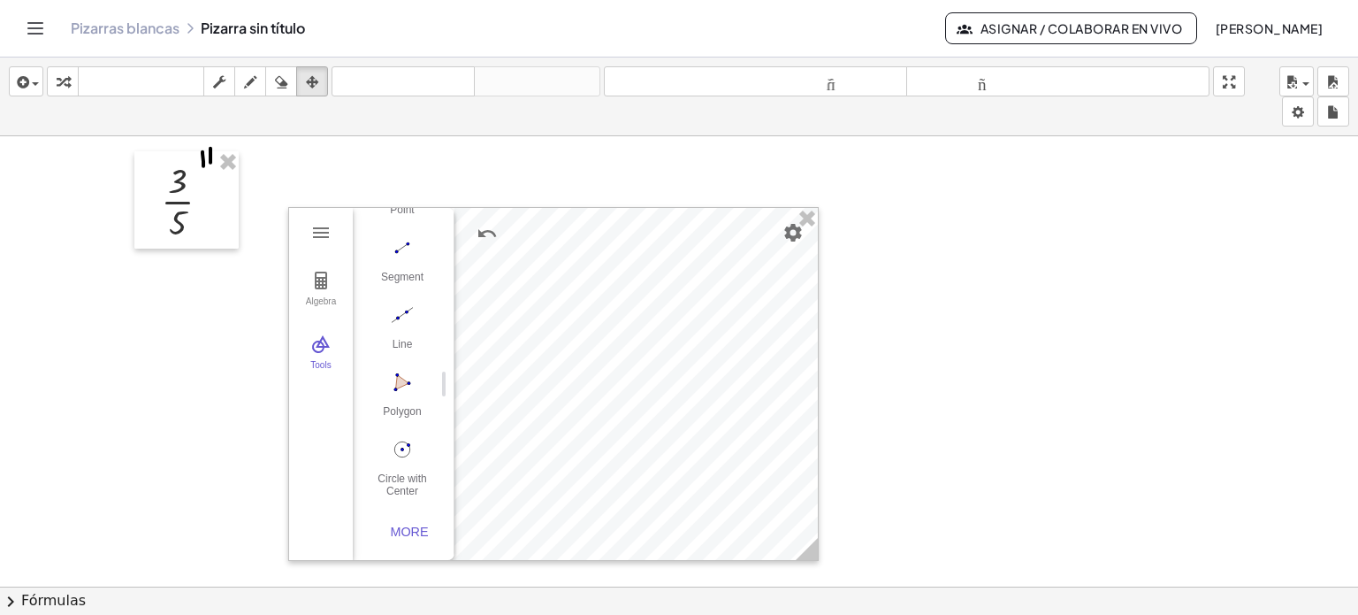
click at [580, 196] on div at bounding box center [679, 504] width 1358 height 927
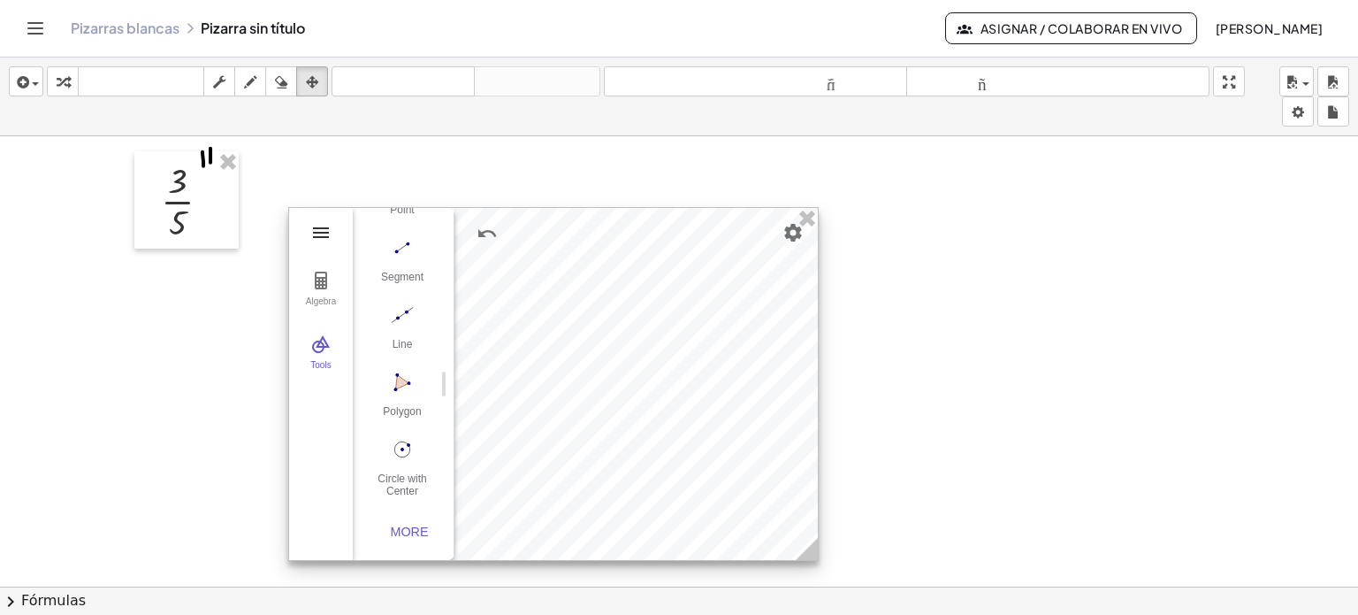
click at [325, 229] on img "Geometry" at bounding box center [320, 232] width 21 height 21
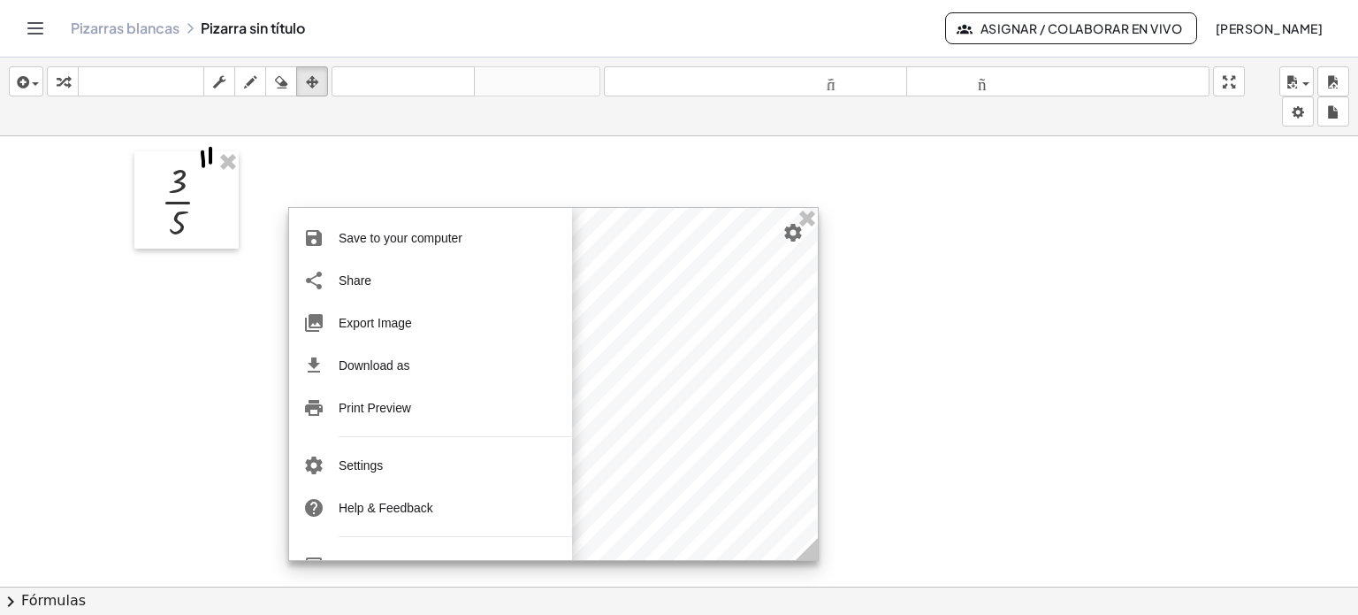
scroll to position [216, 0]
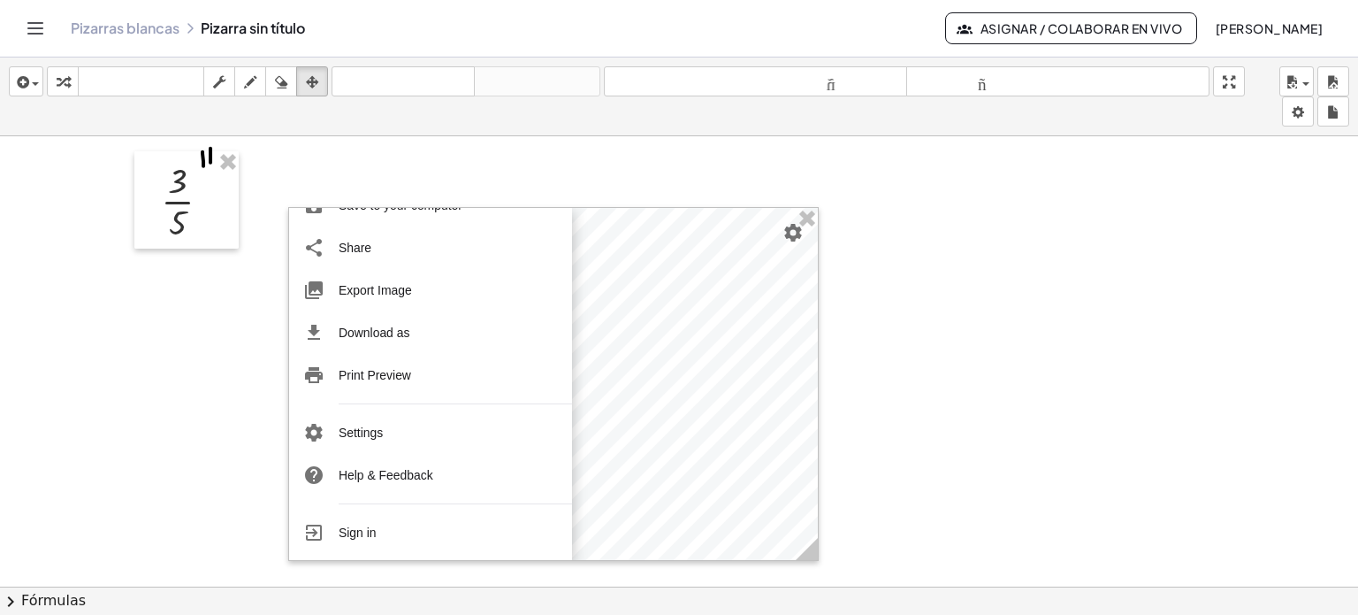
click at [934, 301] on div at bounding box center [679, 504] width 1358 height 927
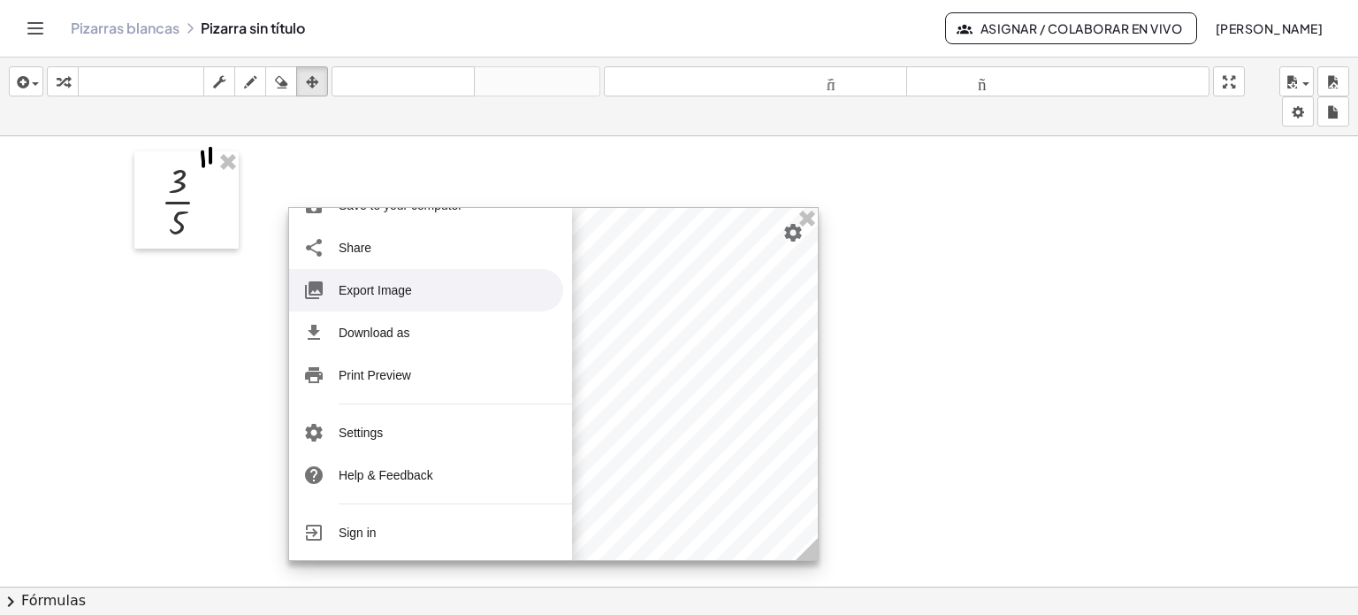
click at [424, 293] on li "Export Image" at bounding box center [426, 290] width 274 height 42
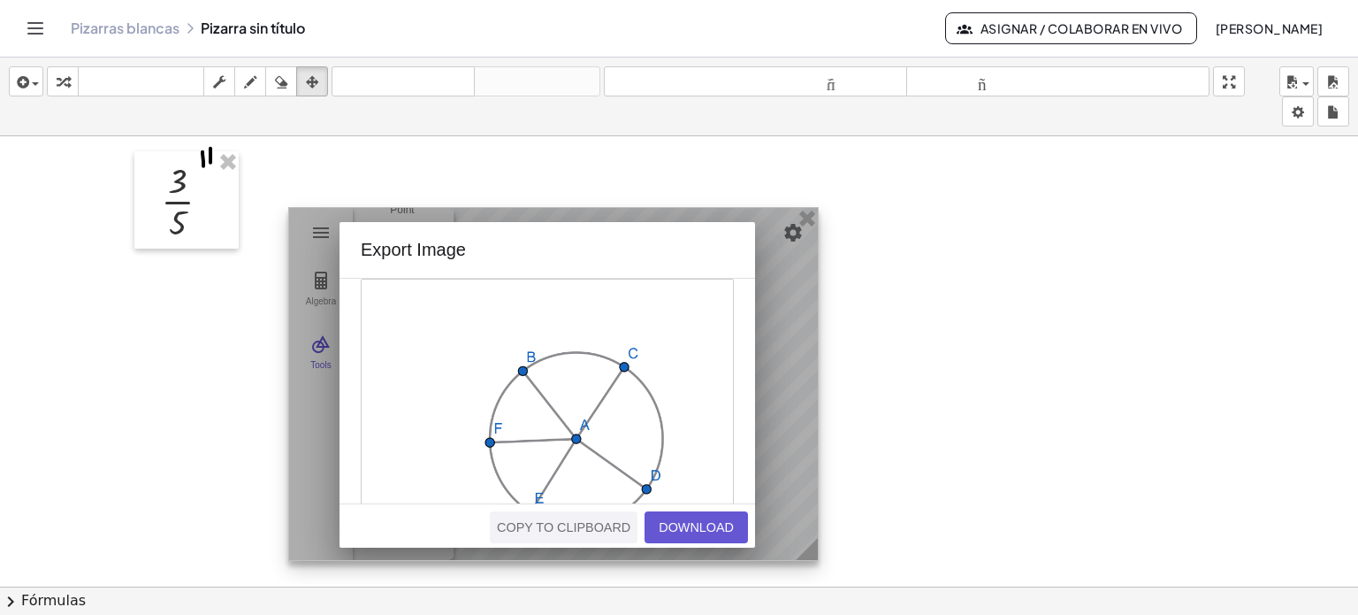
click at [601, 522] on div "Copy to Clipboard" at bounding box center [564, 527] width 134 height 14
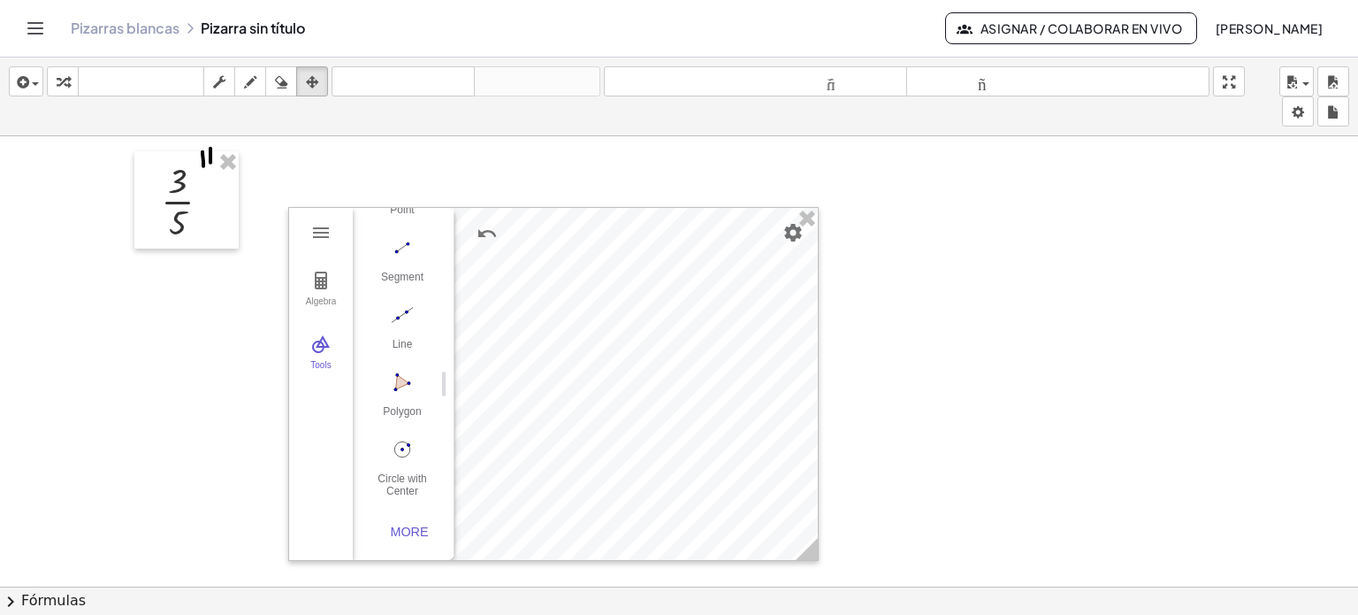
click at [211, 328] on div at bounding box center [679, 504] width 1358 height 927
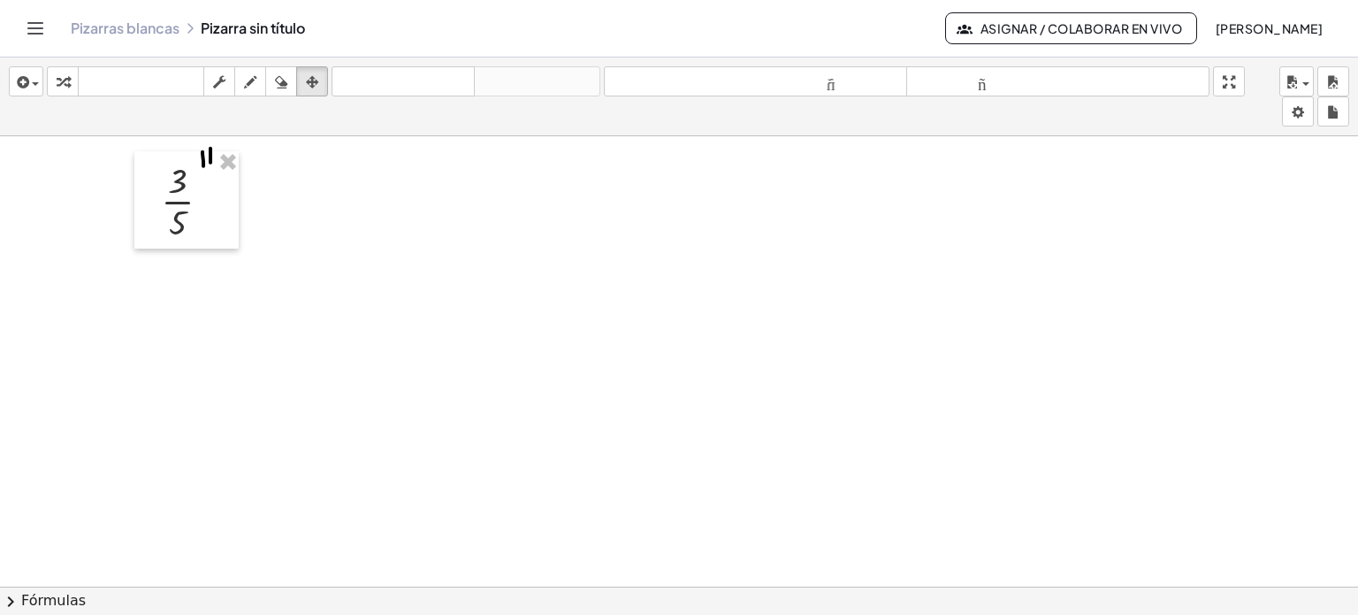
click at [34, 34] on icon "Cambiar navegación" at bounding box center [35, 28] width 15 height 11
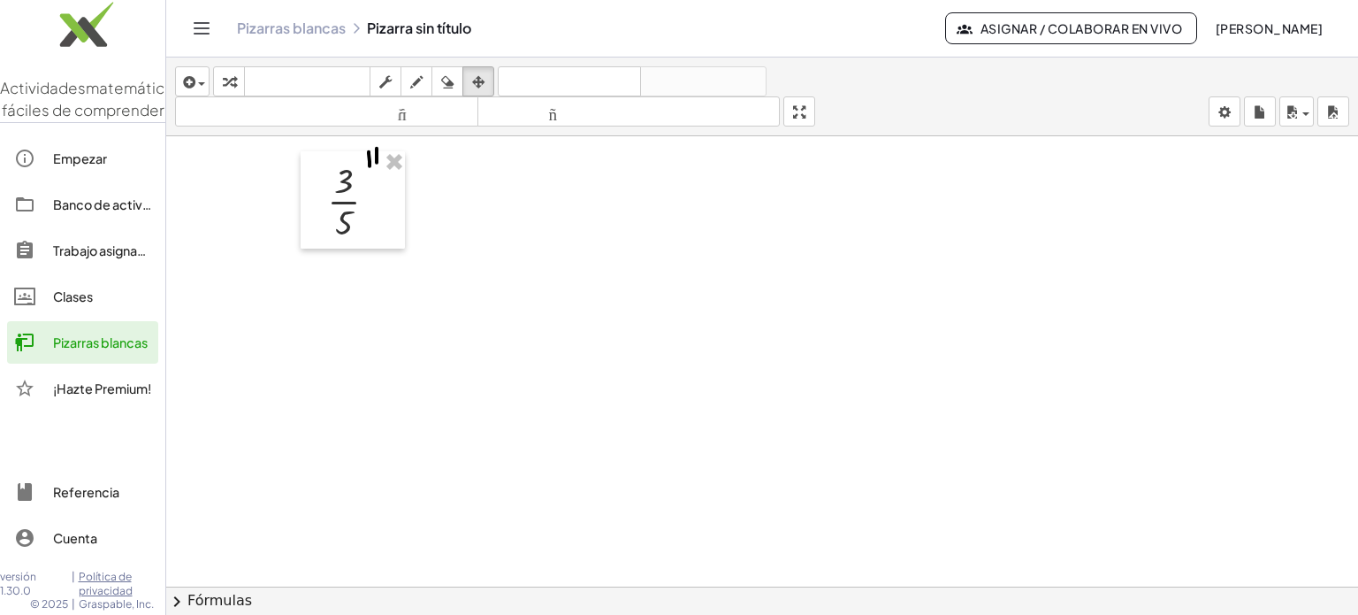
click at [287, 402] on div at bounding box center [762, 504] width 1192 height 927
click at [542, 231] on div at bounding box center [762, 504] width 1192 height 927
